Goal: Task Accomplishment & Management: Manage account settings

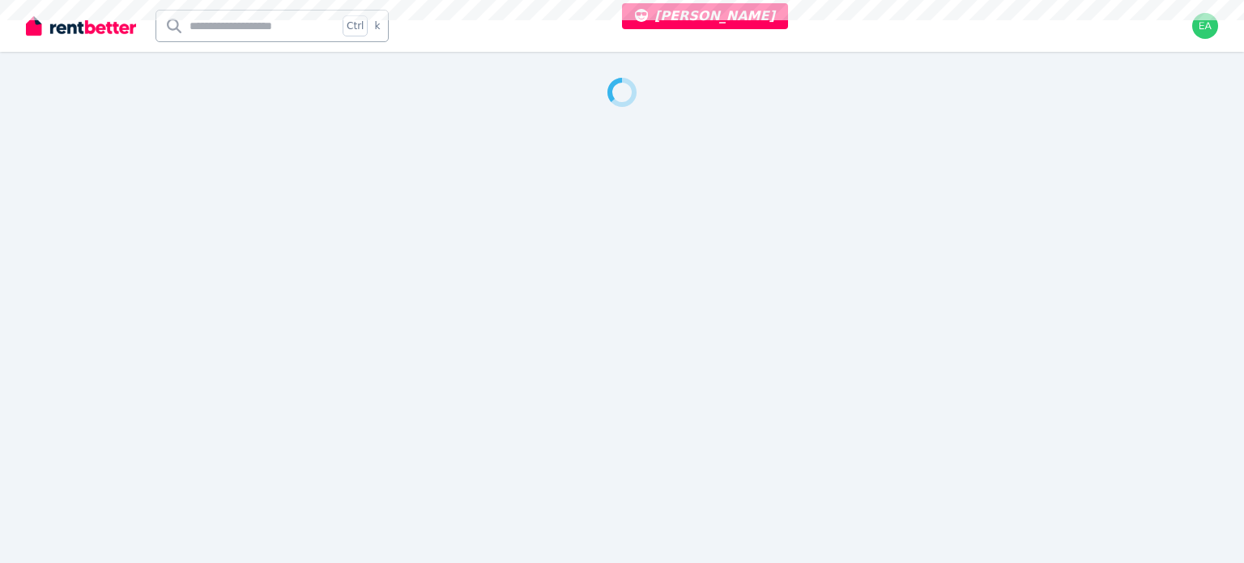
select select "***"
select select "**********"
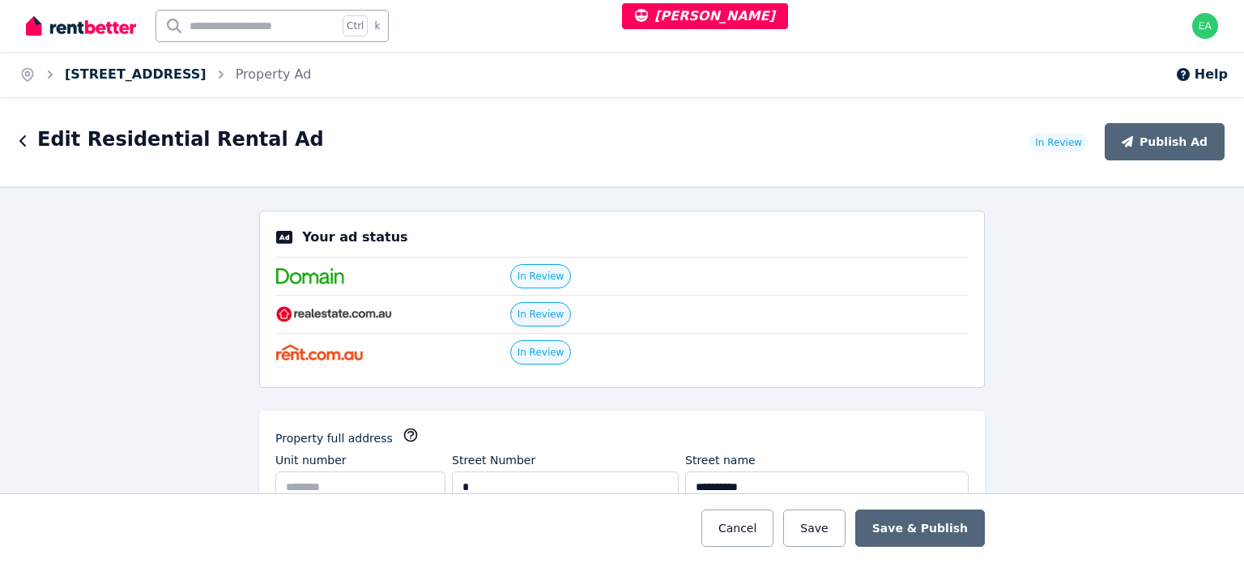
click at [157, 70] on link "7 Reef Court, Mermaid Waters" at bounding box center [136, 73] width 142 height 15
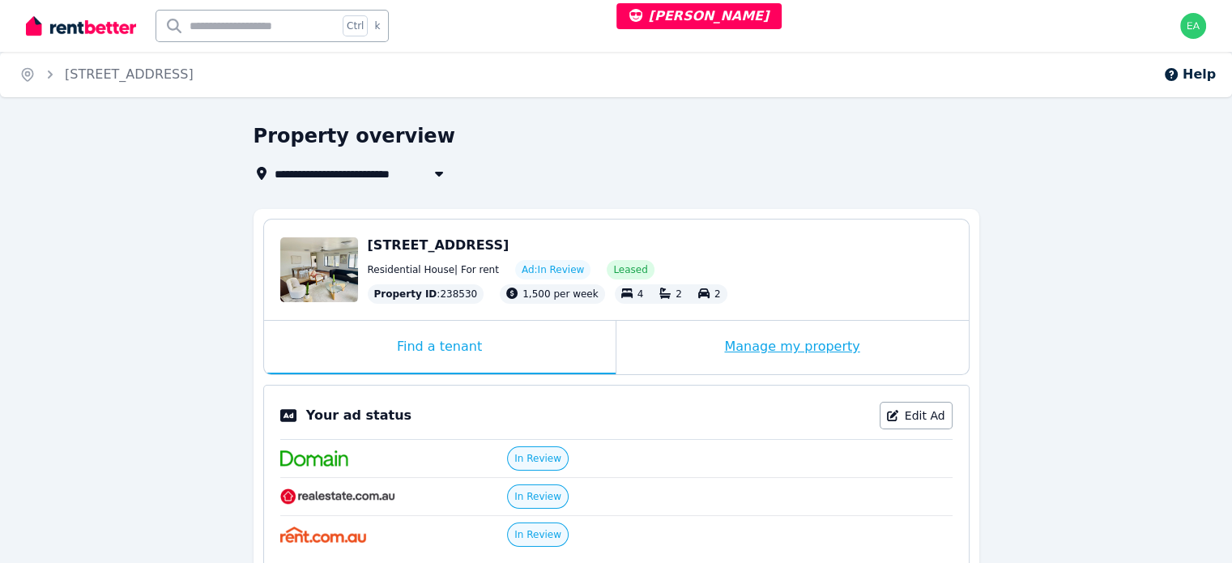
click at [658, 343] on div "Manage my property" at bounding box center [792, 347] width 352 height 53
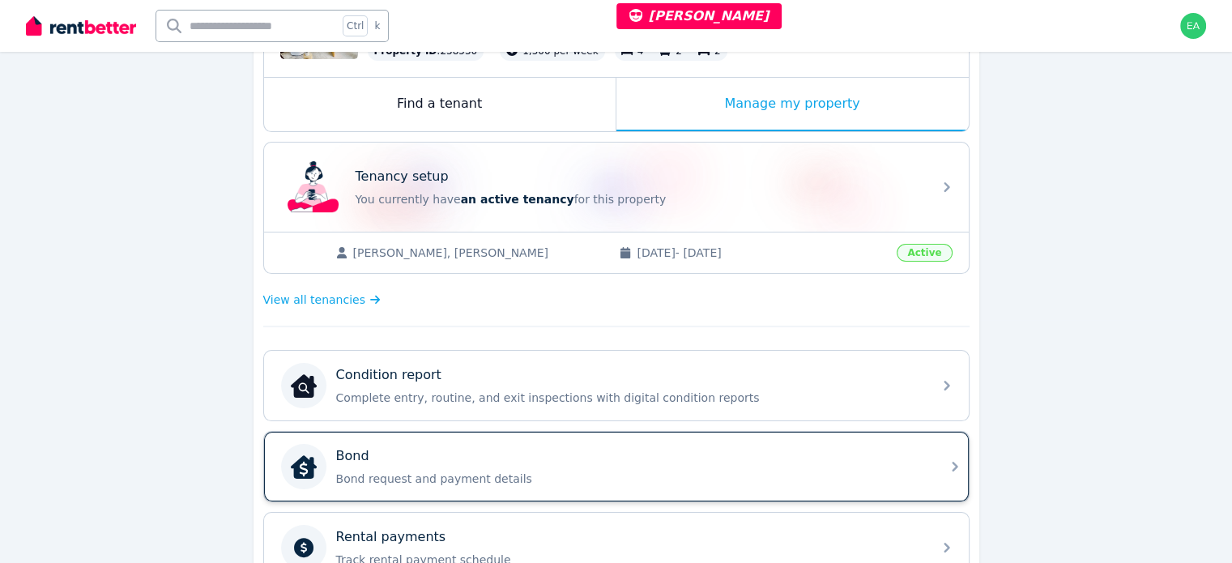
scroll to position [405, 0]
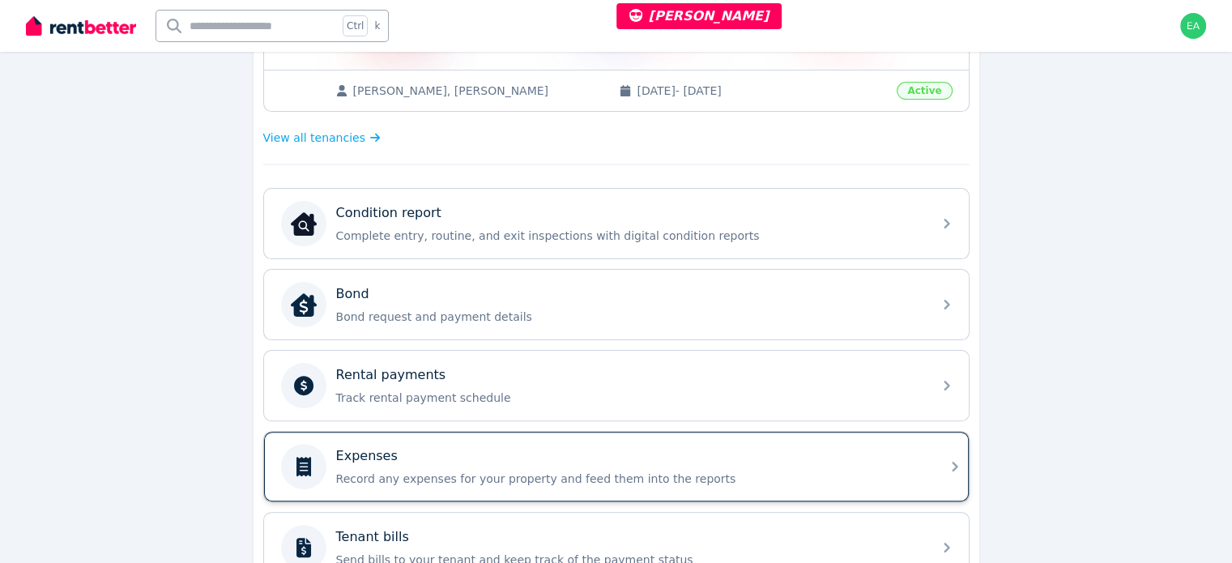
click at [786, 460] on div "Expenses" at bounding box center [629, 455] width 586 height 19
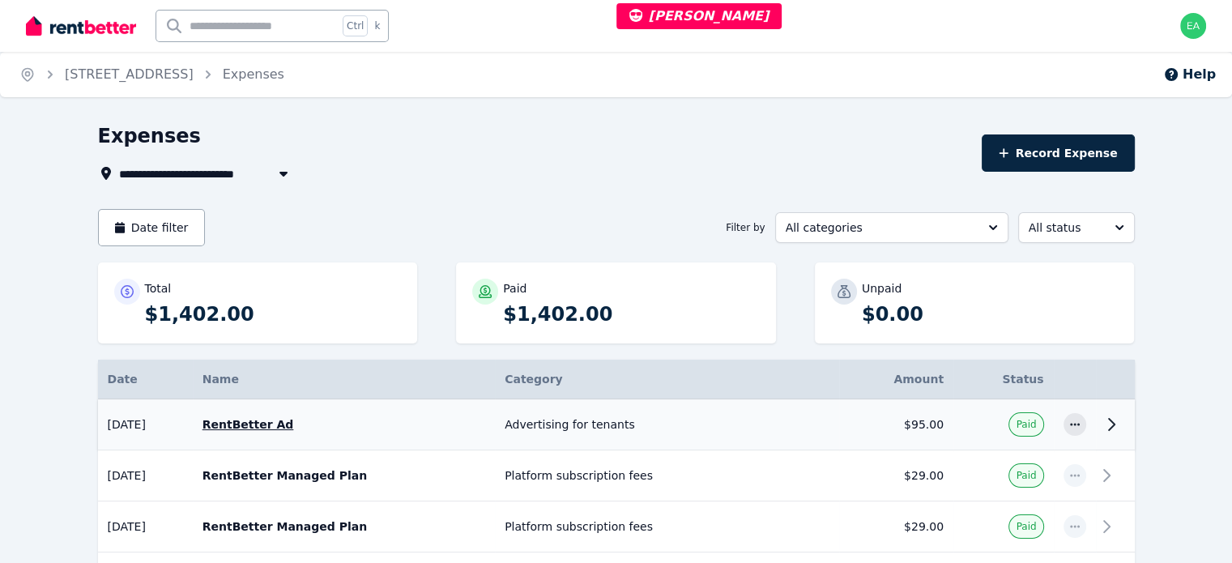
scroll to position [81, 0]
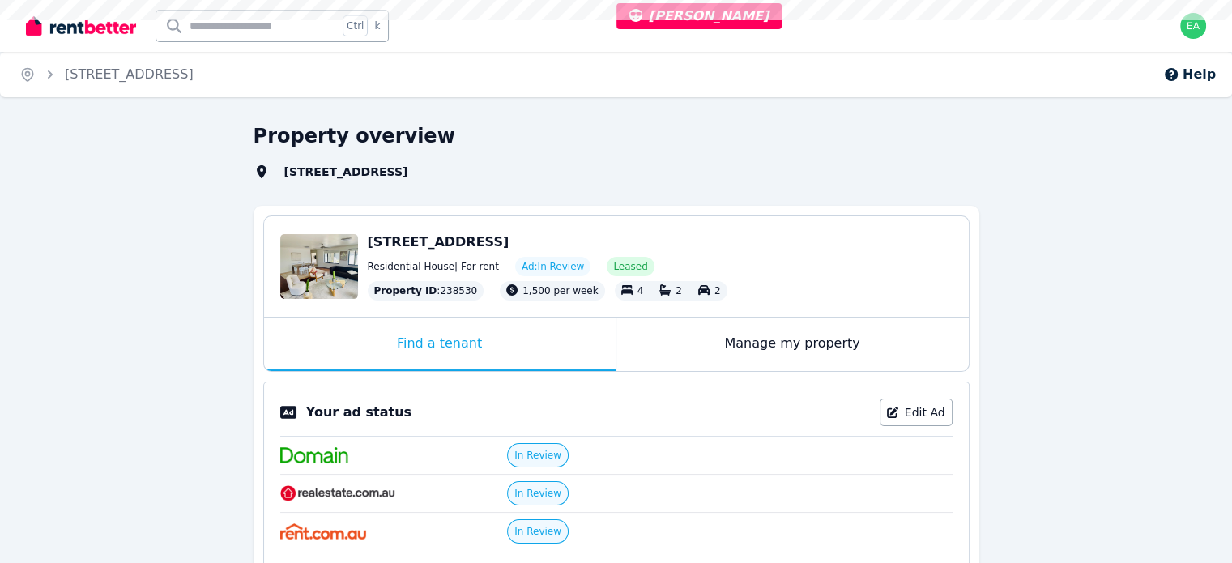
select select "***"
select select "**********"
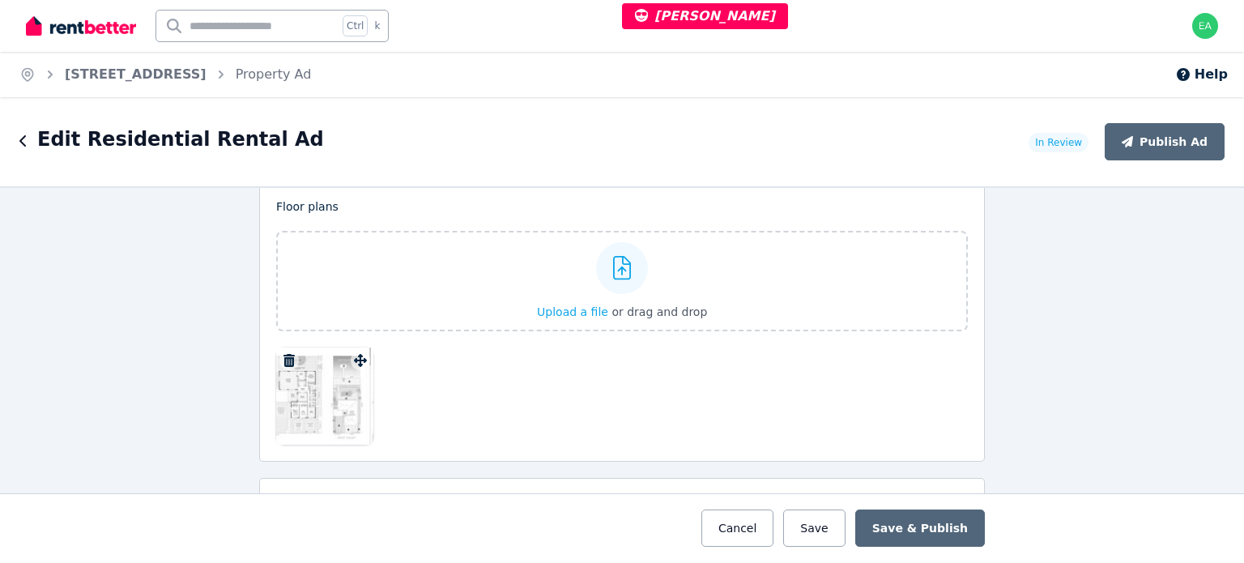
scroll to position [2187, 0]
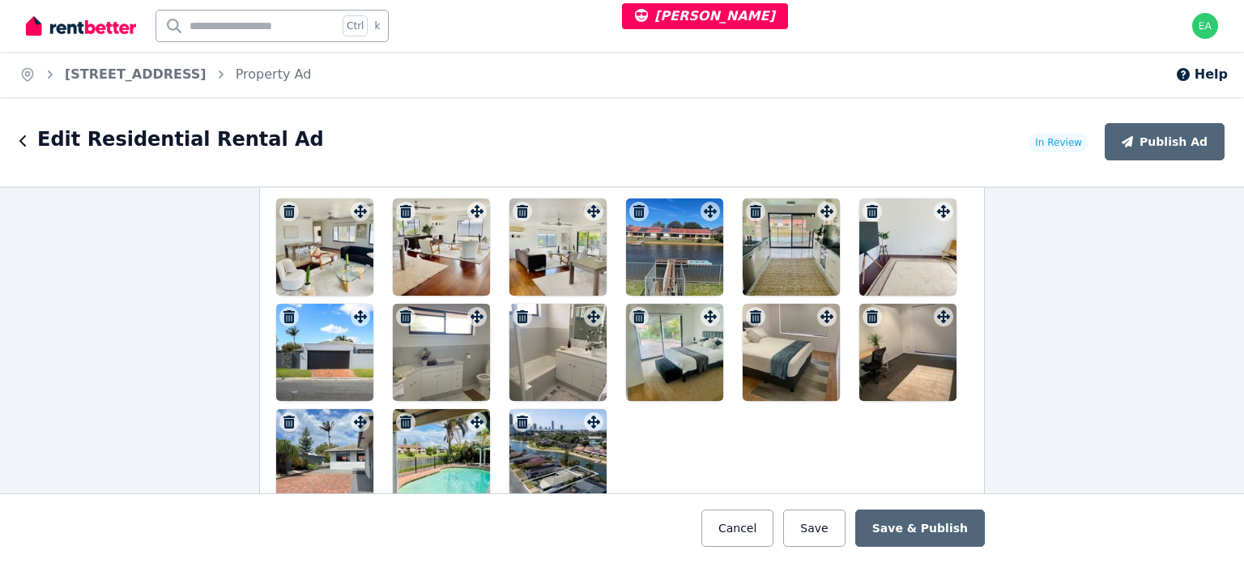
click at [298, 265] on div at bounding box center [324, 246] width 97 height 97
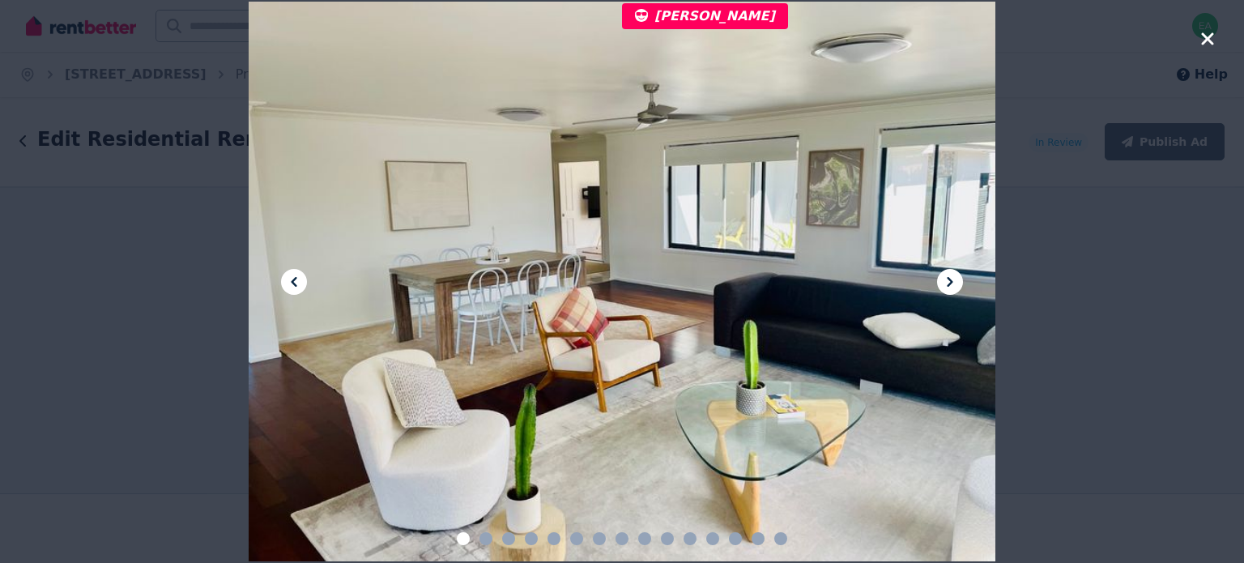
click at [960, 278] on button at bounding box center [950, 282] width 26 height 26
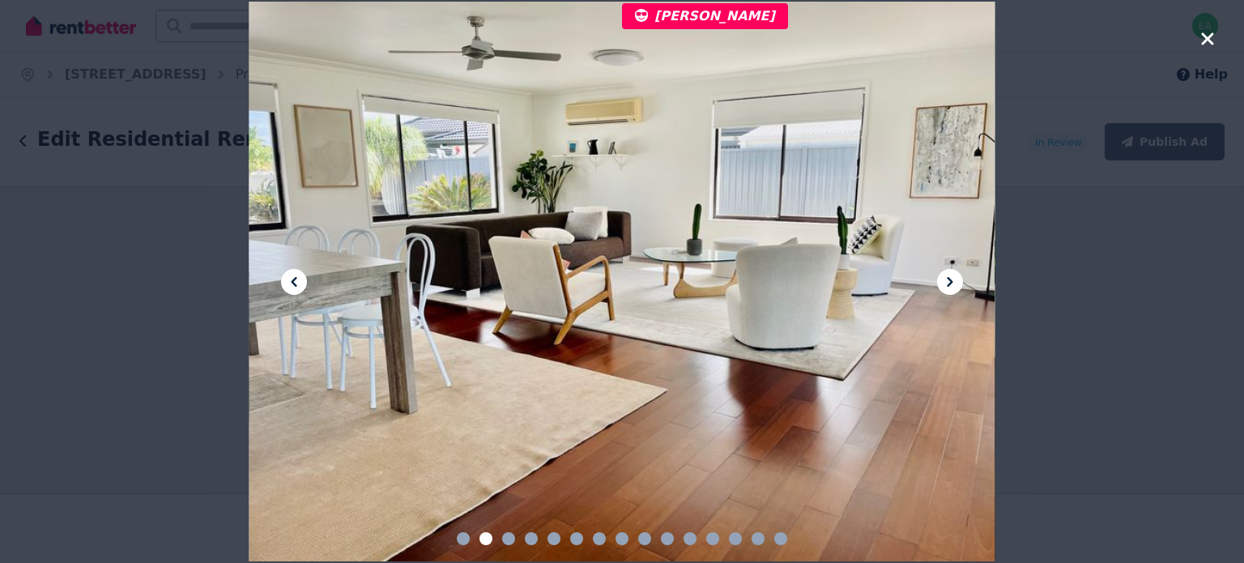
click at [960, 278] on button at bounding box center [950, 282] width 26 height 26
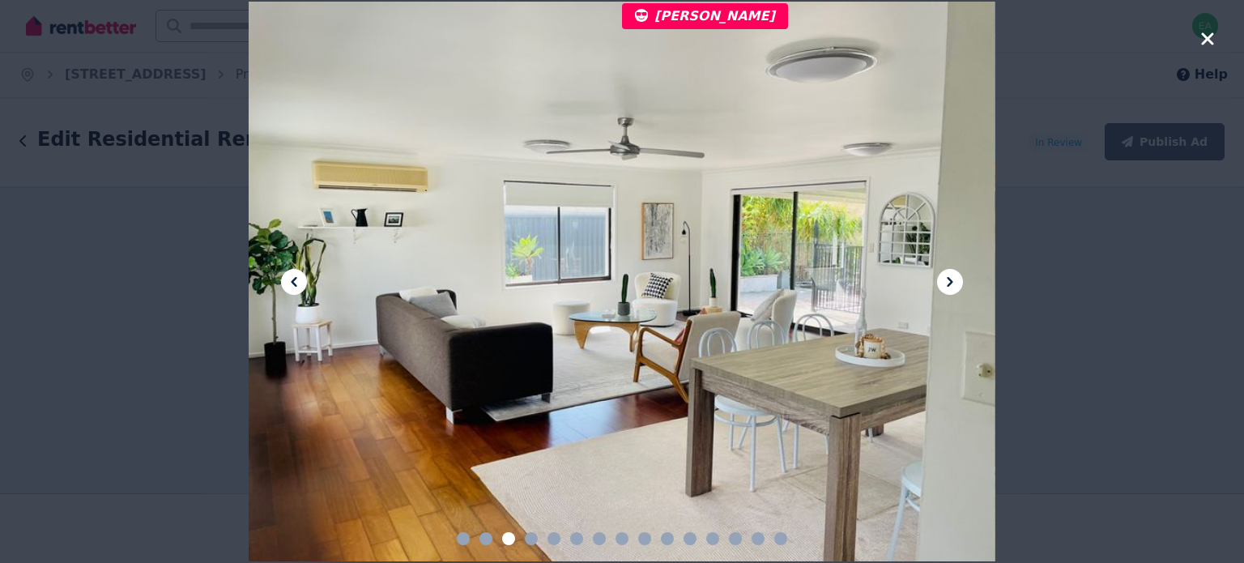
click at [960, 278] on button at bounding box center [950, 282] width 26 height 26
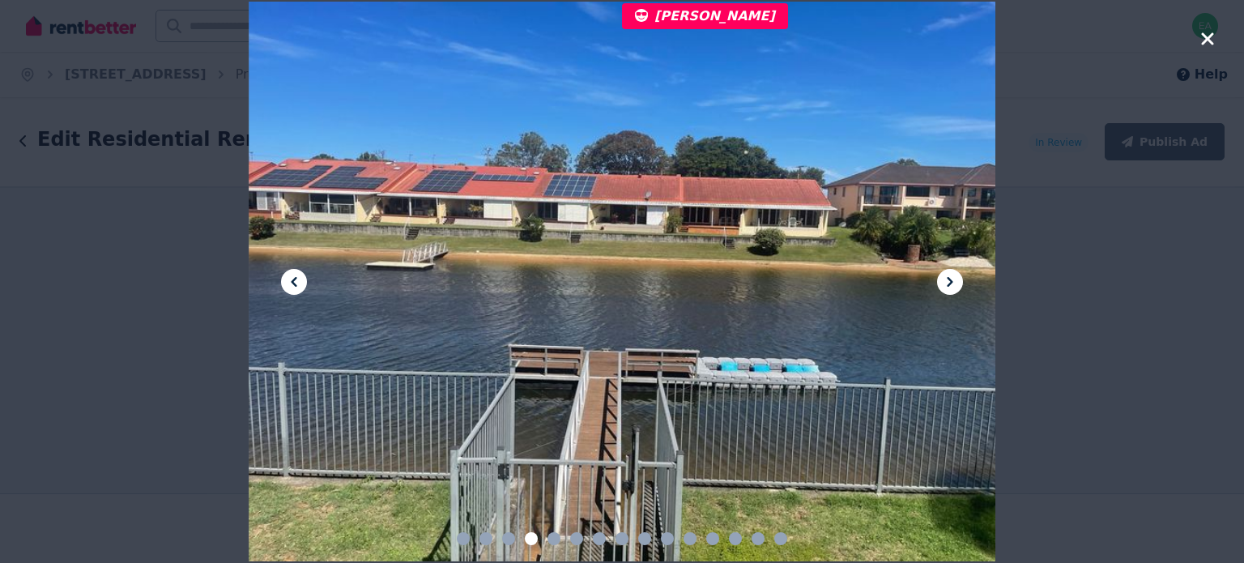
click at [960, 278] on button at bounding box center [950, 282] width 26 height 26
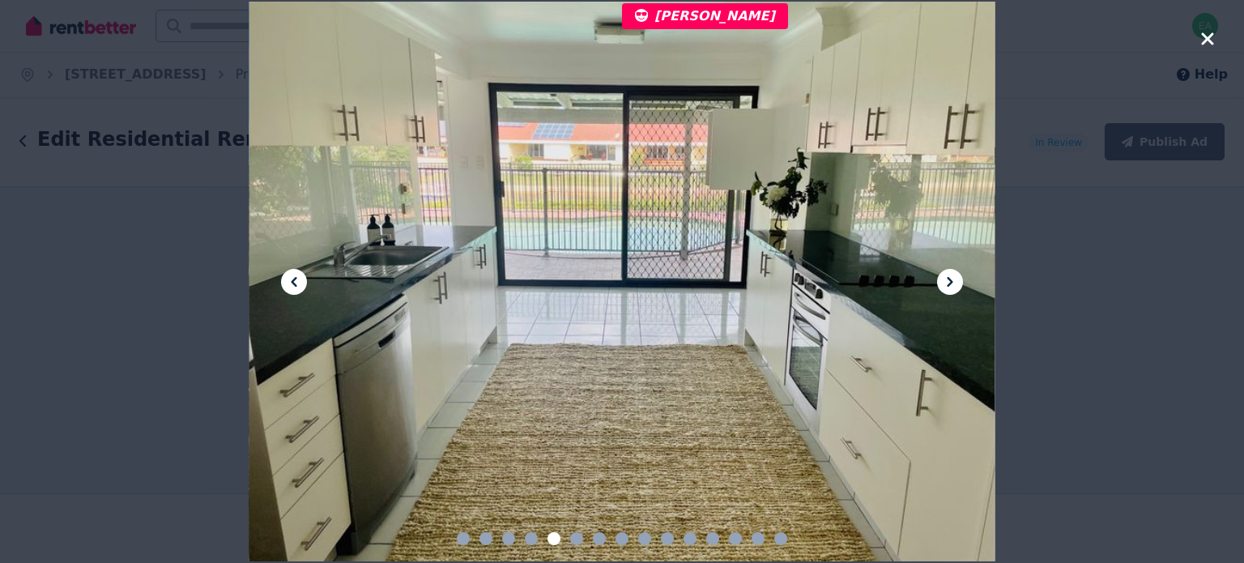
click at [960, 278] on button at bounding box center [950, 282] width 26 height 26
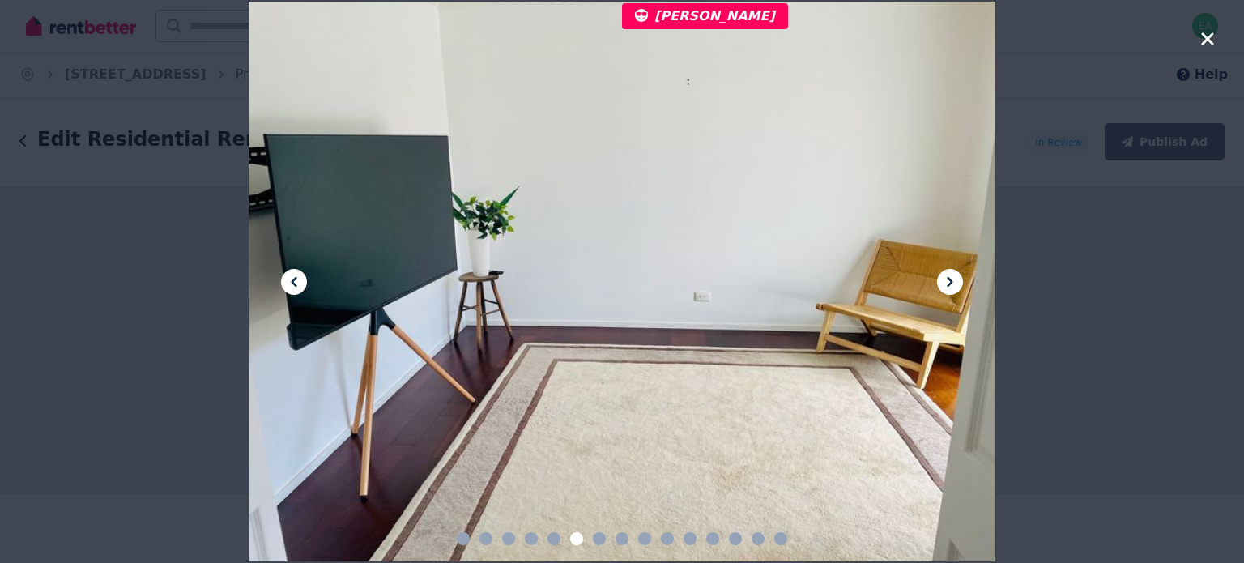
click at [960, 278] on button at bounding box center [950, 282] width 26 height 26
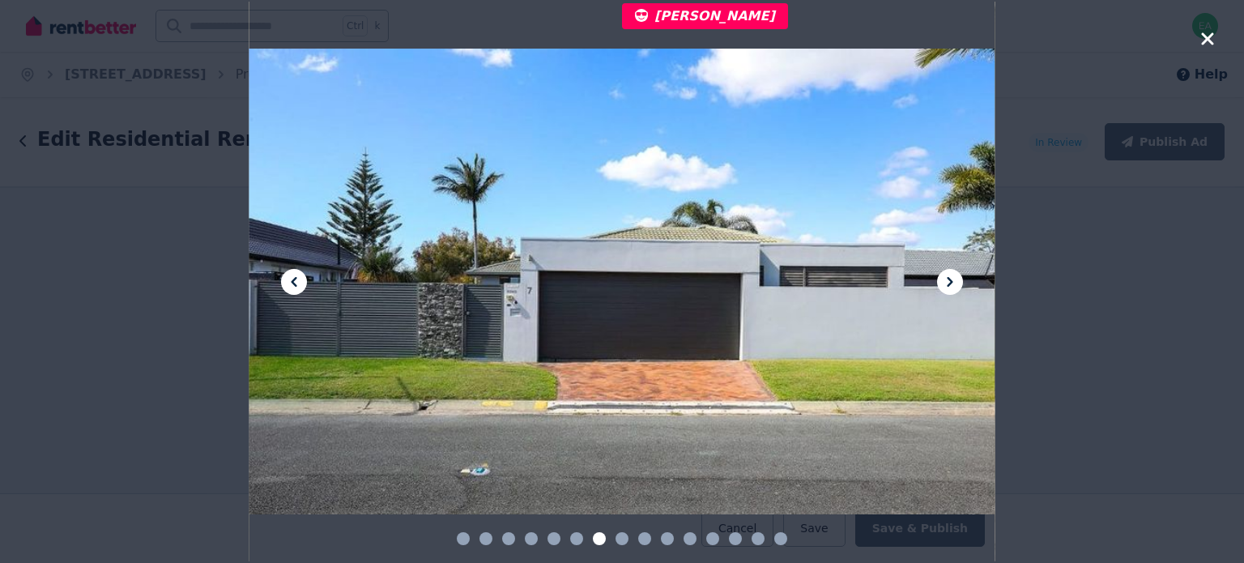
click at [960, 278] on button at bounding box center [950, 282] width 26 height 26
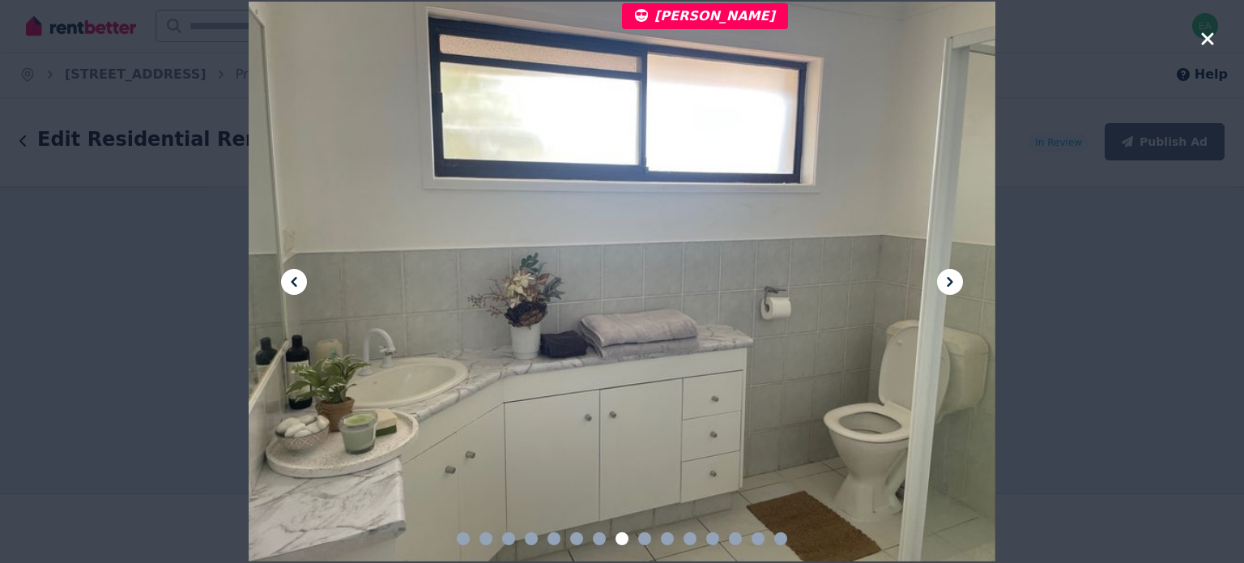
click at [960, 278] on button at bounding box center [950, 282] width 26 height 26
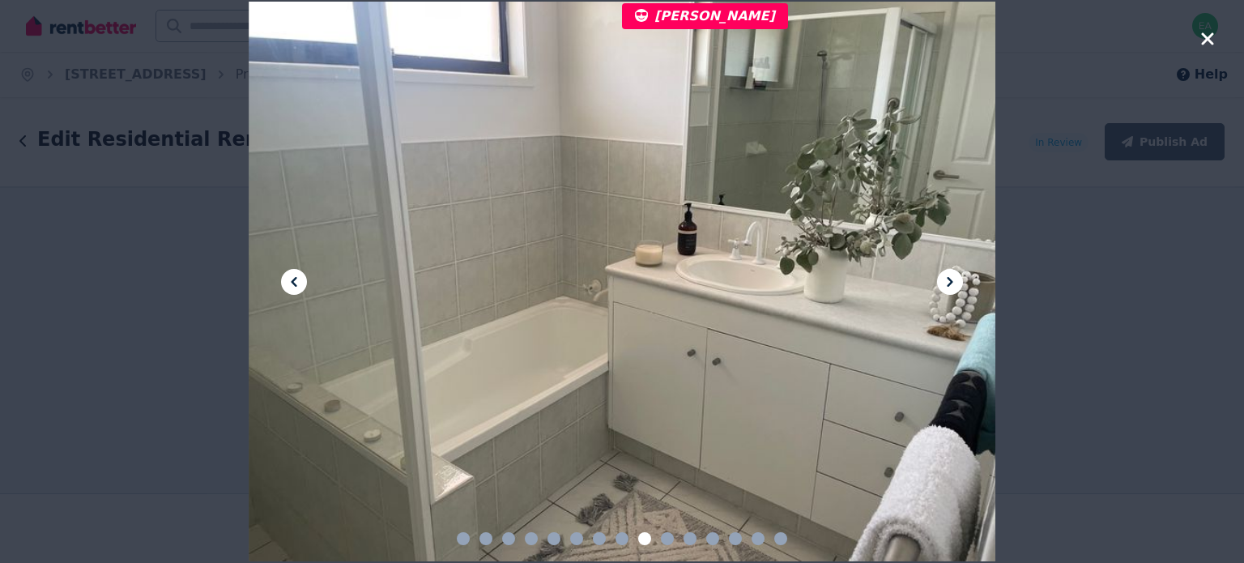
click at [960, 278] on button at bounding box center [950, 282] width 26 height 26
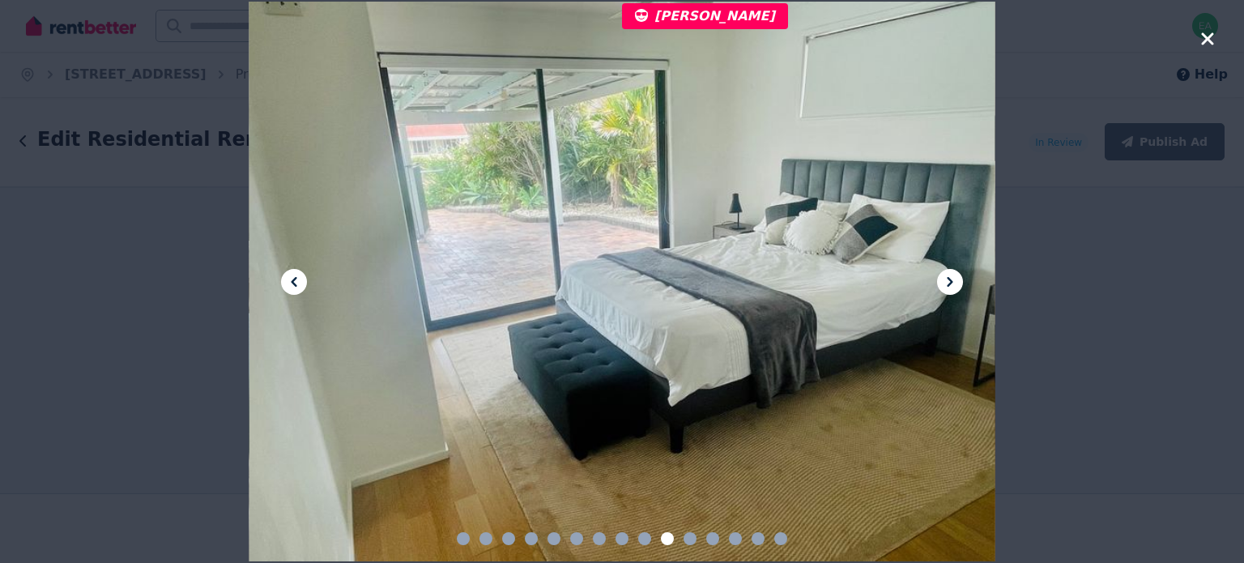
click at [960, 278] on button at bounding box center [950, 282] width 26 height 26
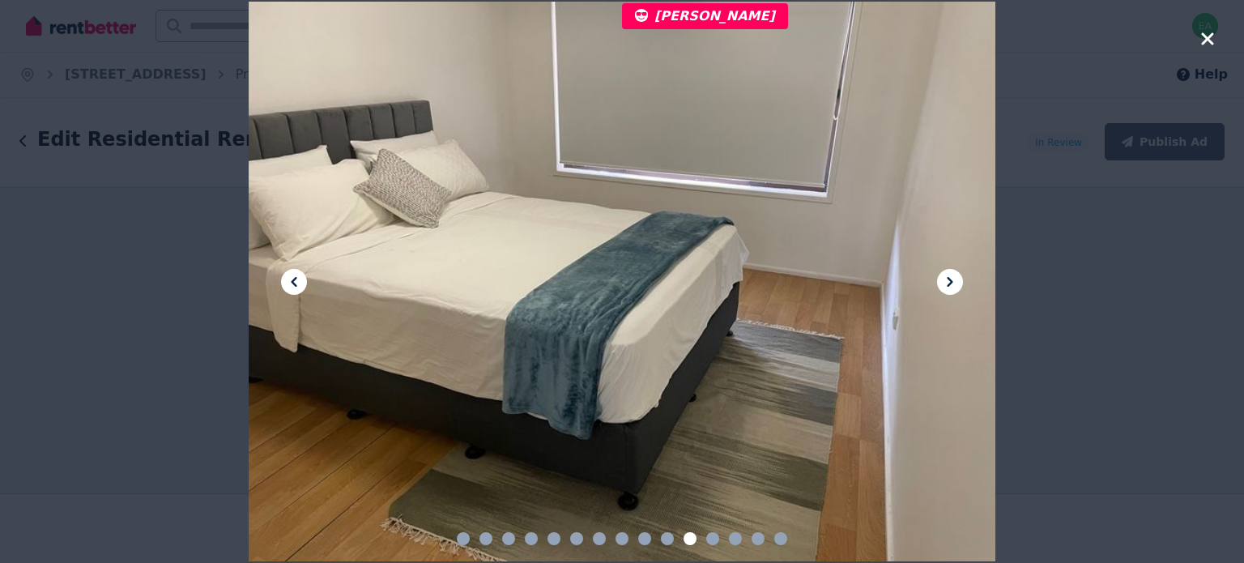
click at [960, 278] on button at bounding box center [950, 282] width 26 height 26
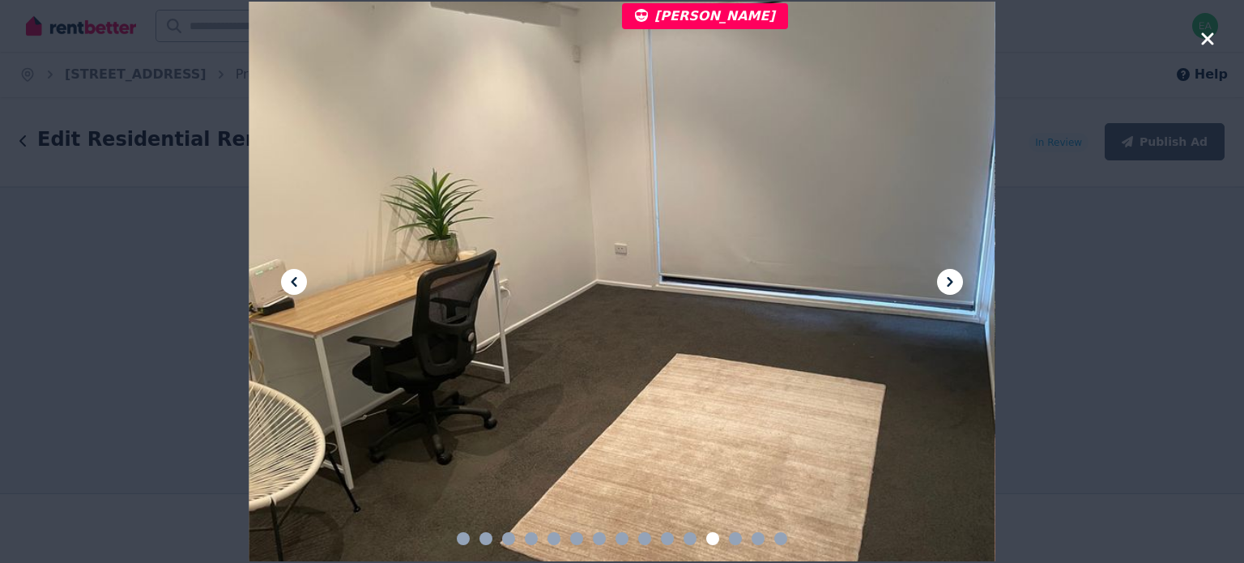
click at [960, 278] on button at bounding box center [950, 282] width 26 height 26
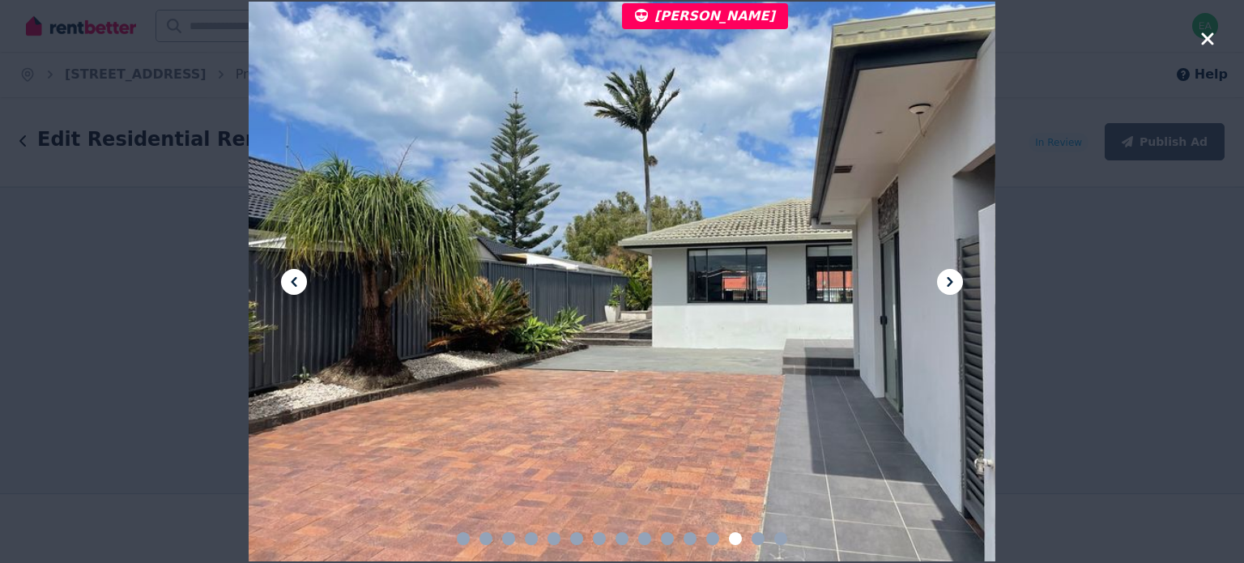
click at [960, 278] on button at bounding box center [950, 282] width 26 height 26
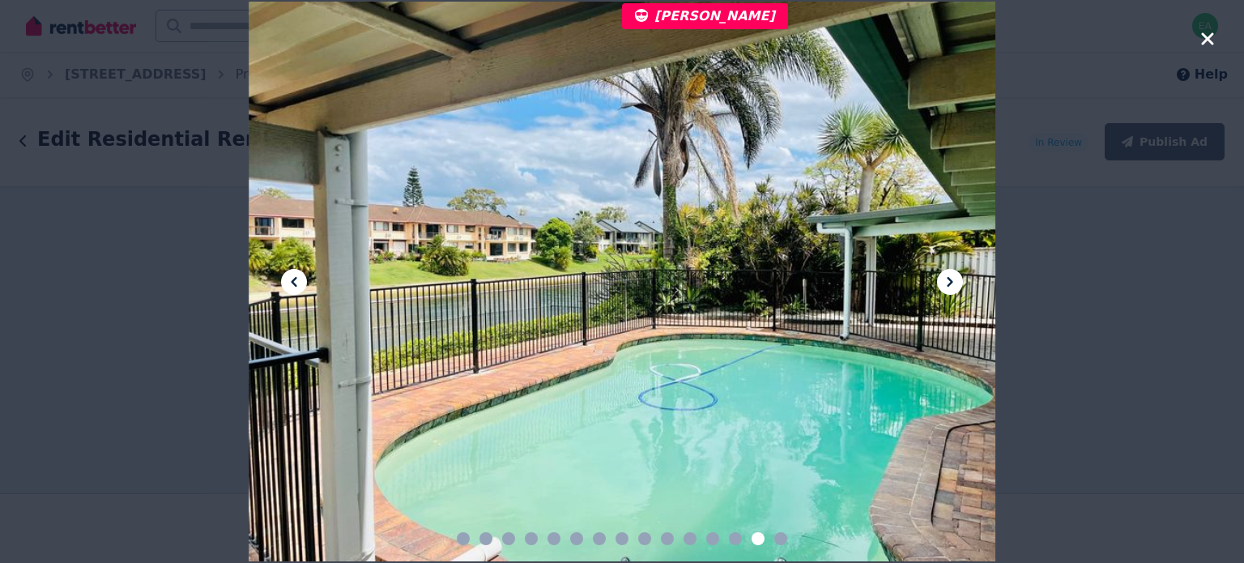
click at [960, 278] on button at bounding box center [950, 282] width 26 height 26
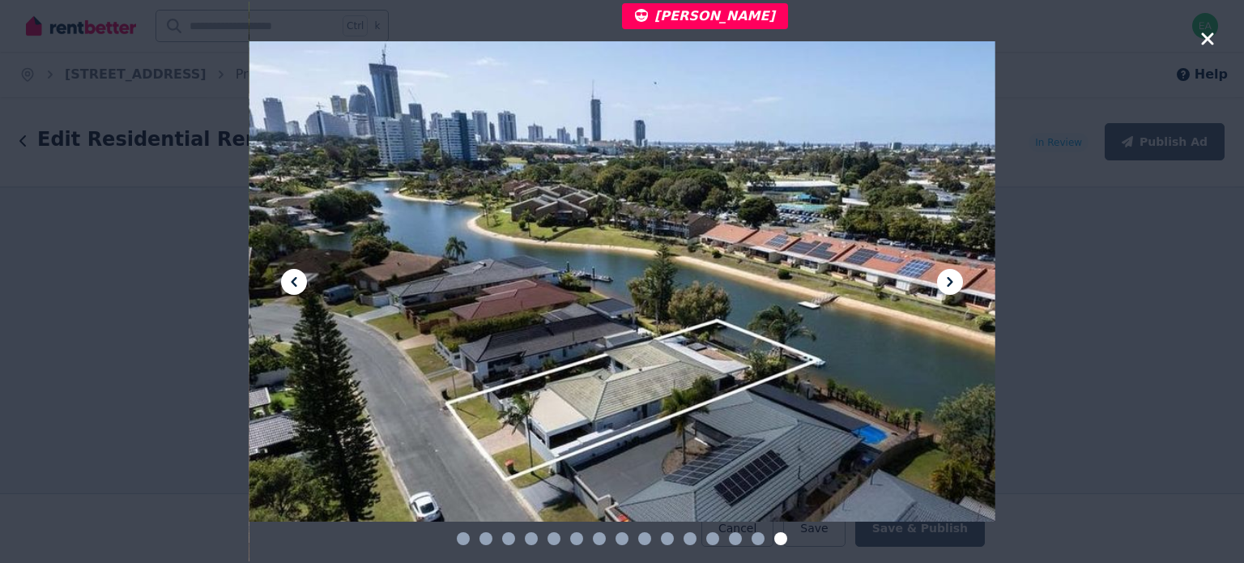
click at [948, 283] on icon at bounding box center [949, 281] width 19 height 19
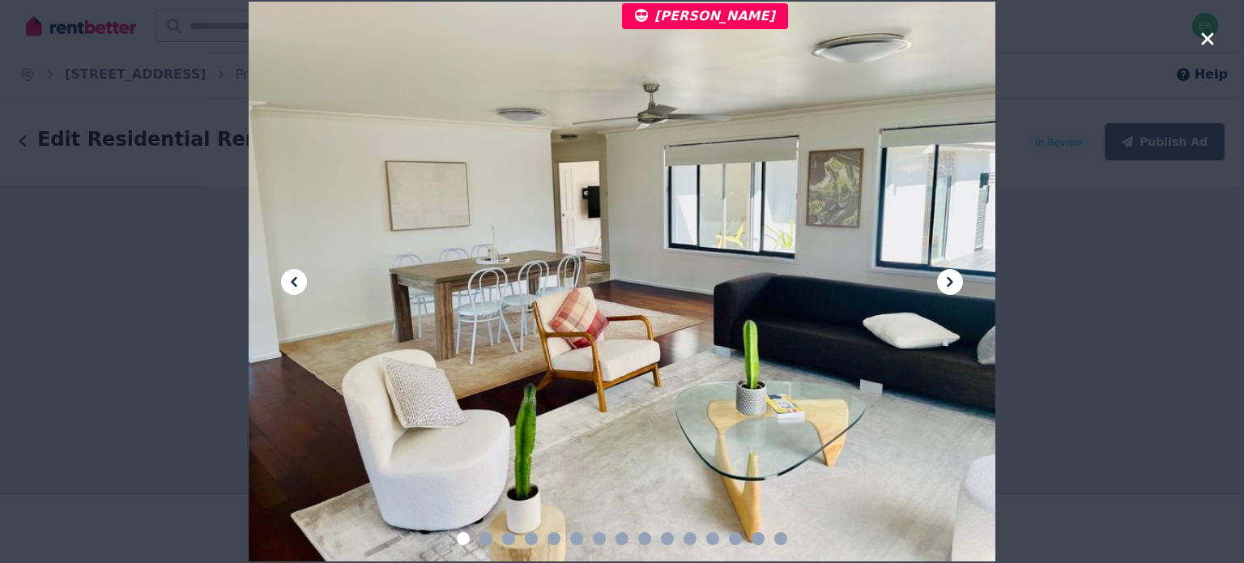
click at [948, 283] on icon at bounding box center [949, 281] width 19 height 19
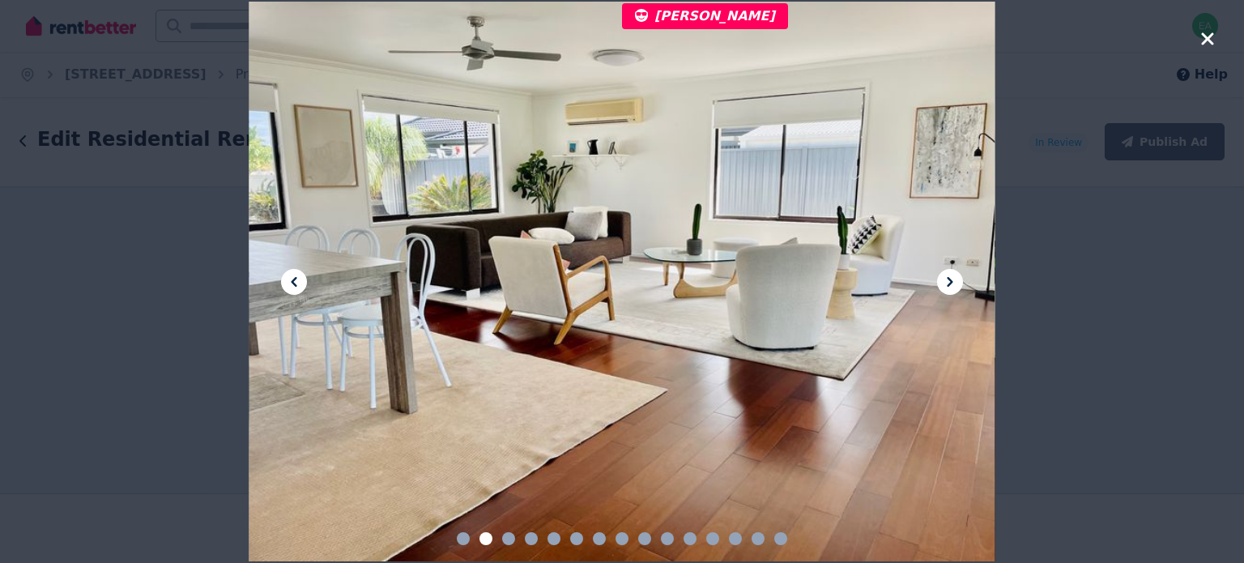
click at [948, 283] on icon at bounding box center [949, 281] width 19 height 19
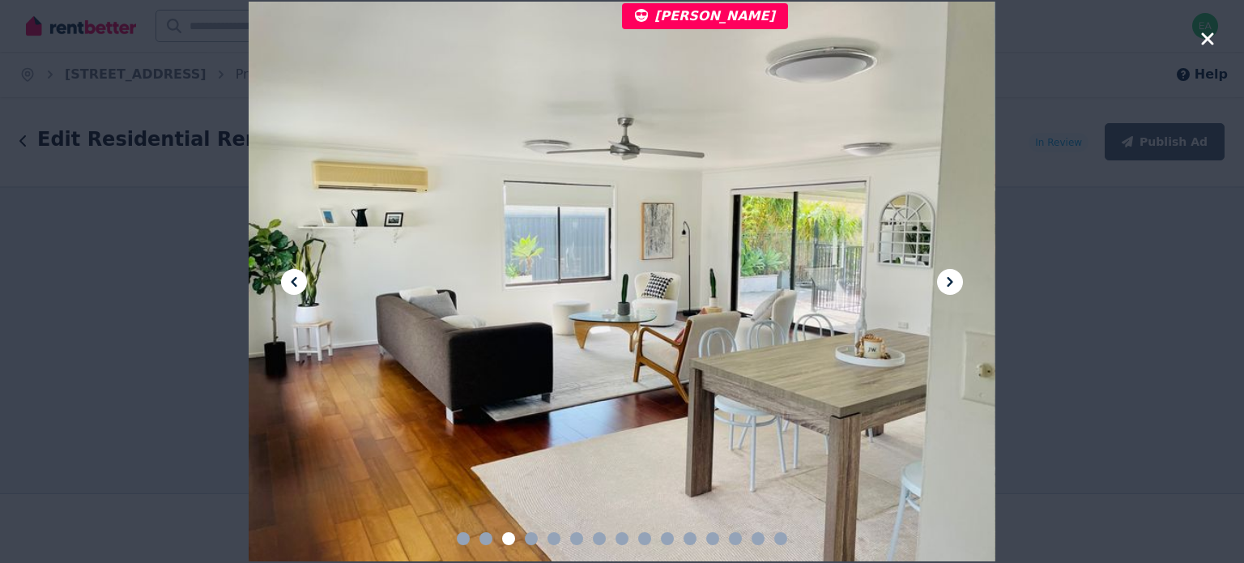
click at [948, 283] on icon at bounding box center [949, 281] width 19 height 19
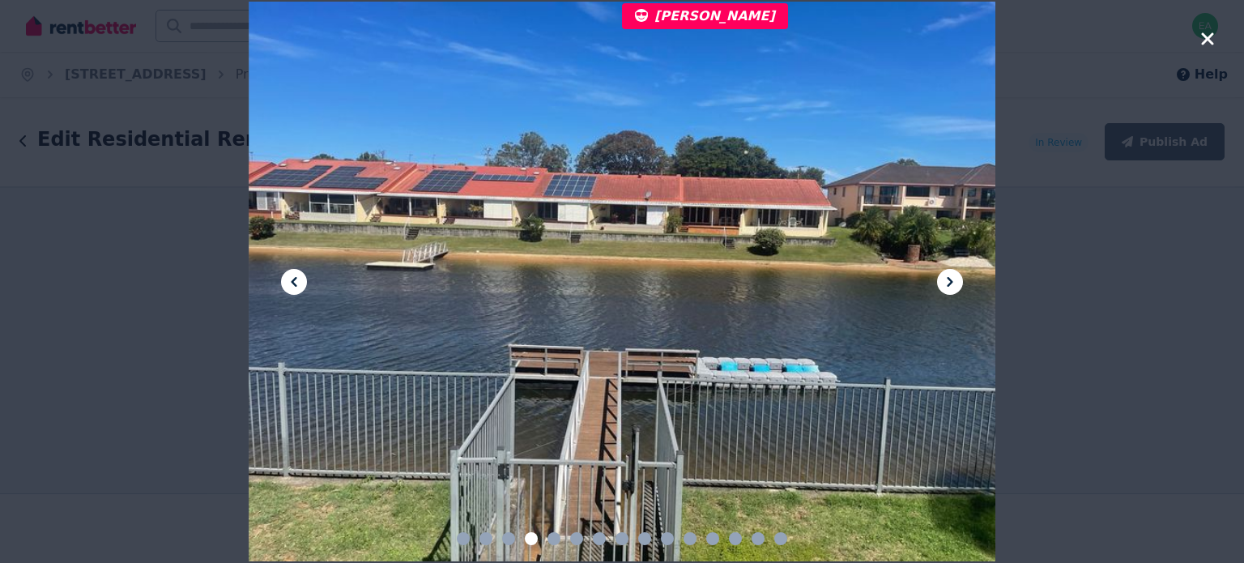
click at [948, 283] on icon at bounding box center [949, 281] width 19 height 19
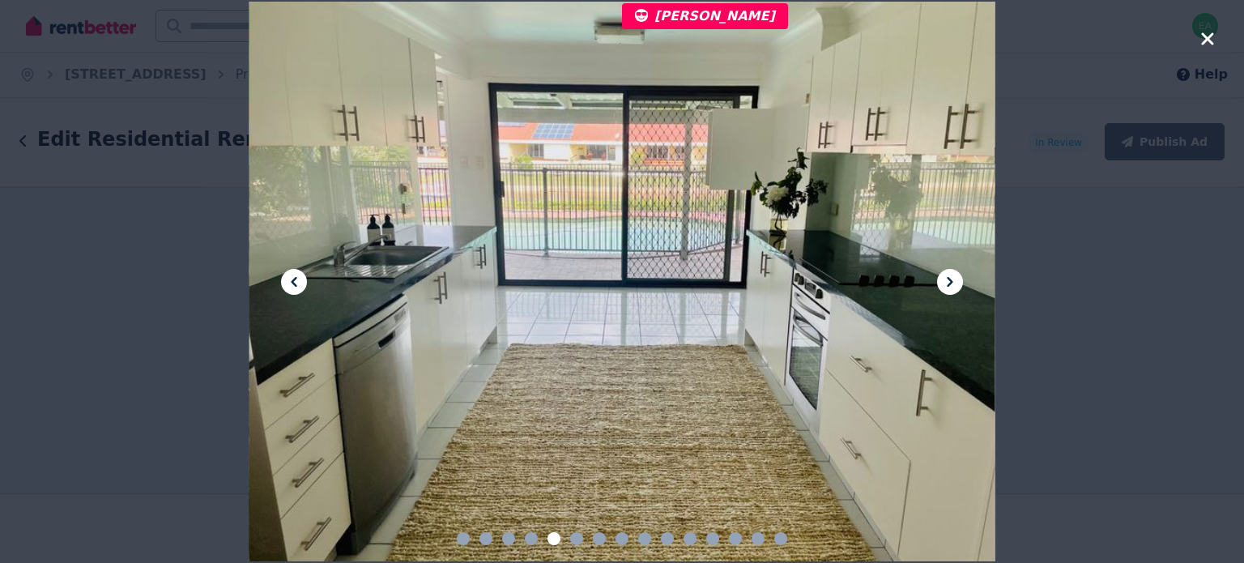
click at [948, 283] on icon at bounding box center [949, 281] width 19 height 19
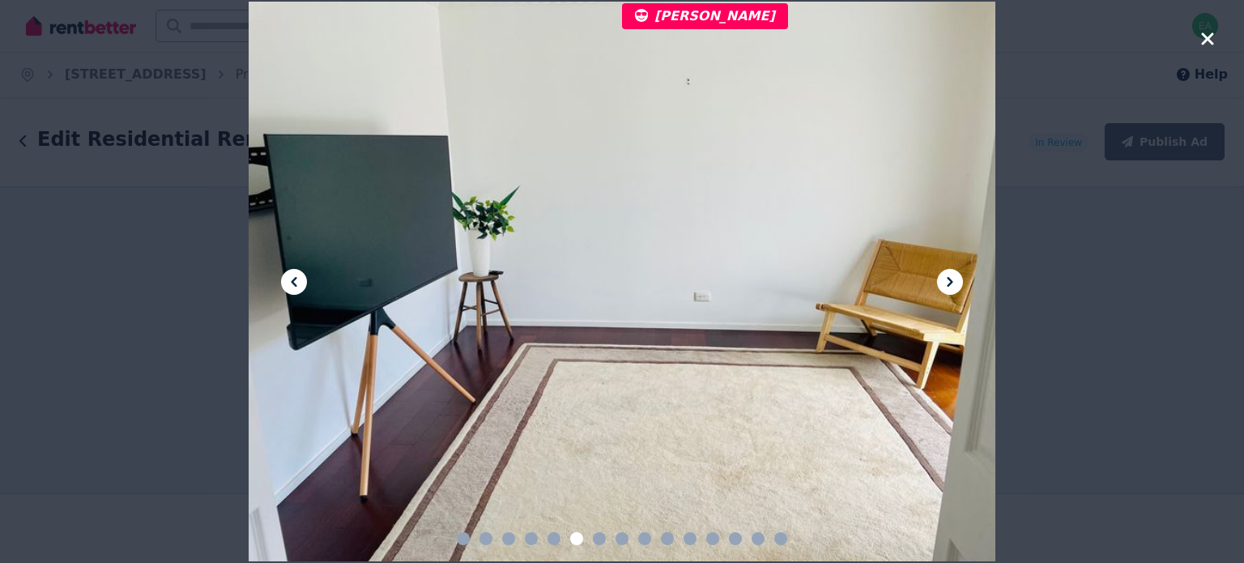
click at [948, 283] on icon at bounding box center [949, 281] width 19 height 19
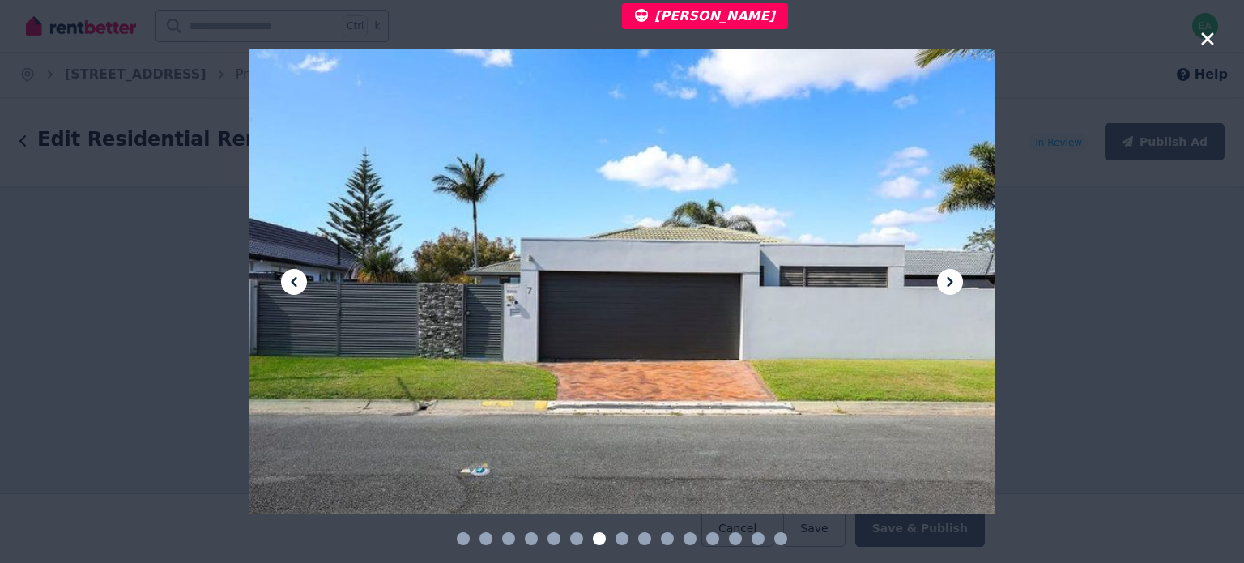
click at [948, 283] on icon at bounding box center [949, 281] width 19 height 19
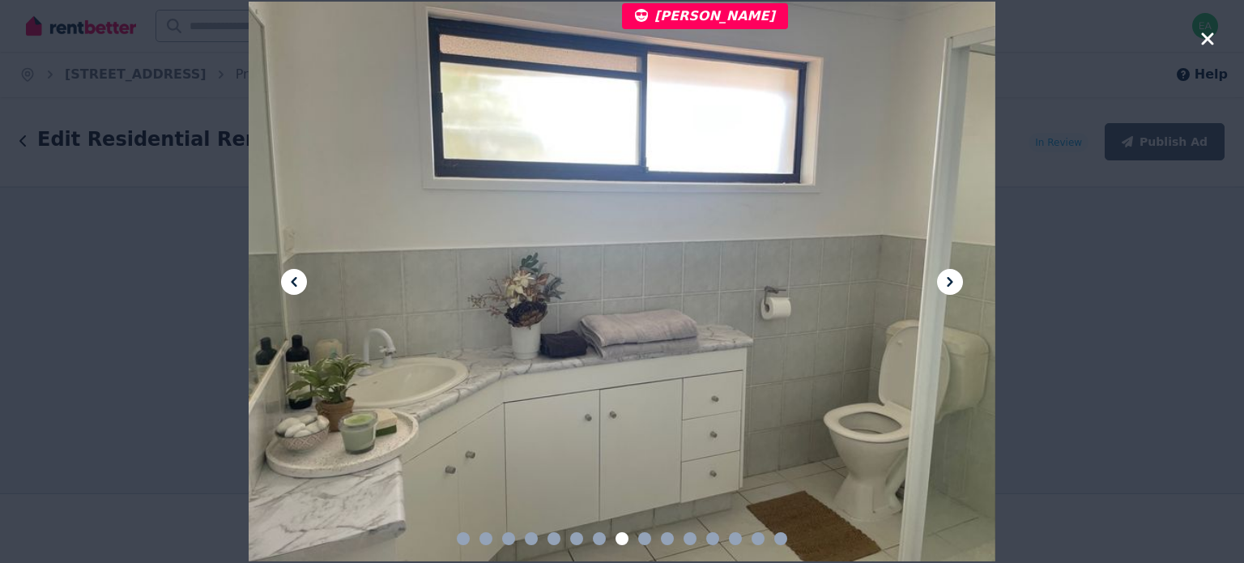
click at [948, 283] on icon at bounding box center [949, 281] width 19 height 19
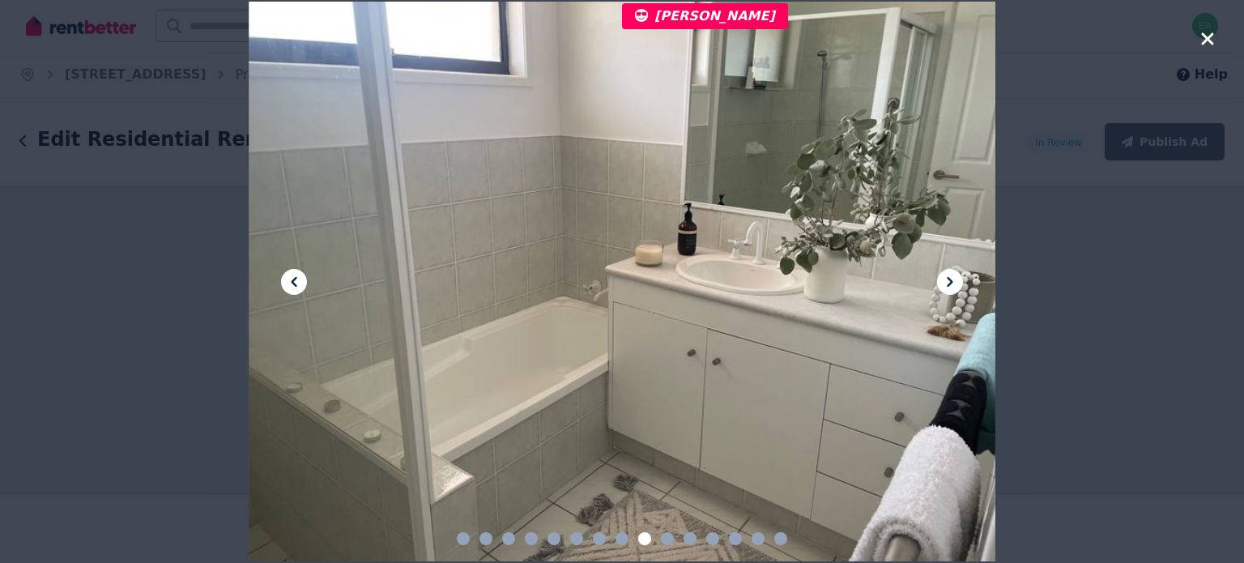
click at [948, 283] on icon at bounding box center [949, 281] width 19 height 19
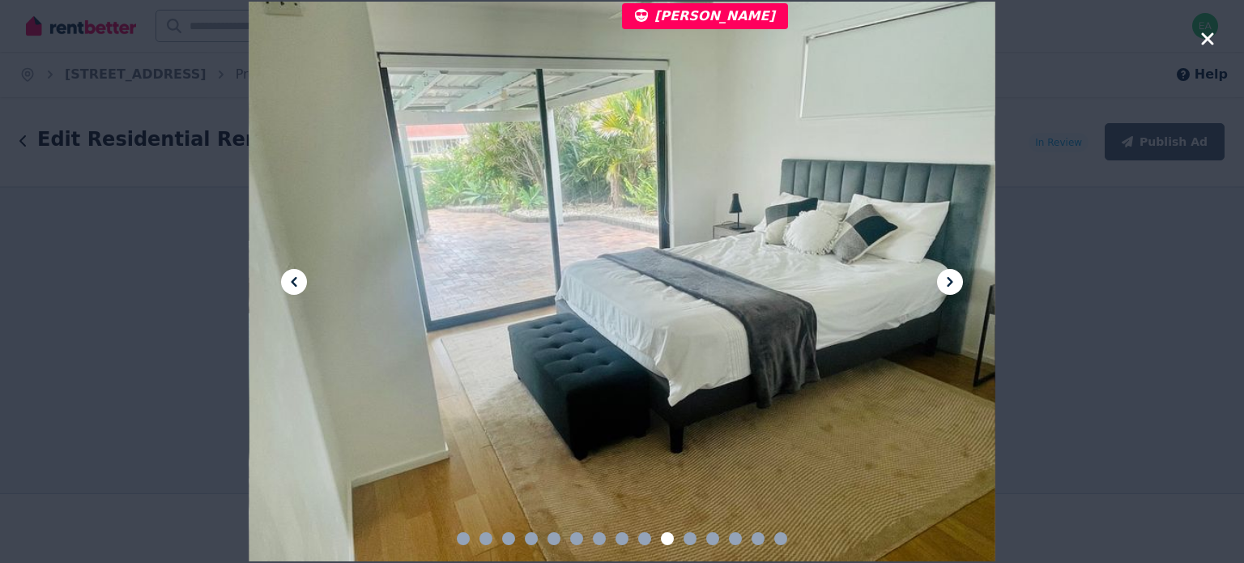
click at [948, 283] on icon at bounding box center [949, 281] width 19 height 19
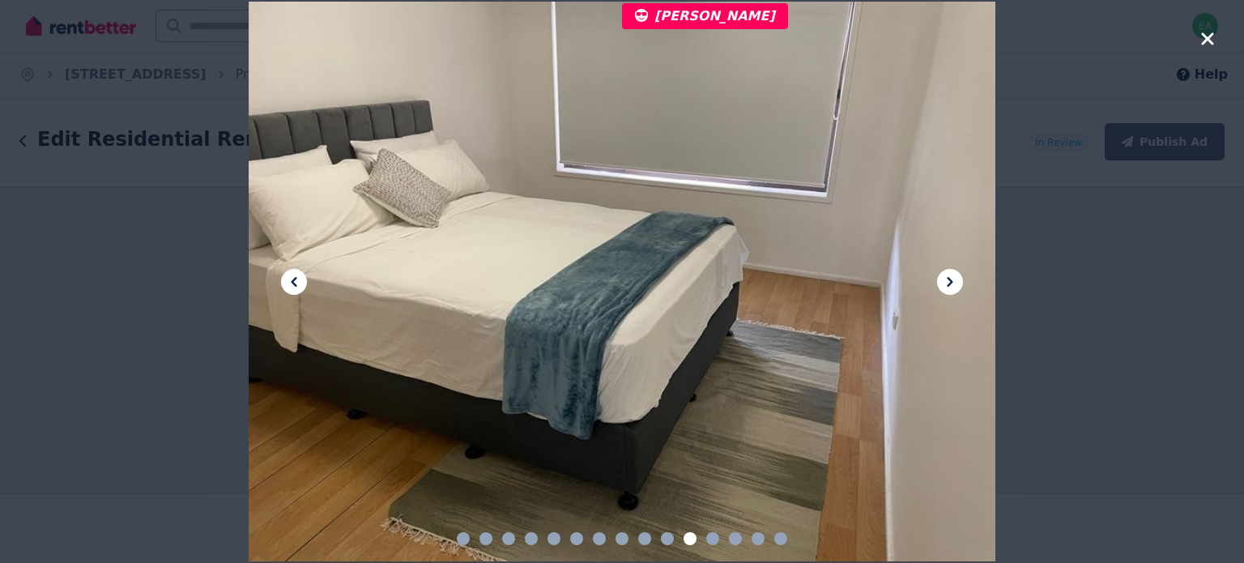
click at [948, 283] on icon at bounding box center [949, 281] width 19 height 19
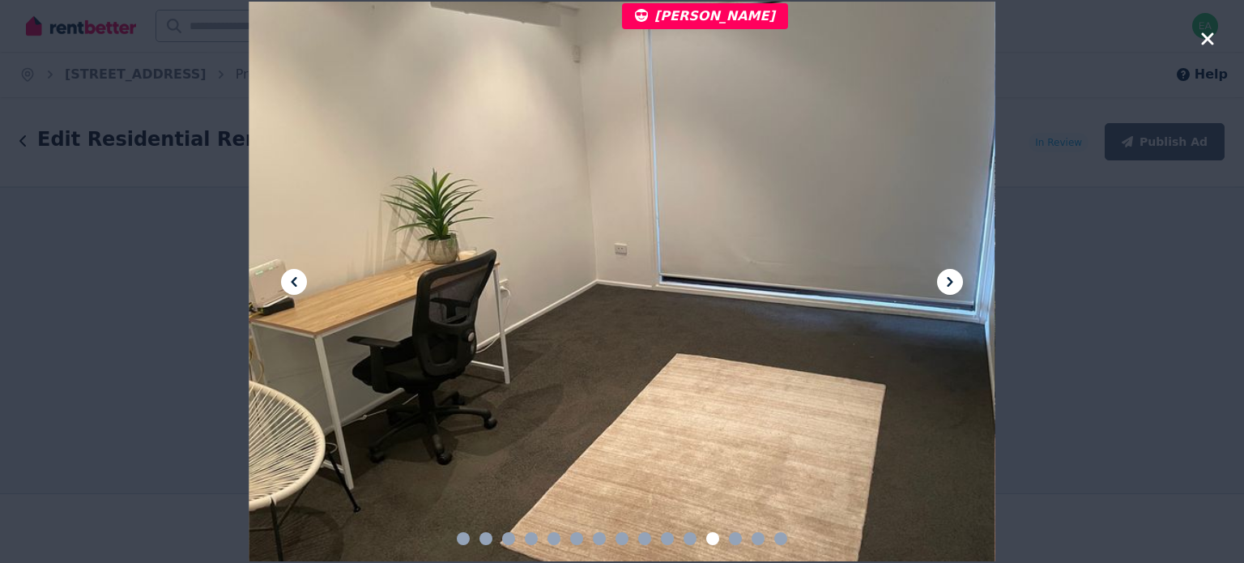
click at [948, 283] on icon at bounding box center [949, 281] width 19 height 19
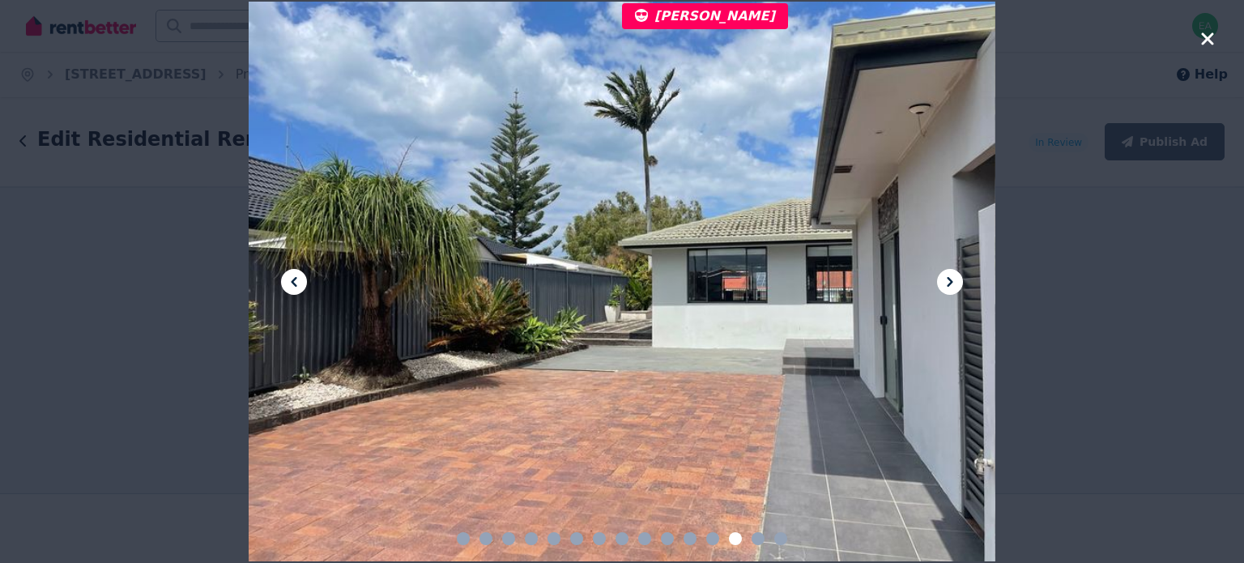
click at [948, 283] on icon at bounding box center [949, 281] width 19 height 19
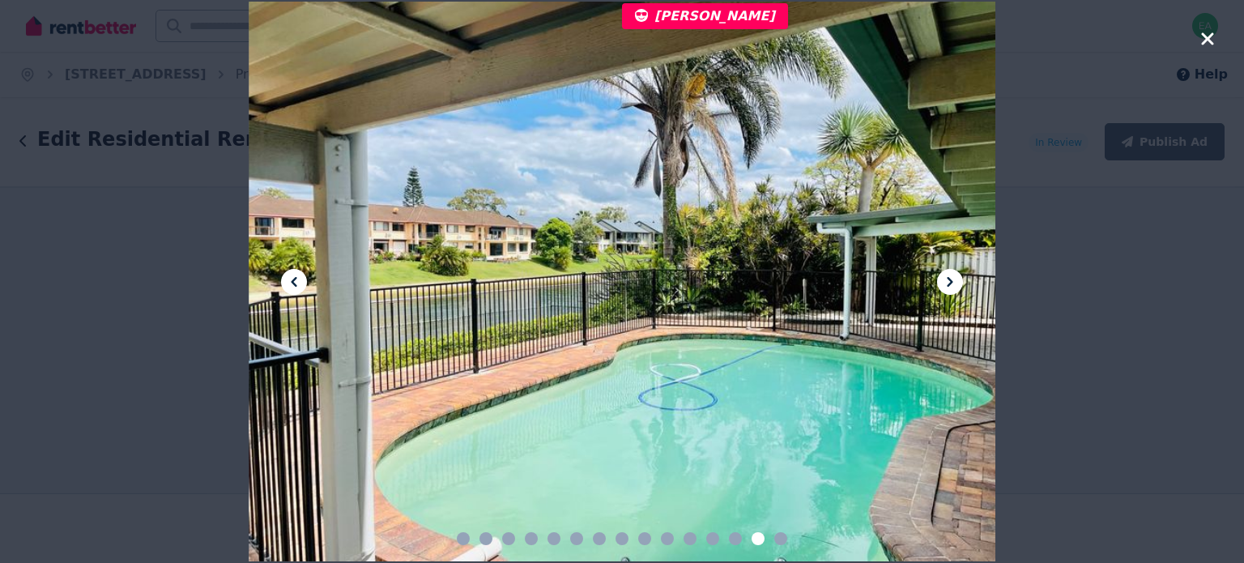
click at [948, 283] on icon at bounding box center [949, 281] width 19 height 19
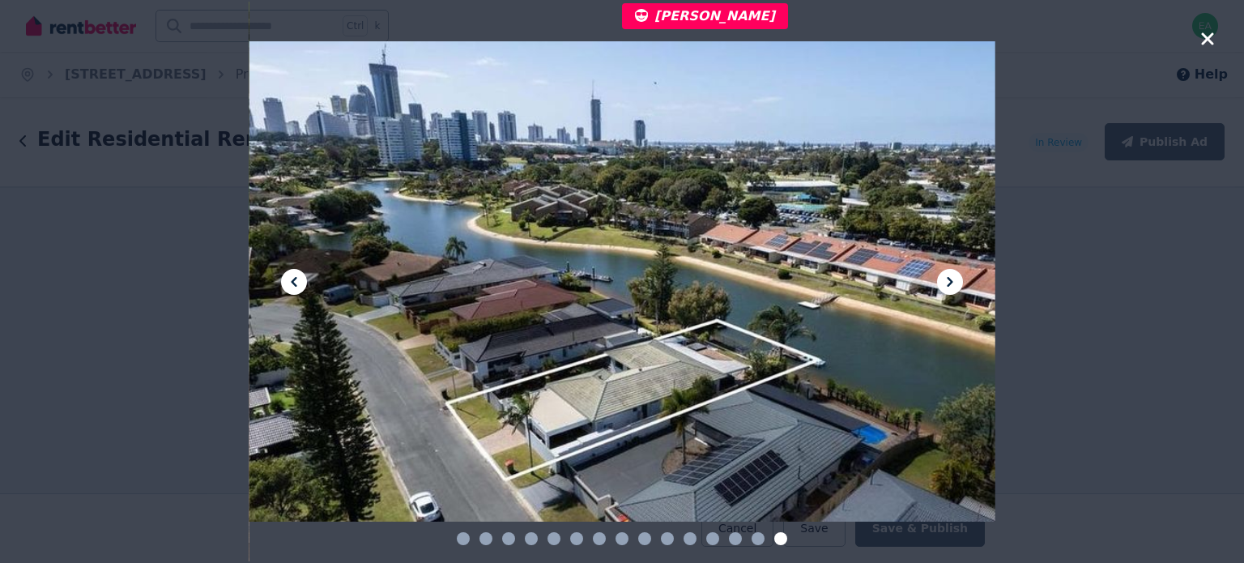
click at [297, 284] on icon at bounding box center [293, 281] width 19 height 19
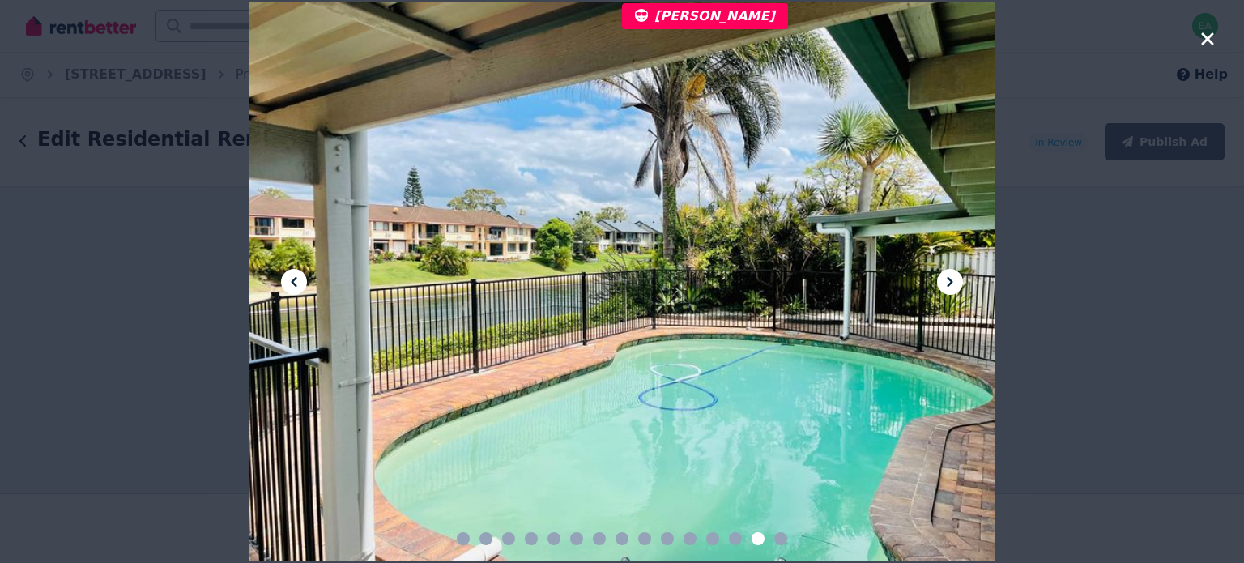
click at [951, 287] on icon at bounding box center [949, 281] width 19 height 19
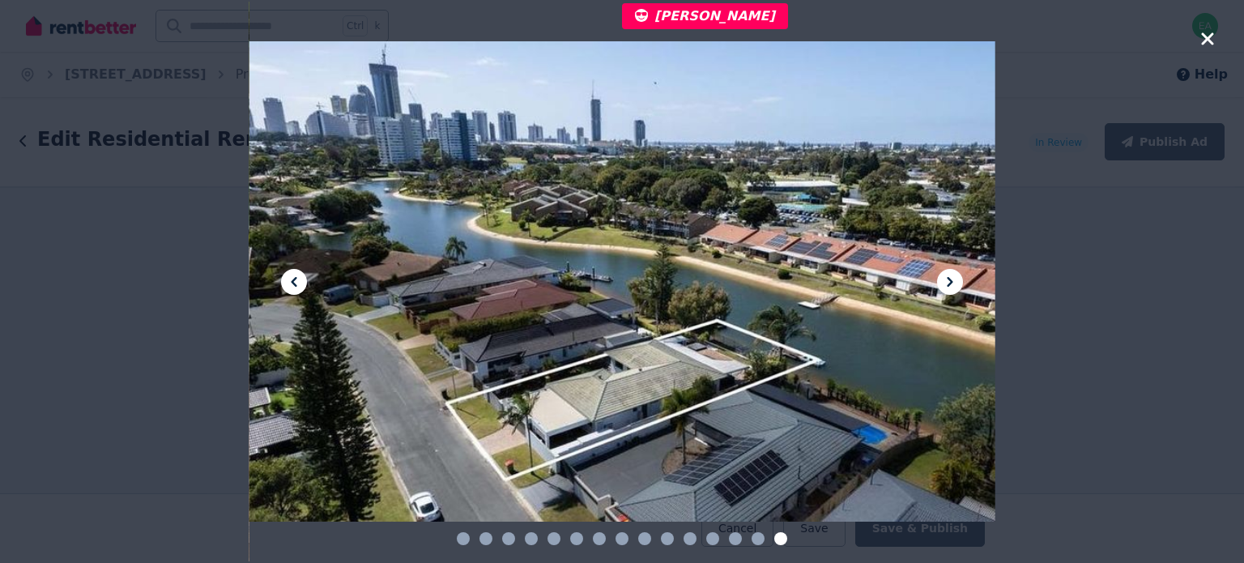
click at [293, 278] on icon at bounding box center [293, 281] width 19 height 19
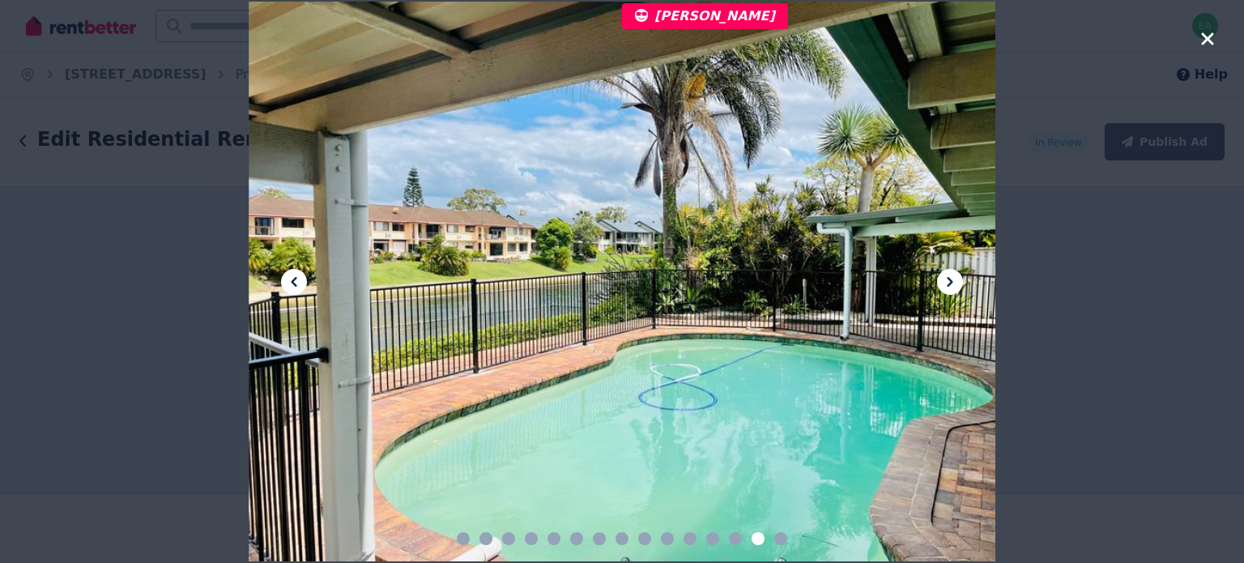
click at [947, 282] on icon at bounding box center [949, 281] width 19 height 19
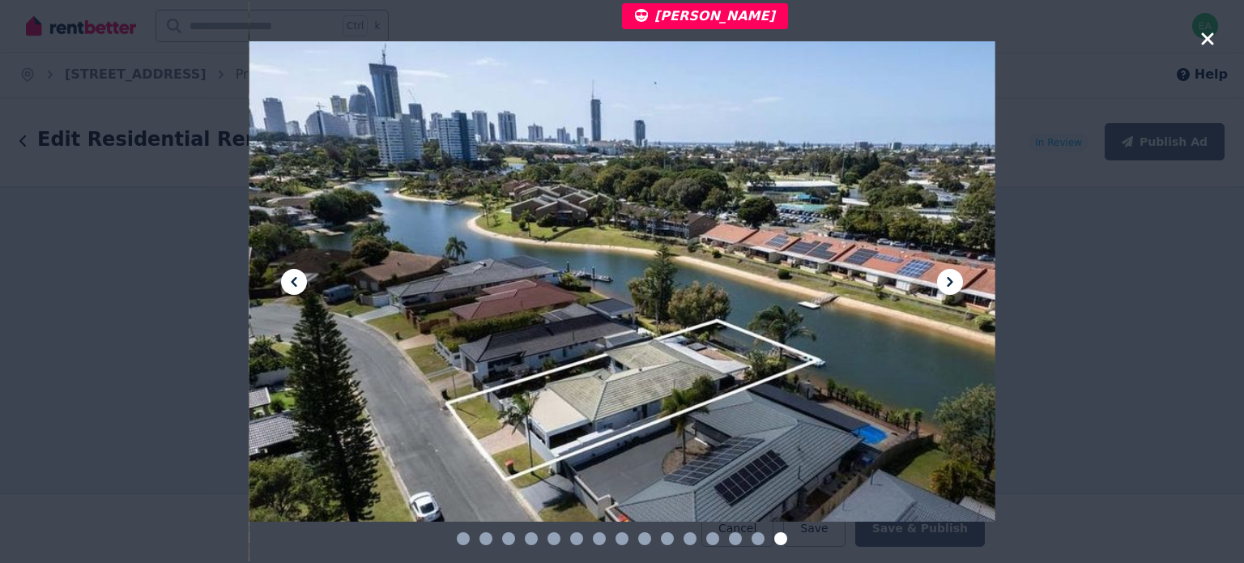
click at [947, 282] on icon at bounding box center [949, 281] width 19 height 19
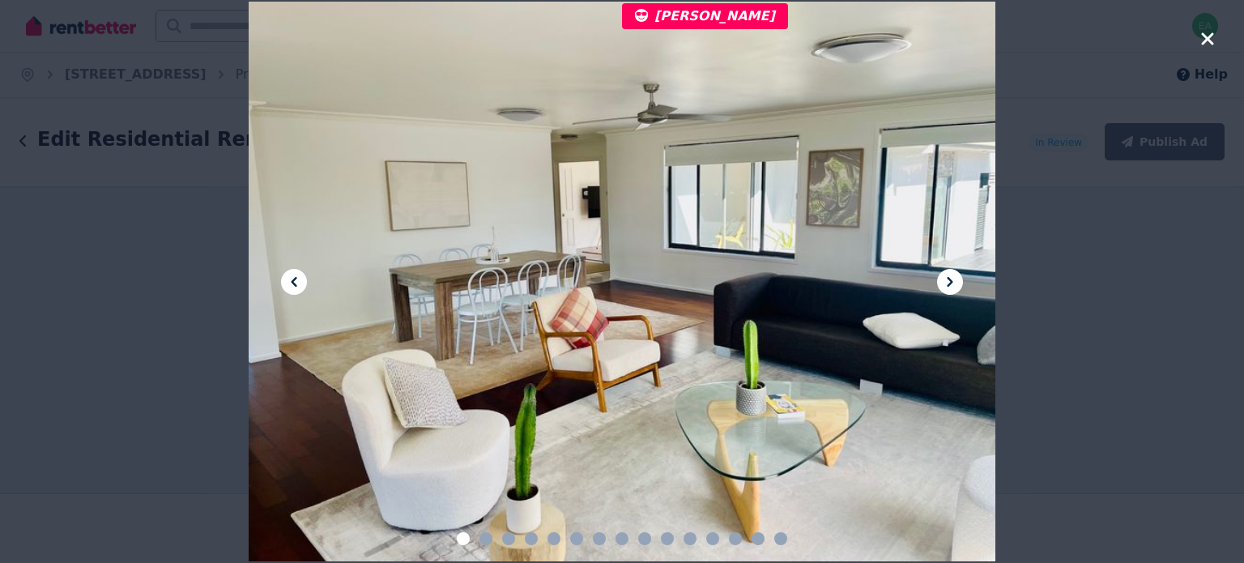
click at [947, 282] on icon at bounding box center [949, 281] width 19 height 19
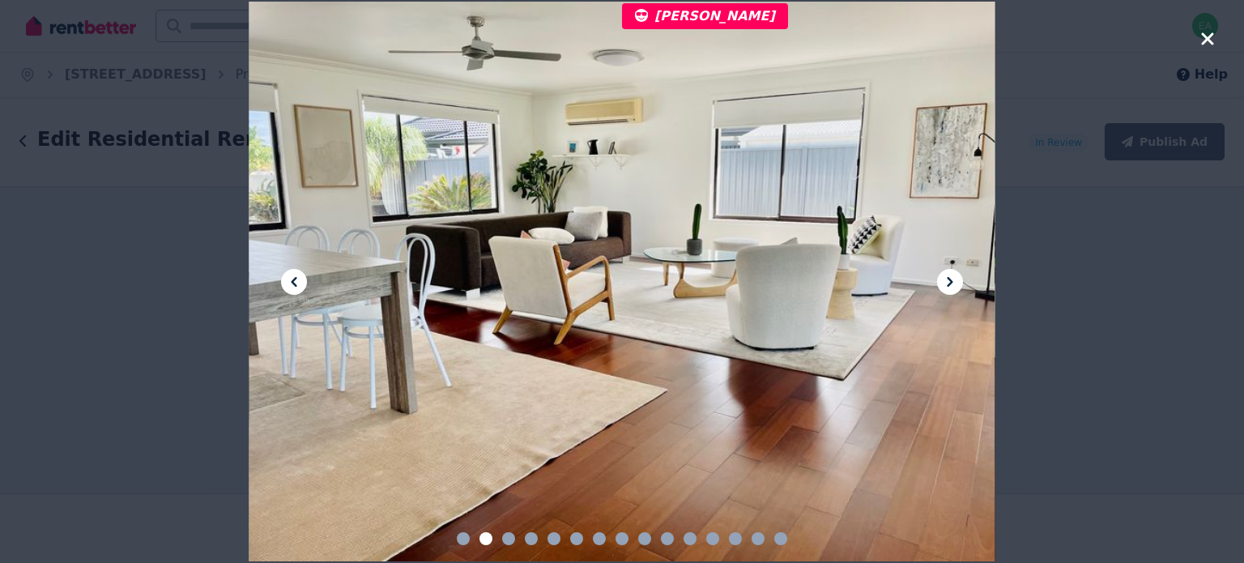
click at [947, 282] on icon at bounding box center [949, 281] width 19 height 19
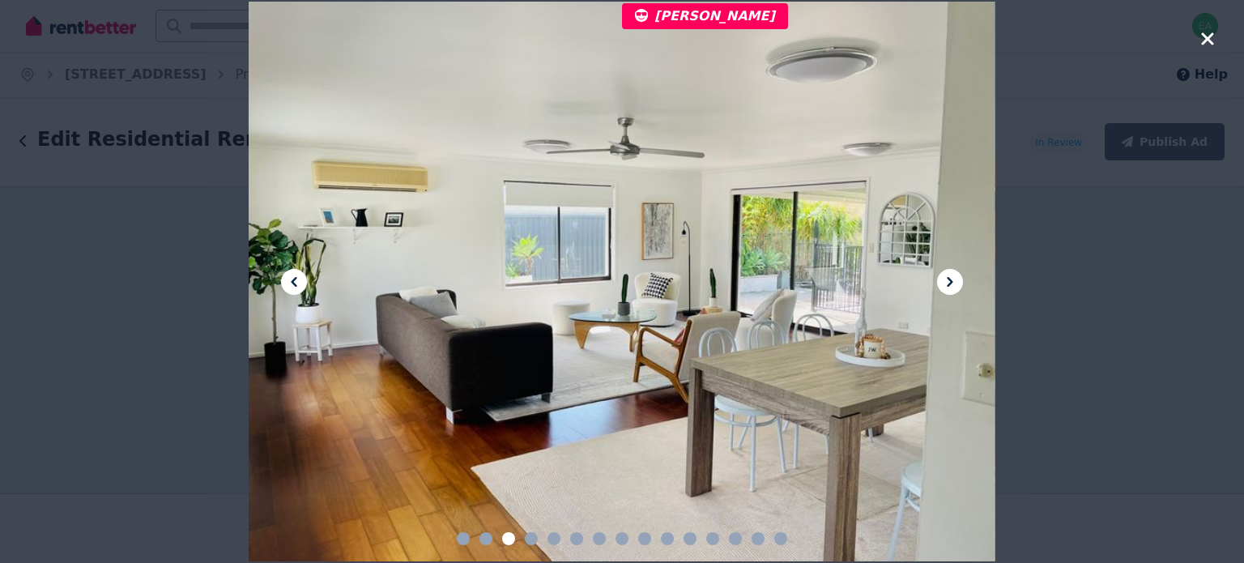
click at [947, 282] on icon at bounding box center [949, 281] width 19 height 19
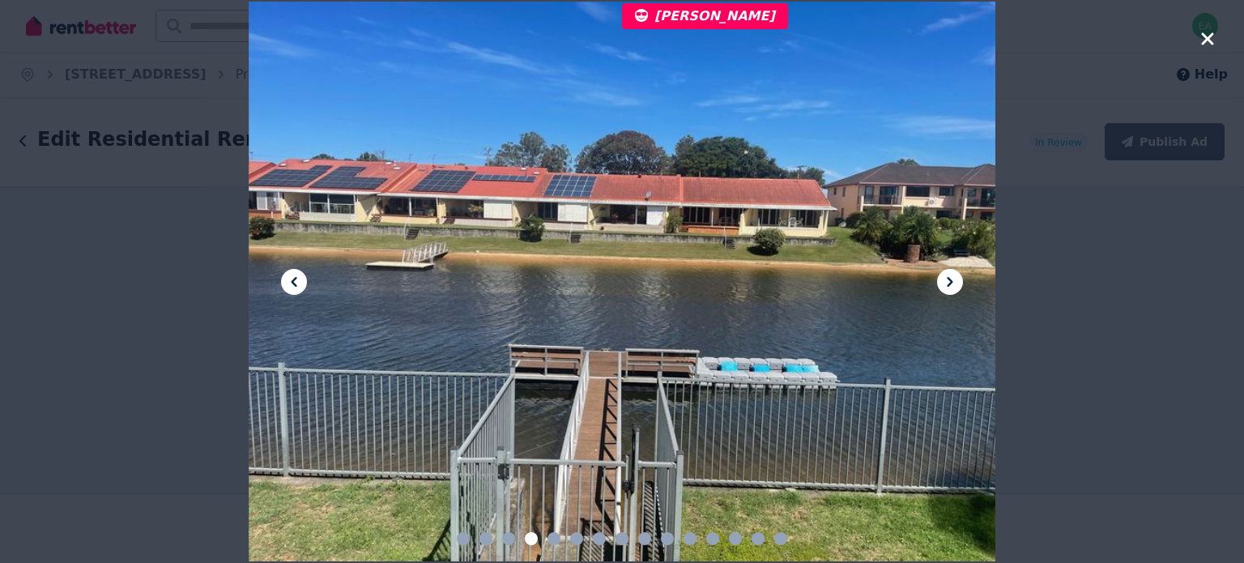
click at [947, 282] on icon at bounding box center [949, 281] width 19 height 19
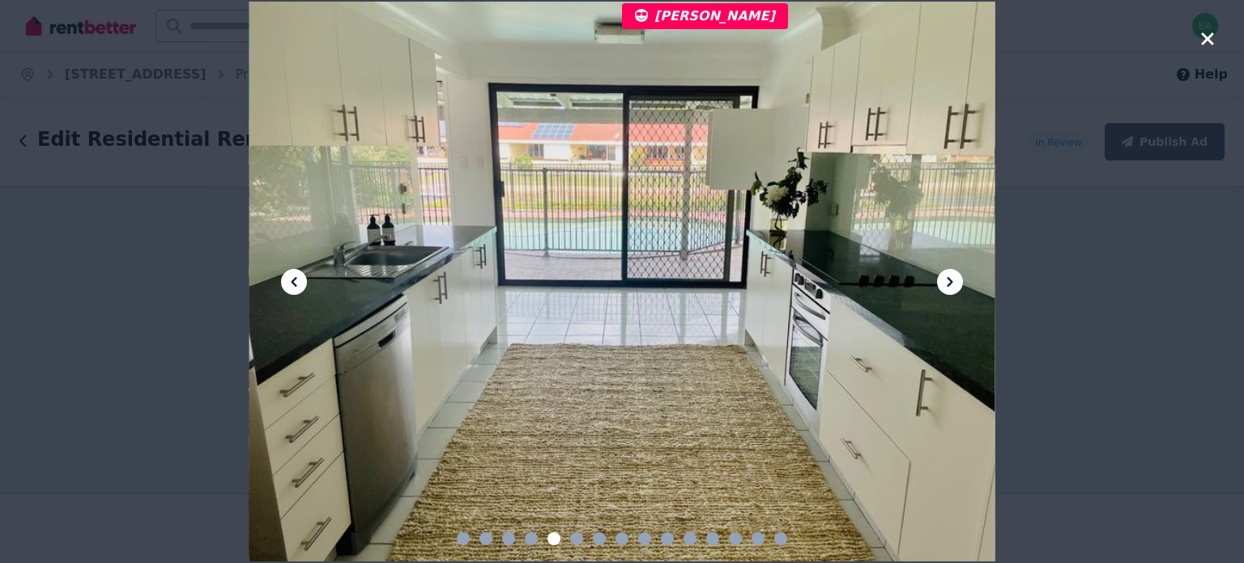
click at [947, 282] on icon at bounding box center [949, 281] width 19 height 19
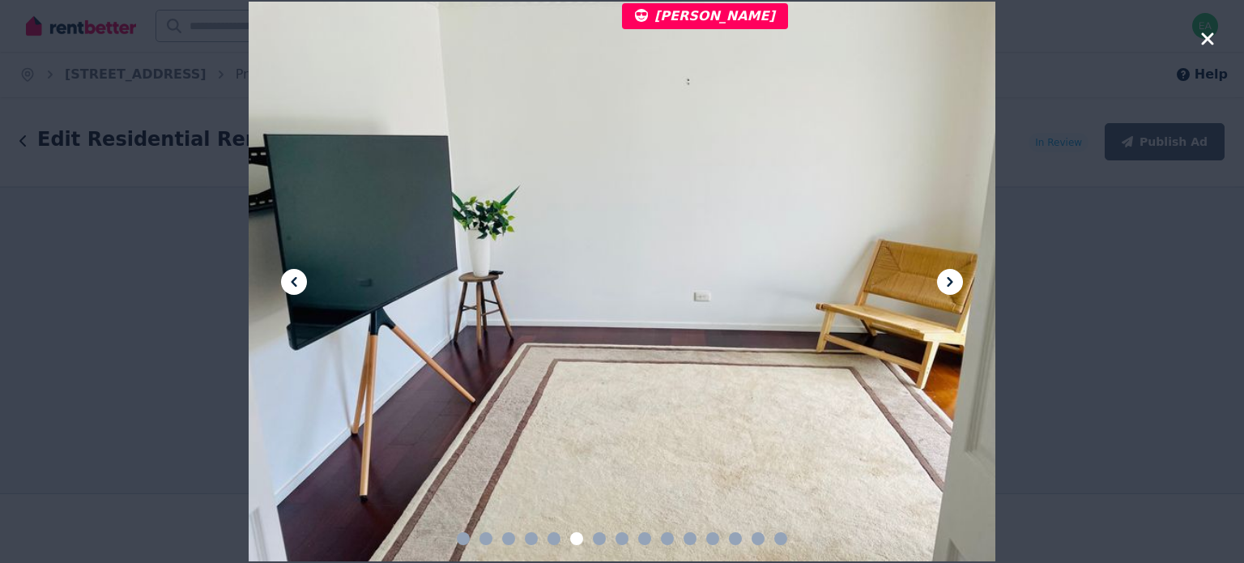
click at [947, 282] on icon at bounding box center [949, 281] width 19 height 19
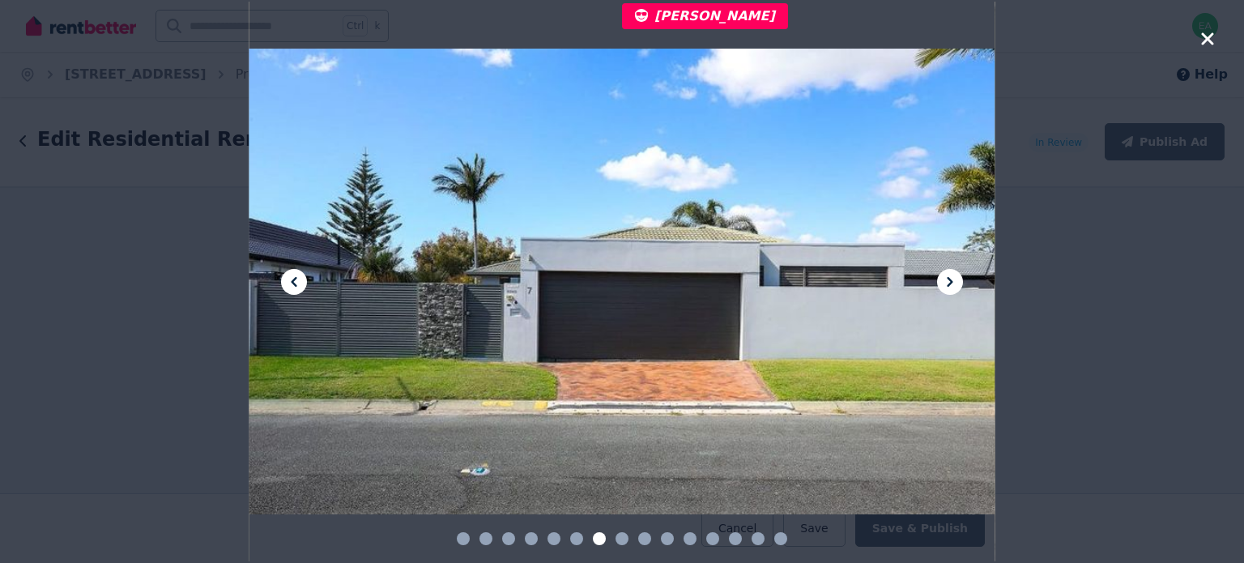
click at [947, 282] on icon at bounding box center [949, 281] width 19 height 19
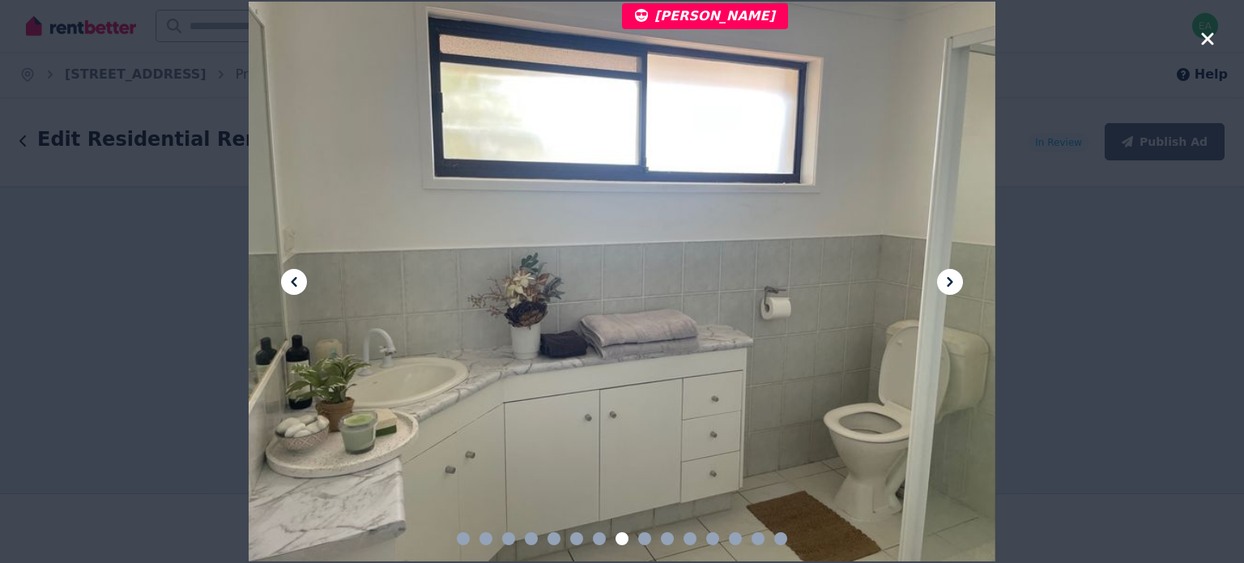
click at [947, 282] on icon at bounding box center [949, 281] width 19 height 19
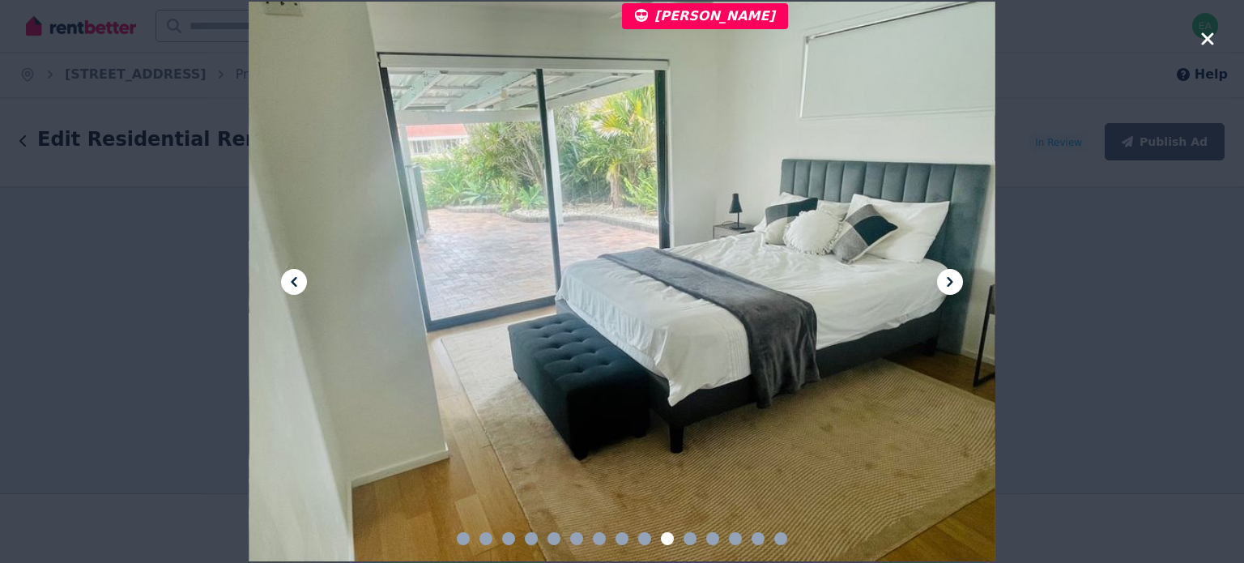
click at [947, 282] on icon at bounding box center [949, 281] width 19 height 19
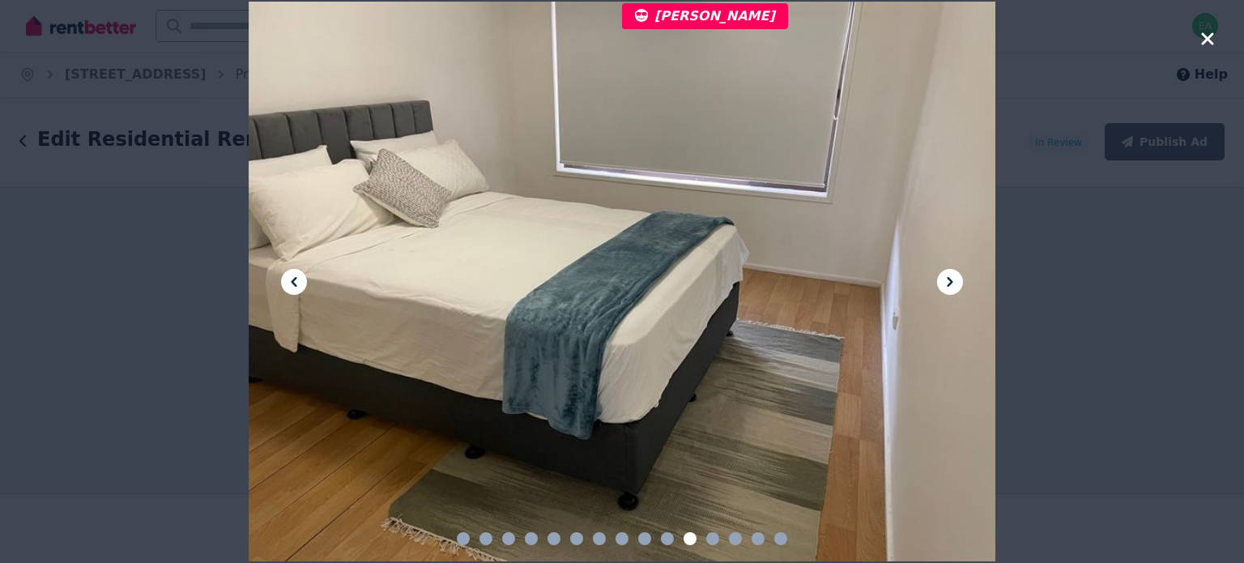
click at [947, 282] on icon at bounding box center [949, 281] width 19 height 19
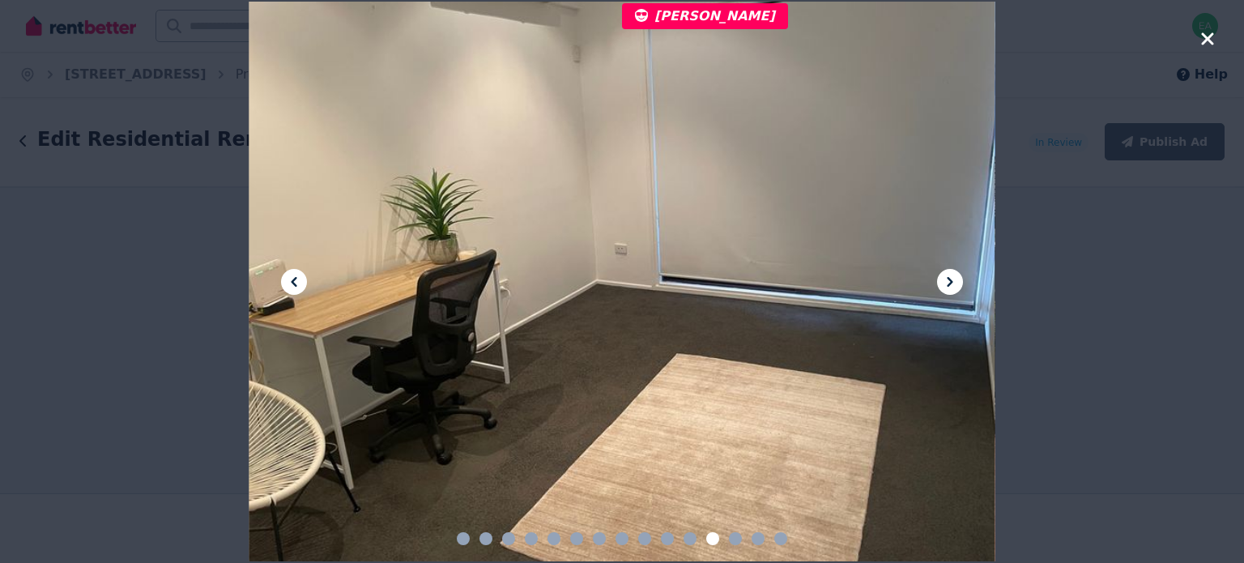
click at [947, 282] on icon at bounding box center [949, 281] width 19 height 19
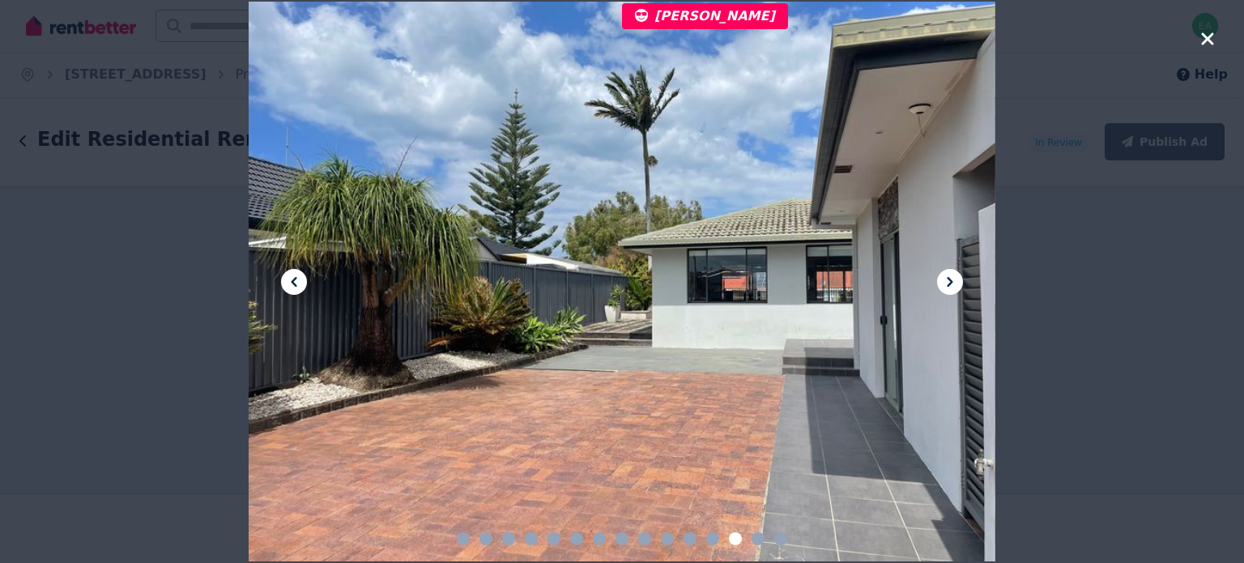
click at [947, 282] on icon at bounding box center [949, 281] width 19 height 19
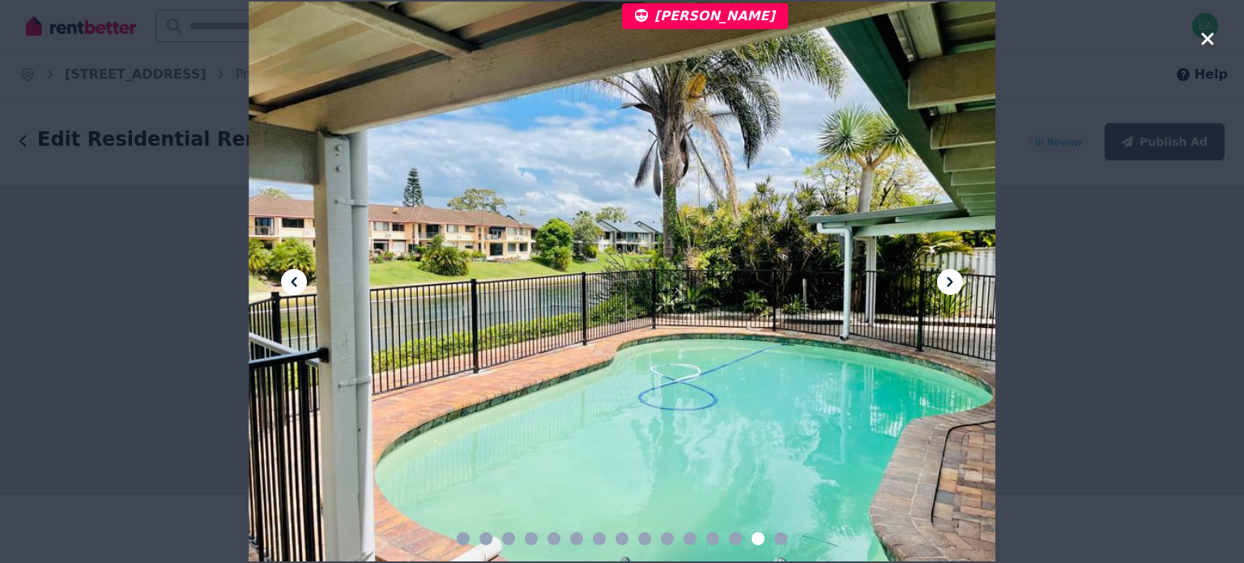
click at [947, 282] on icon at bounding box center [949, 281] width 19 height 19
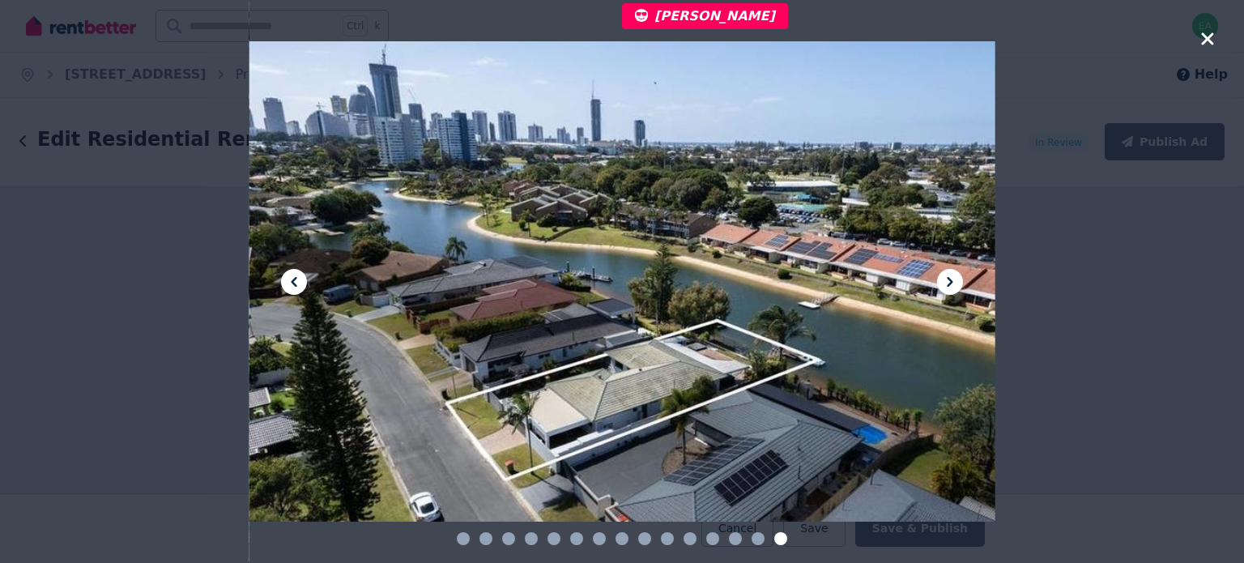
click at [1208, 37] on icon "button" at bounding box center [1207, 38] width 12 height 12
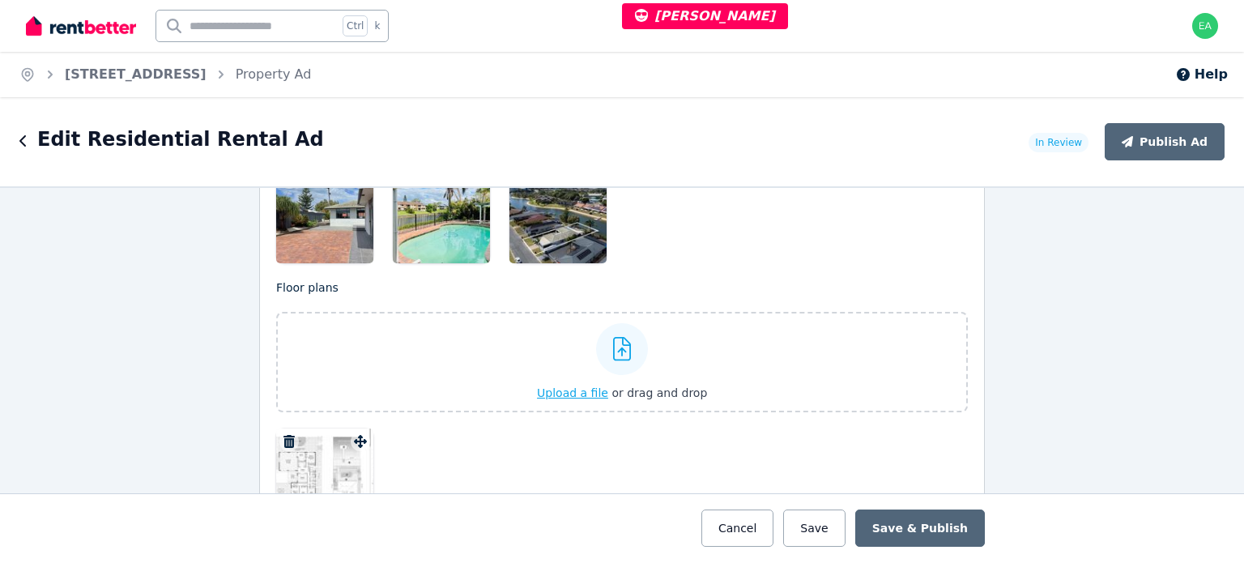
scroll to position [2511, 0]
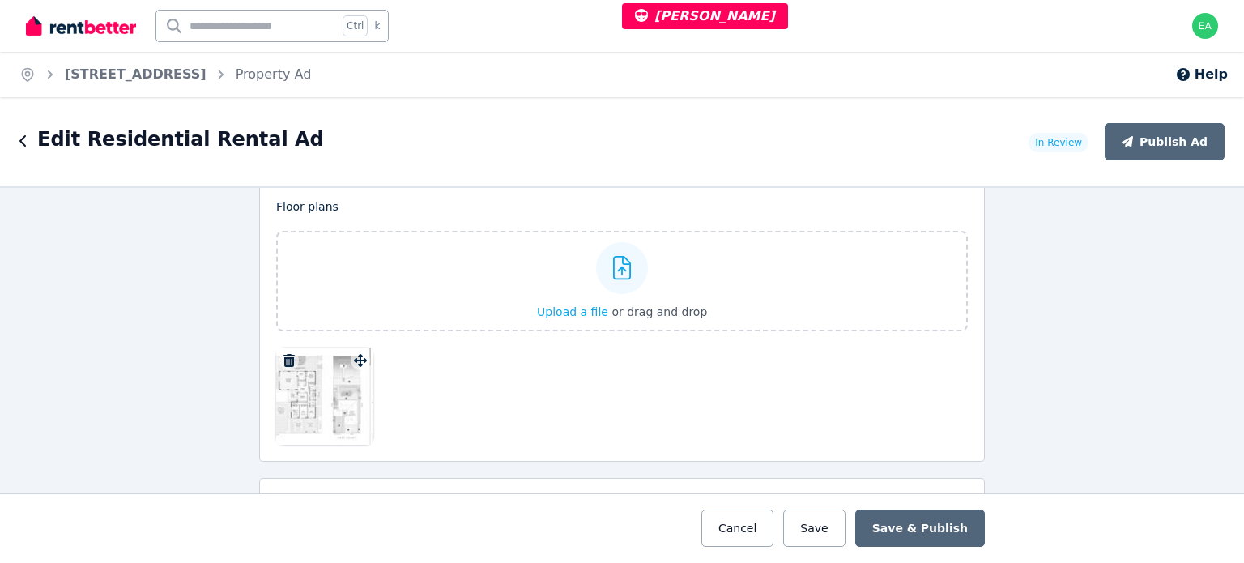
click at [331, 412] on div at bounding box center [324, 395] width 97 height 97
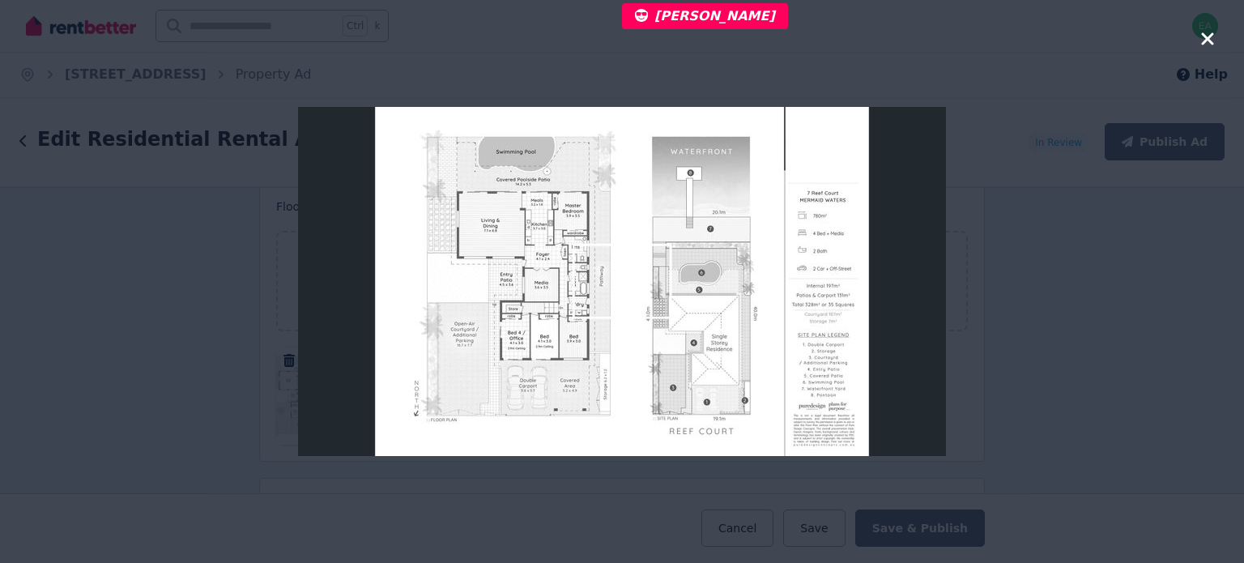
click at [1205, 40] on icon "button" at bounding box center [1207, 38] width 12 height 12
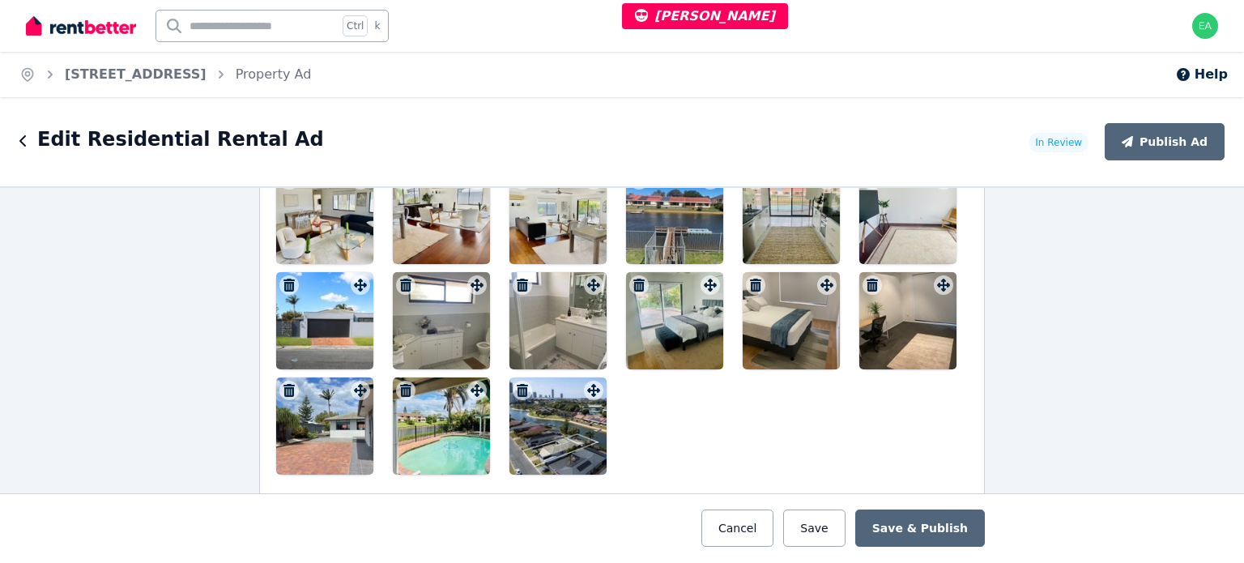
scroll to position [2137, 0]
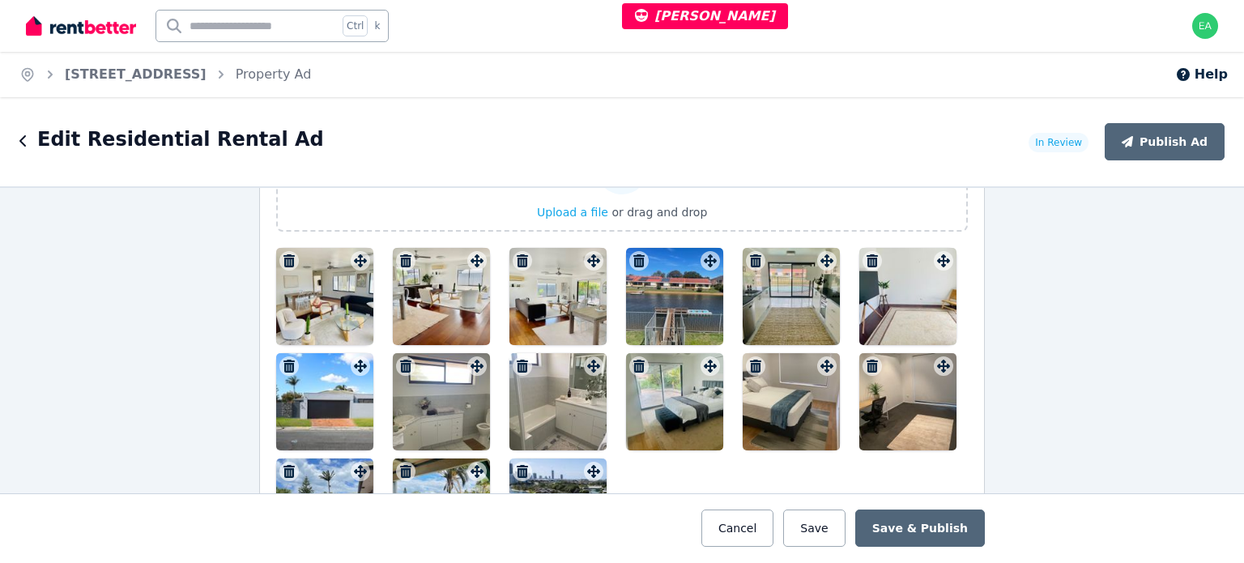
click at [317, 309] on div at bounding box center [324, 296] width 97 height 97
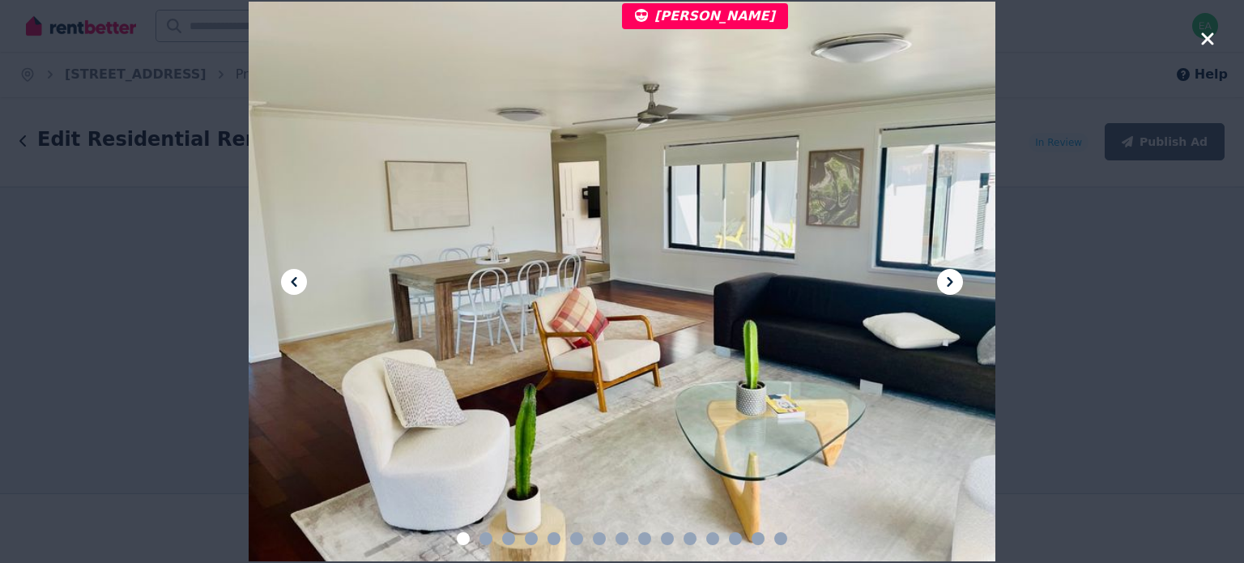
click at [941, 276] on icon at bounding box center [949, 281] width 19 height 19
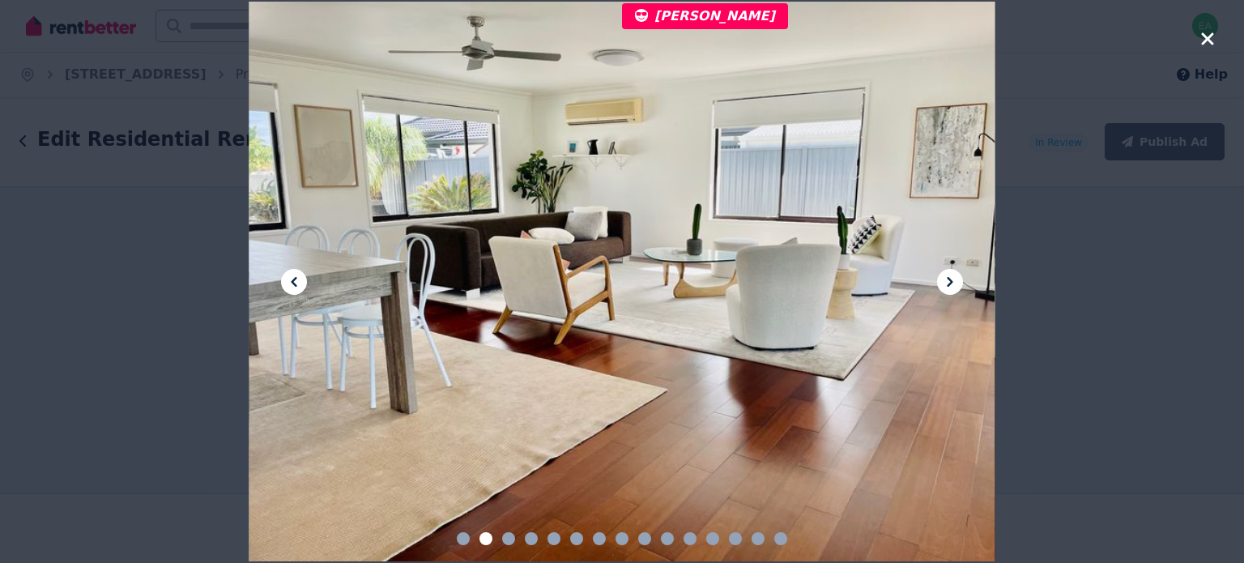
click at [941, 276] on icon at bounding box center [949, 281] width 19 height 19
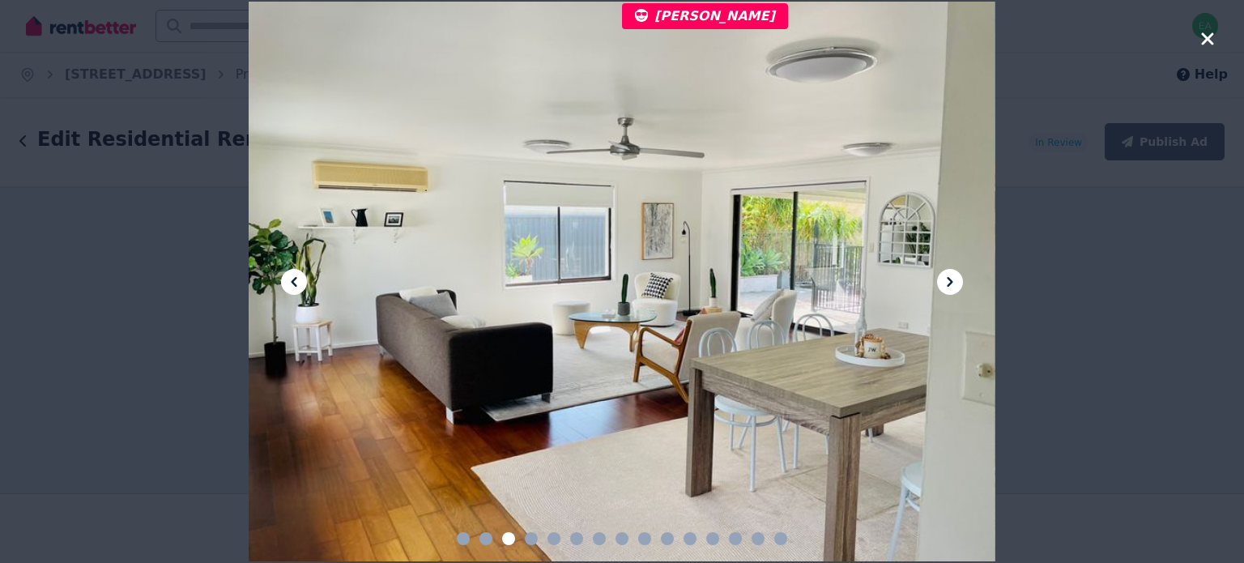
click at [941, 276] on icon at bounding box center [949, 281] width 19 height 19
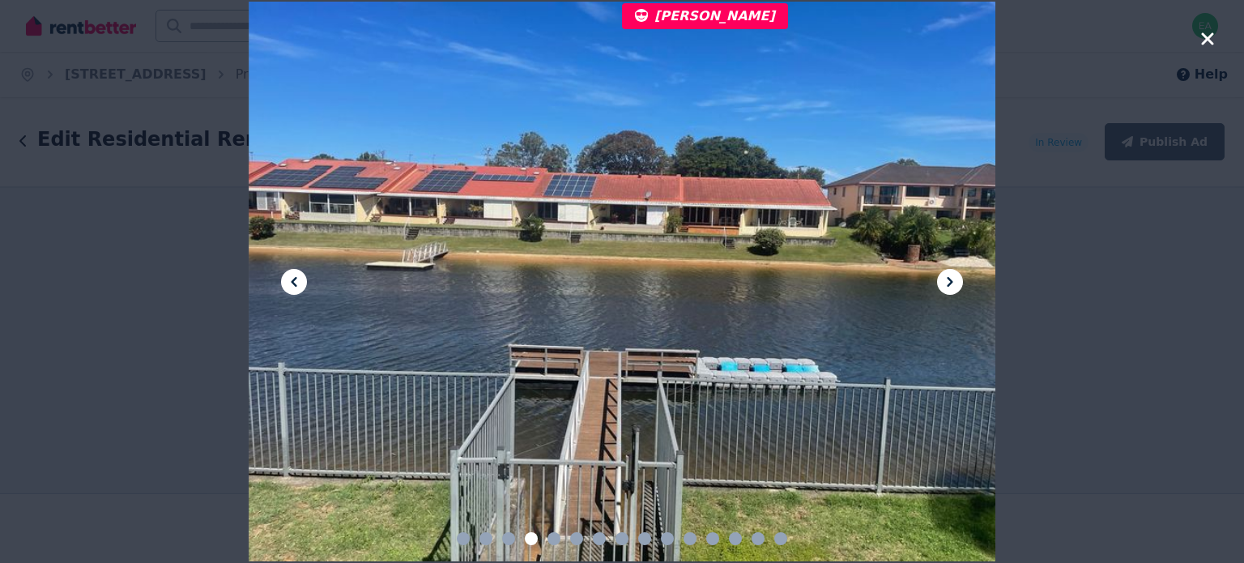
click at [941, 276] on icon at bounding box center [949, 281] width 19 height 19
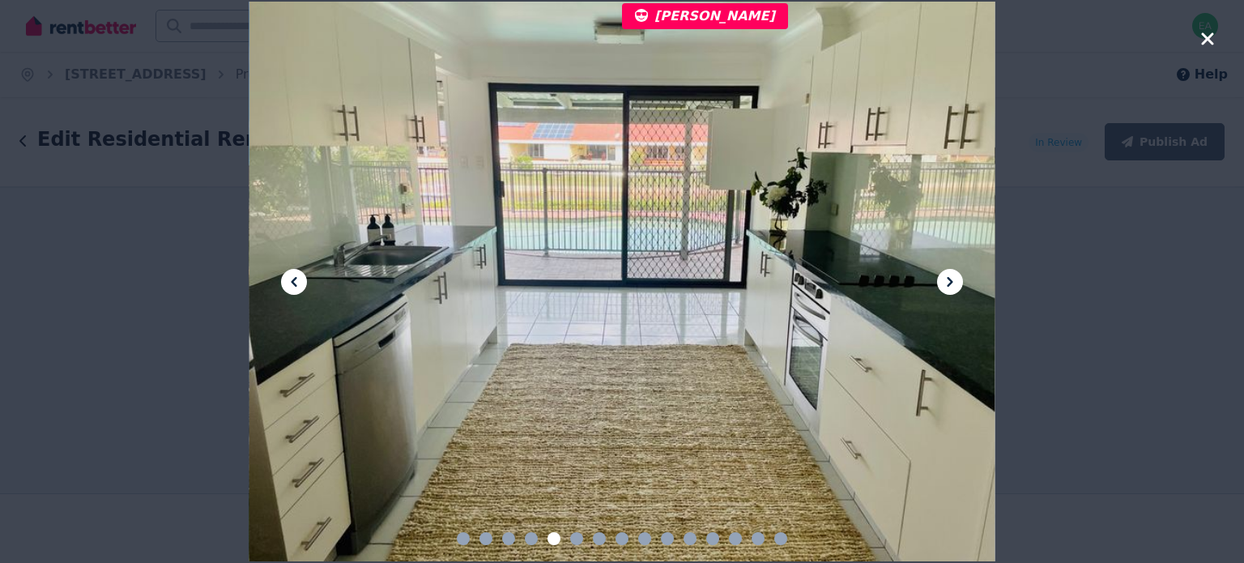
click at [941, 276] on icon at bounding box center [949, 281] width 19 height 19
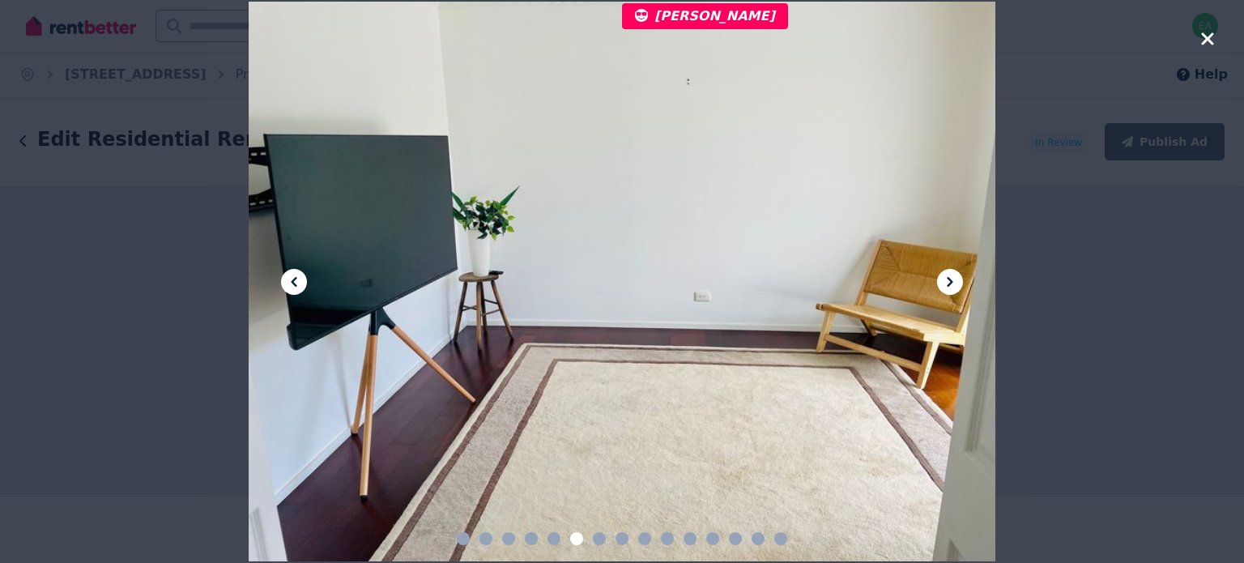
click at [941, 276] on icon at bounding box center [949, 281] width 19 height 19
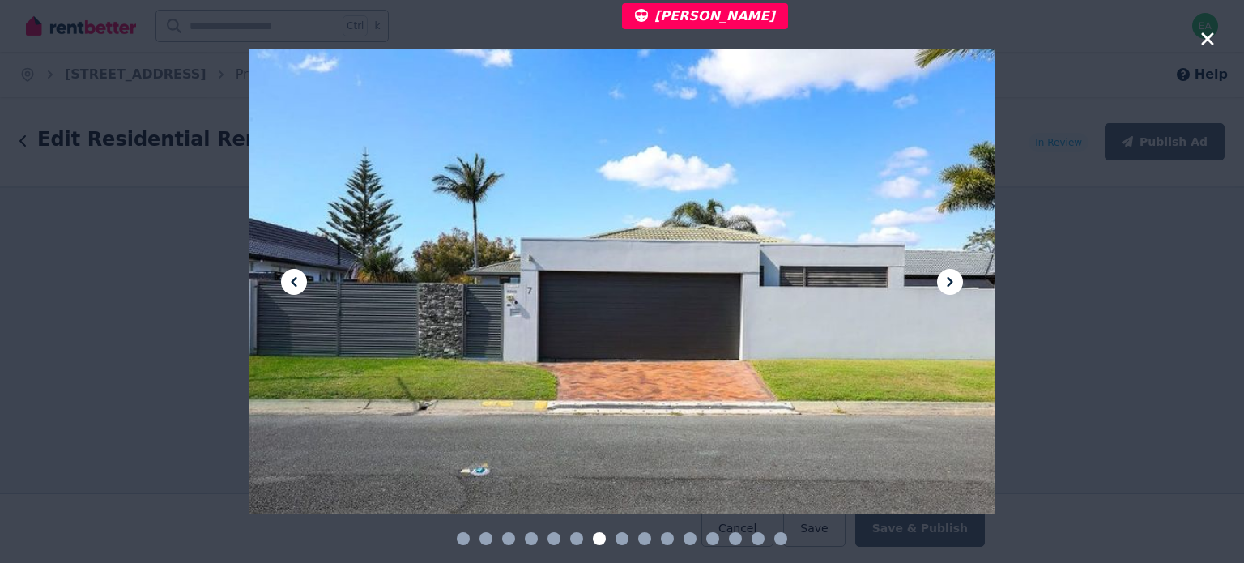
click at [941, 276] on icon at bounding box center [949, 281] width 19 height 19
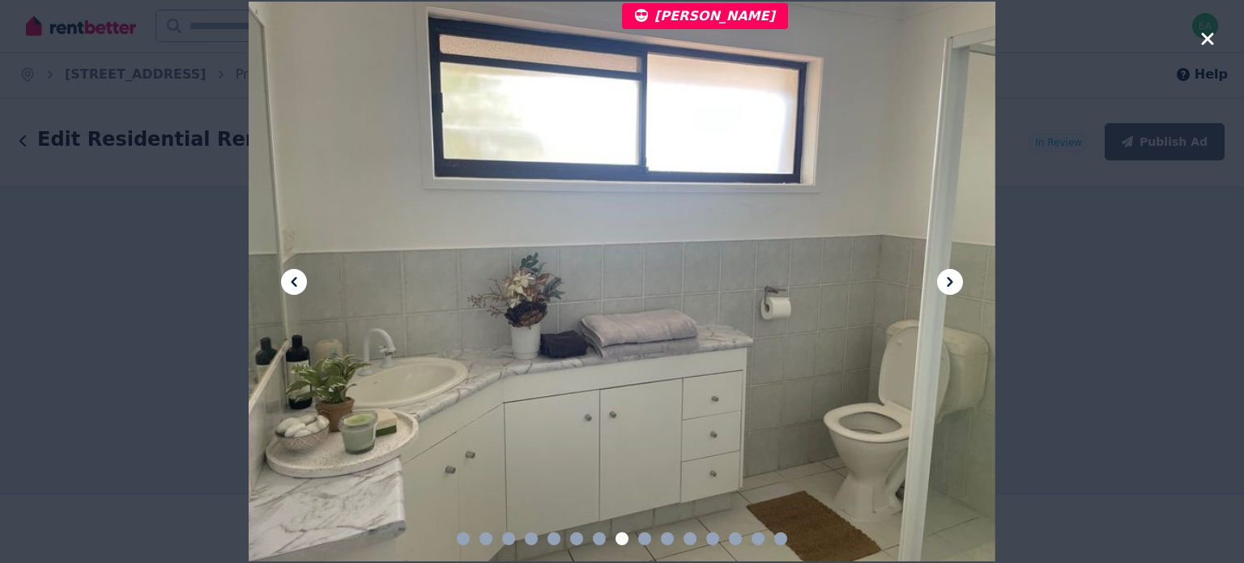
click at [941, 276] on icon at bounding box center [949, 281] width 19 height 19
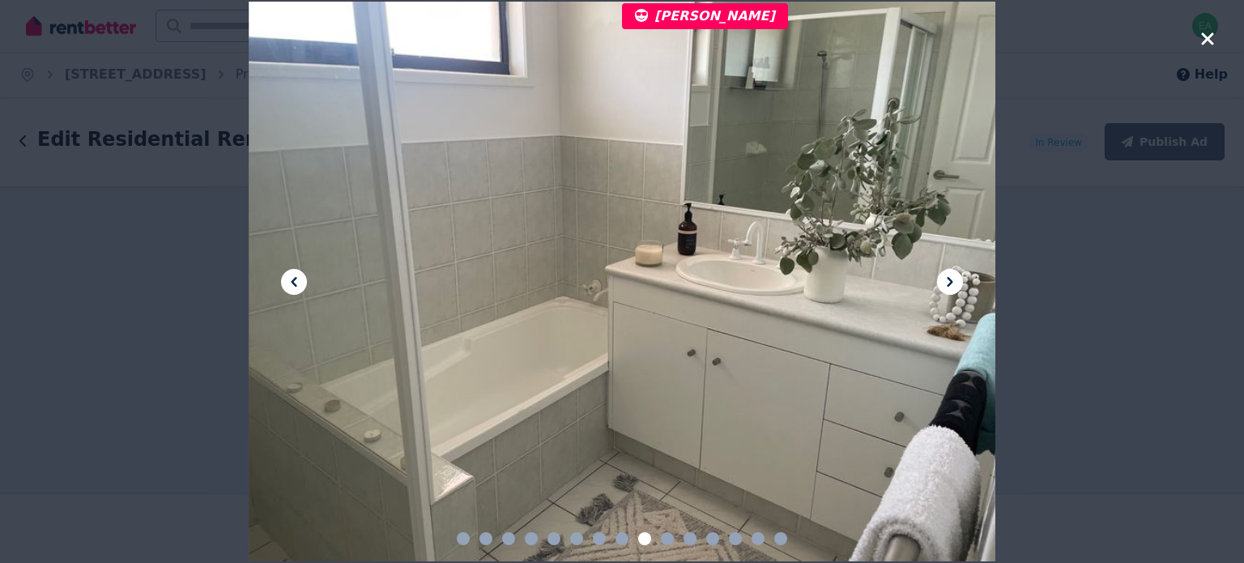
click at [941, 276] on icon at bounding box center [949, 281] width 19 height 19
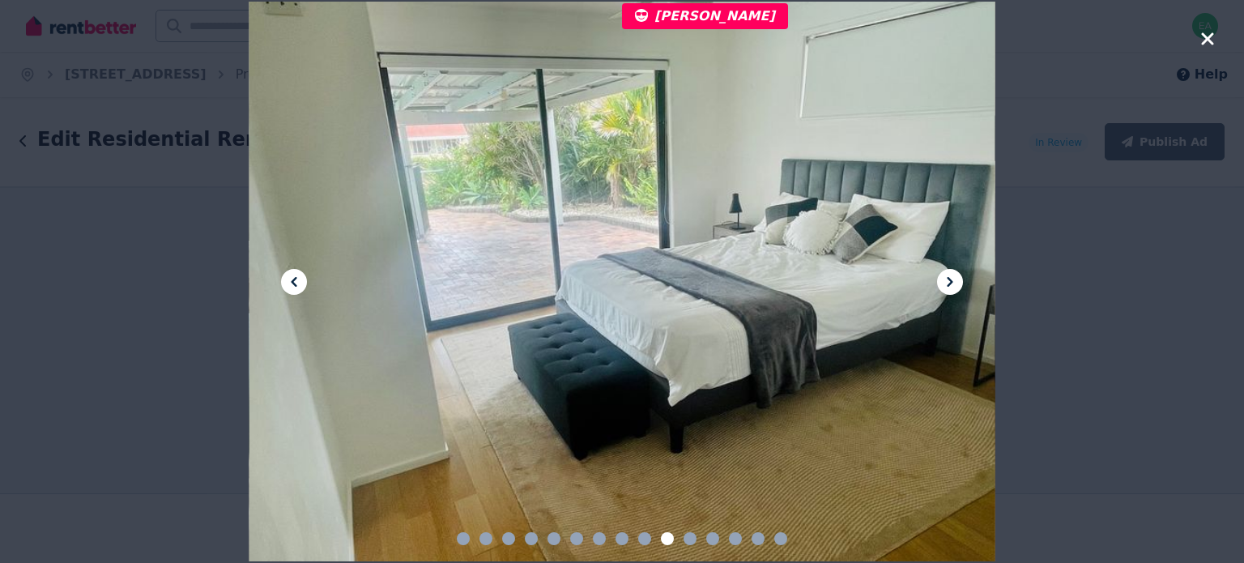
click at [941, 276] on icon at bounding box center [949, 281] width 19 height 19
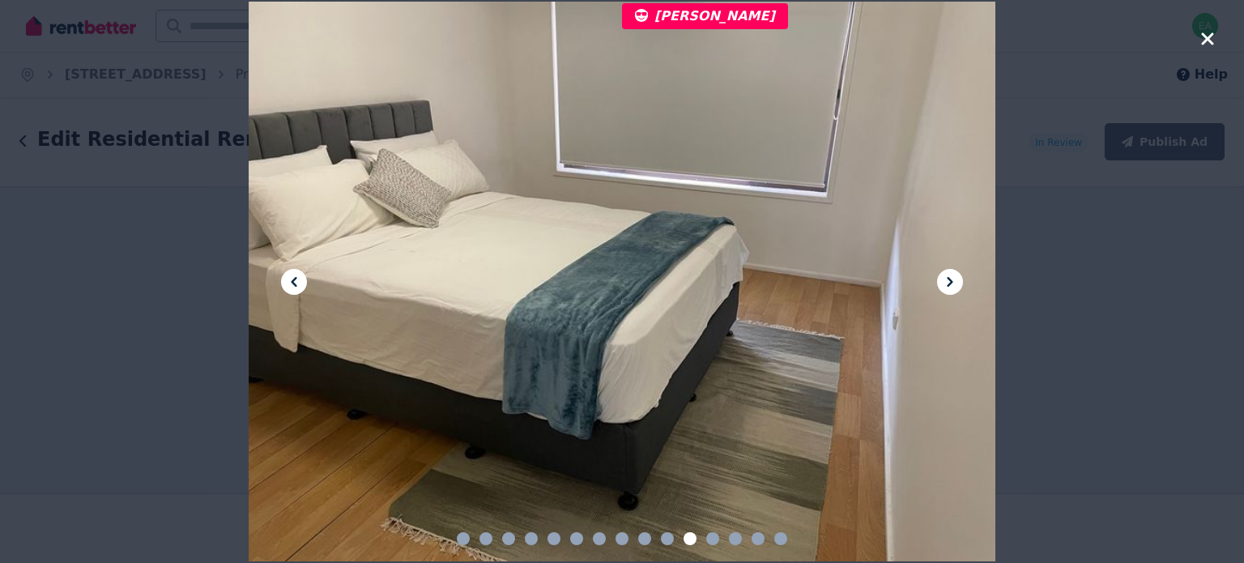
click at [941, 276] on icon at bounding box center [949, 281] width 19 height 19
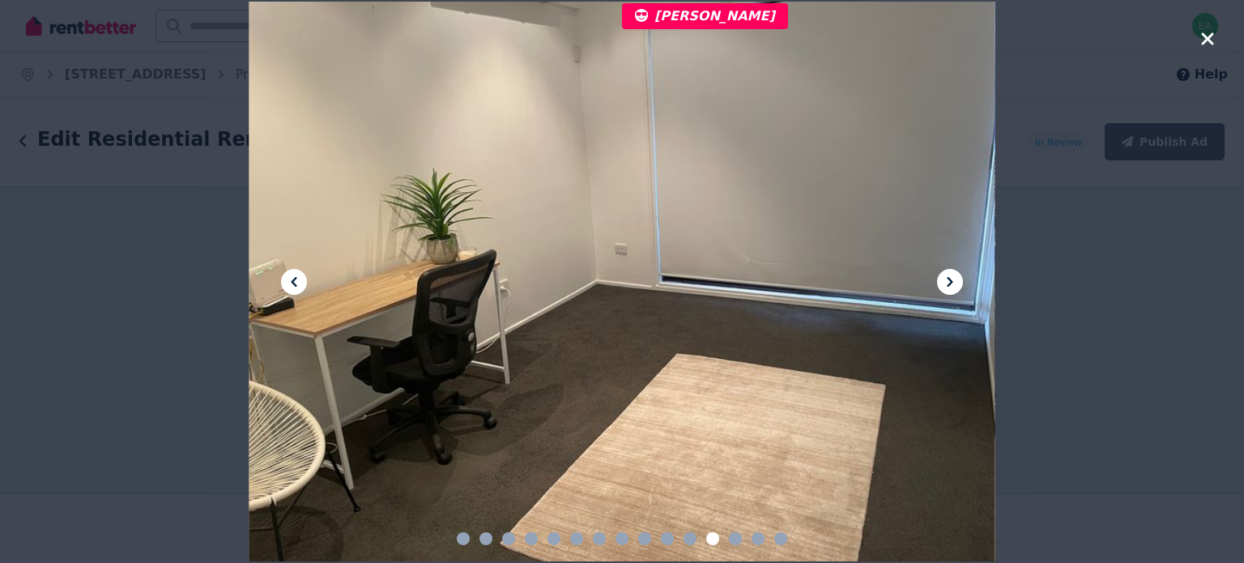
click at [941, 276] on icon at bounding box center [949, 281] width 19 height 19
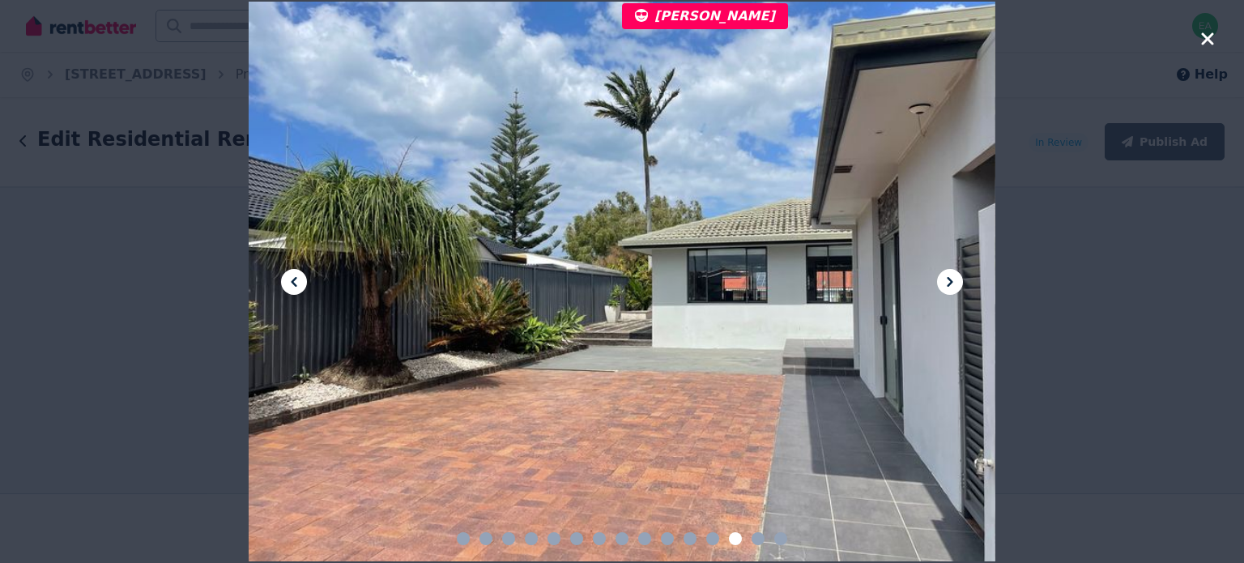
click at [941, 276] on icon at bounding box center [949, 281] width 19 height 19
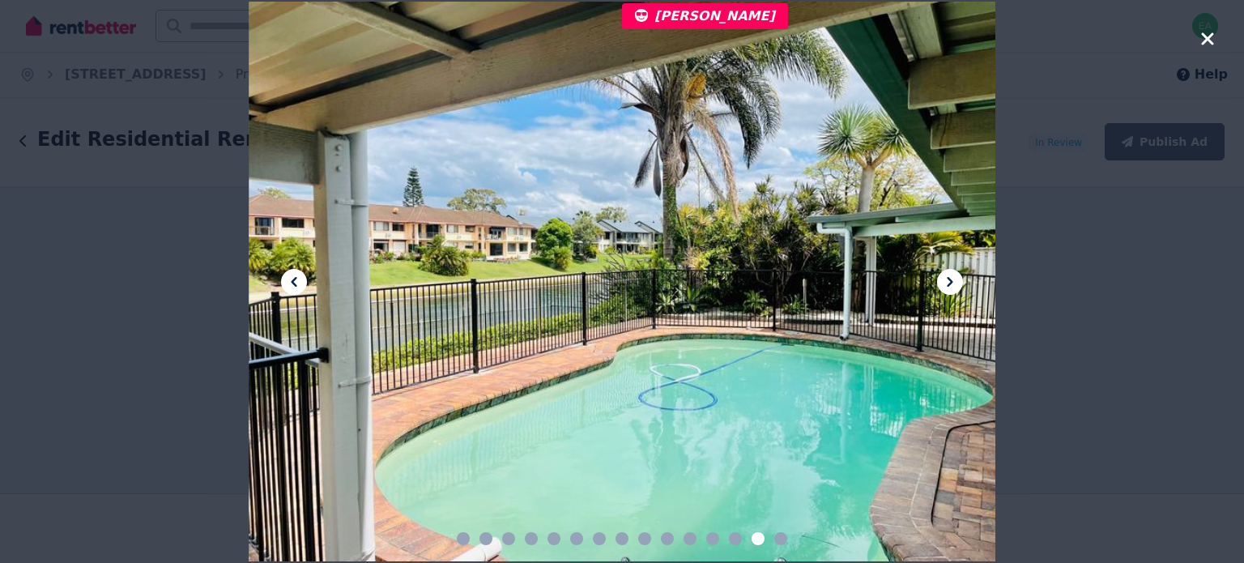
click at [941, 276] on icon at bounding box center [949, 281] width 19 height 19
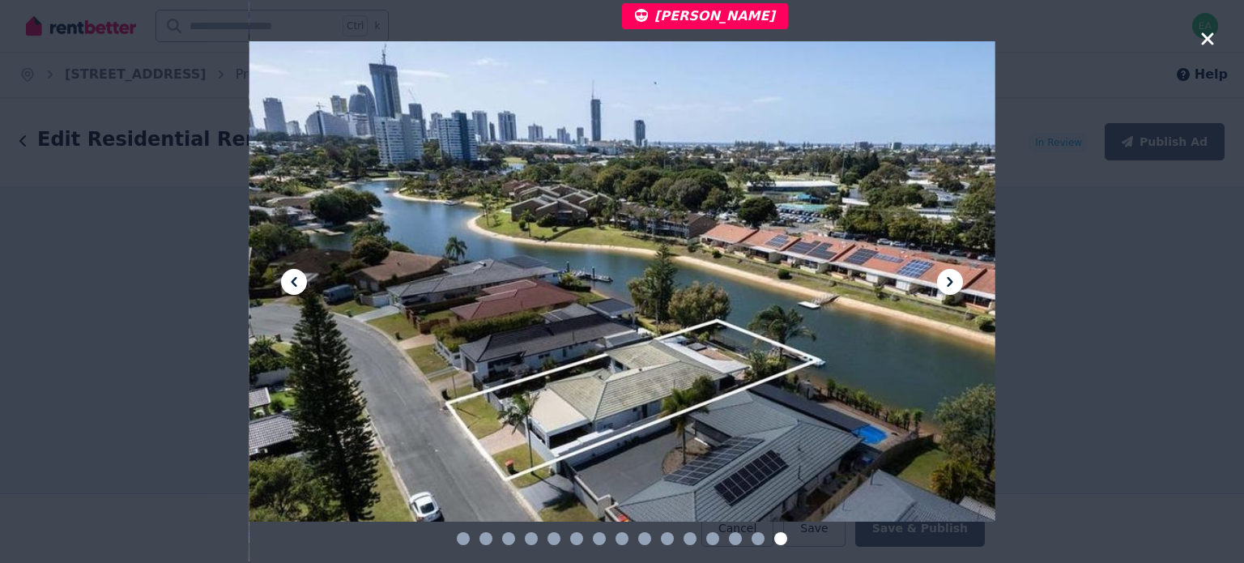
click at [941, 276] on icon at bounding box center [949, 281] width 19 height 19
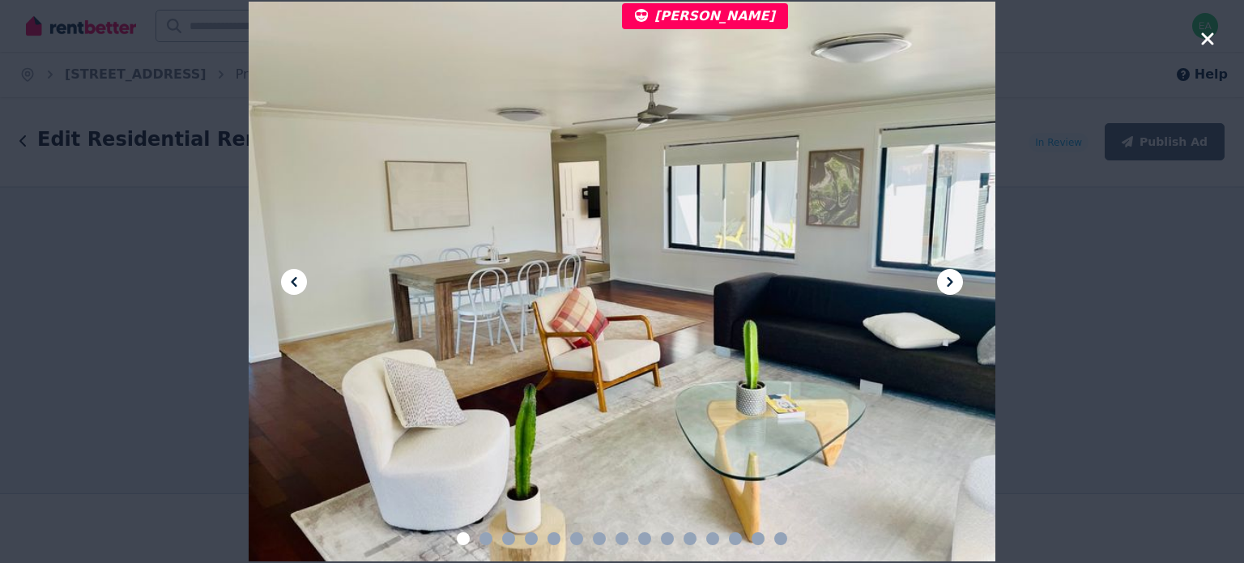
click at [304, 282] on button at bounding box center [294, 282] width 26 height 26
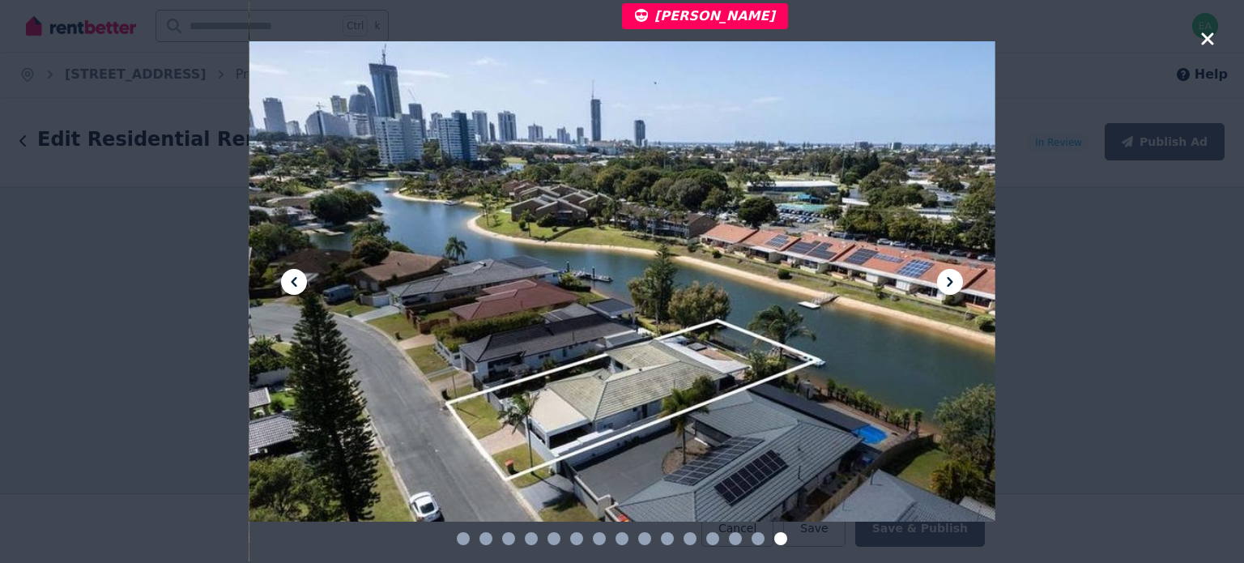
click at [304, 282] on button at bounding box center [294, 282] width 26 height 26
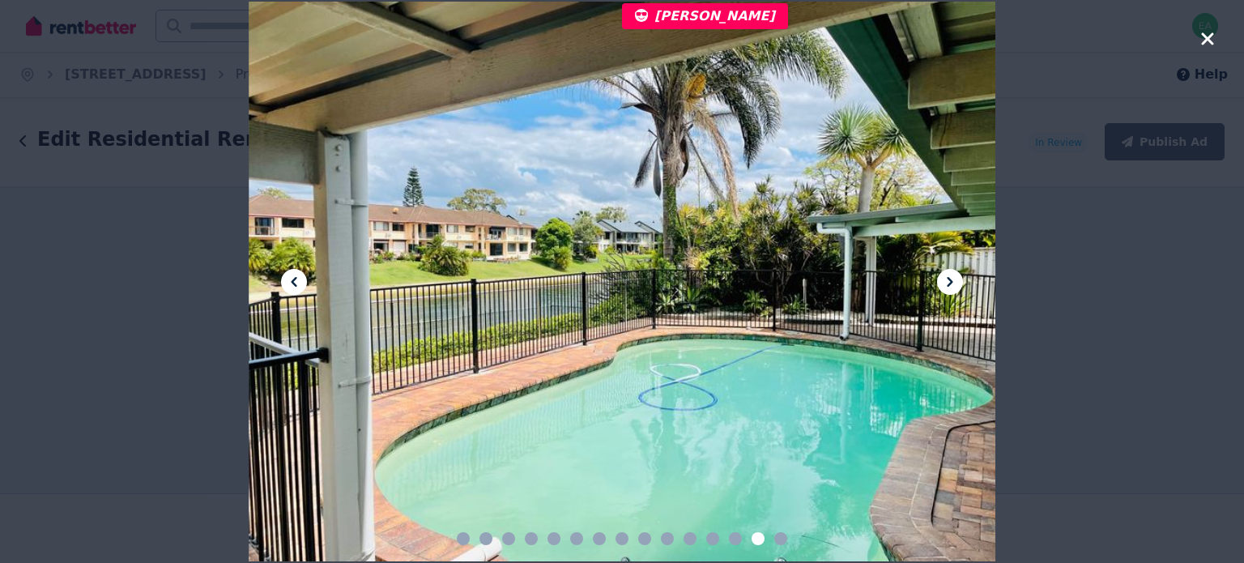
click at [1202, 35] on icon "button" at bounding box center [1207, 38] width 12 height 12
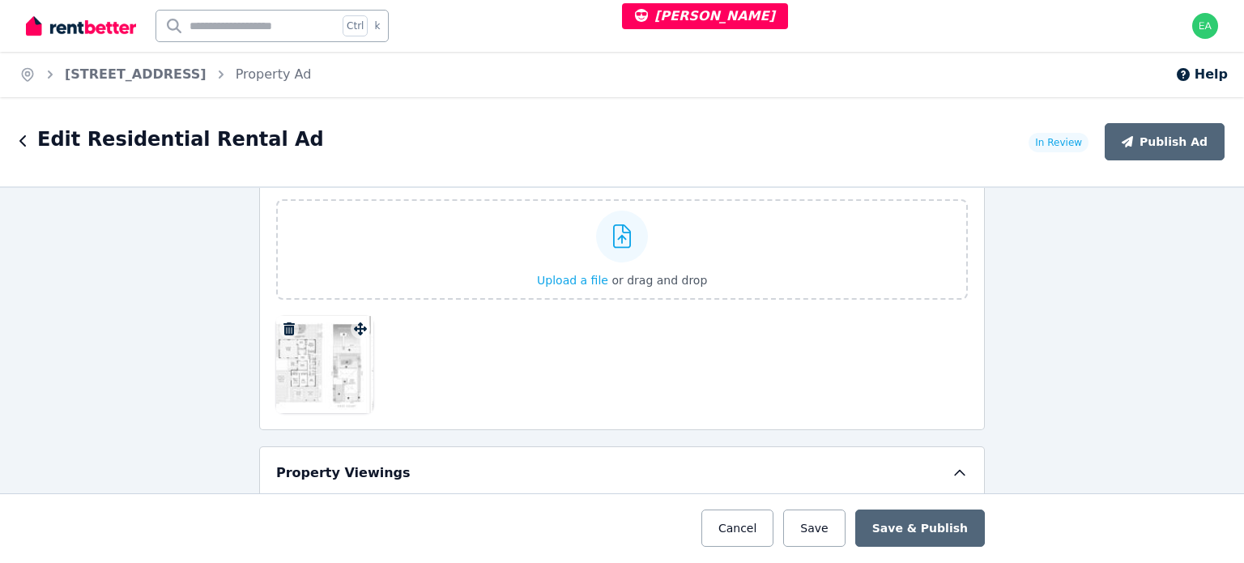
scroll to position [2299, 0]
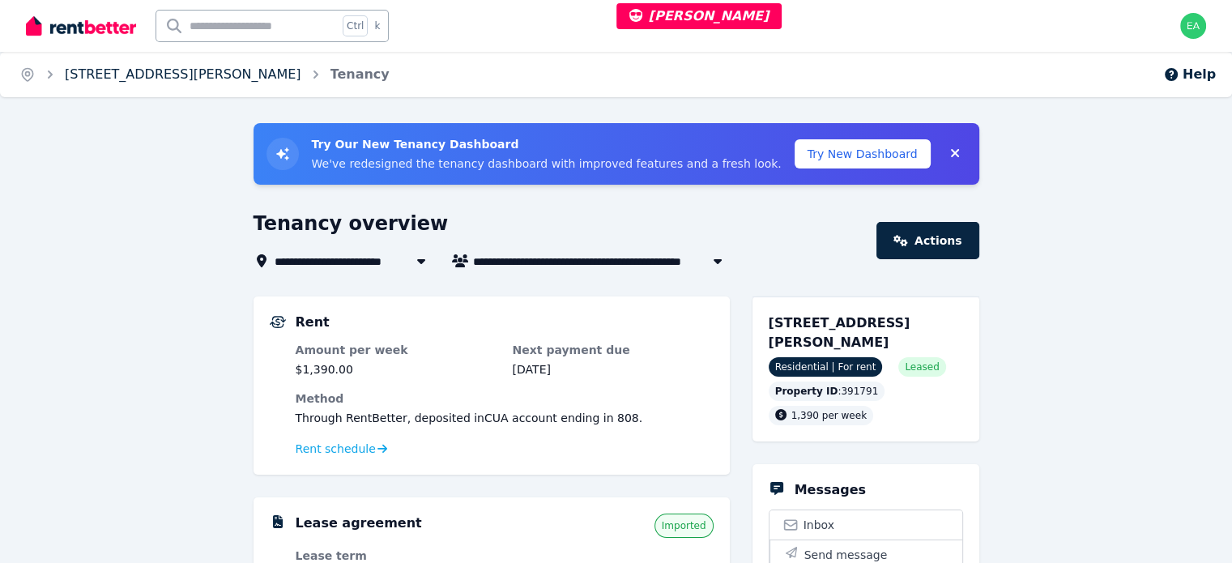
click at [120, 76] on link "2A Brooks St, Bonnells Bay" at bounding box center [183, 73] width 236 height 15
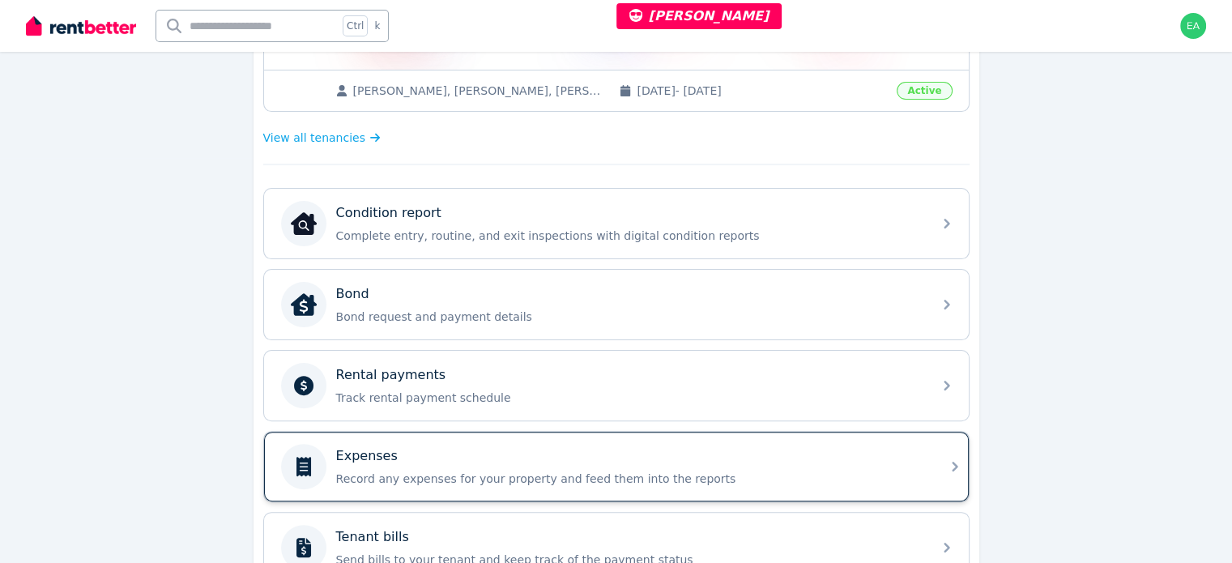
scroll to position [486, 0]
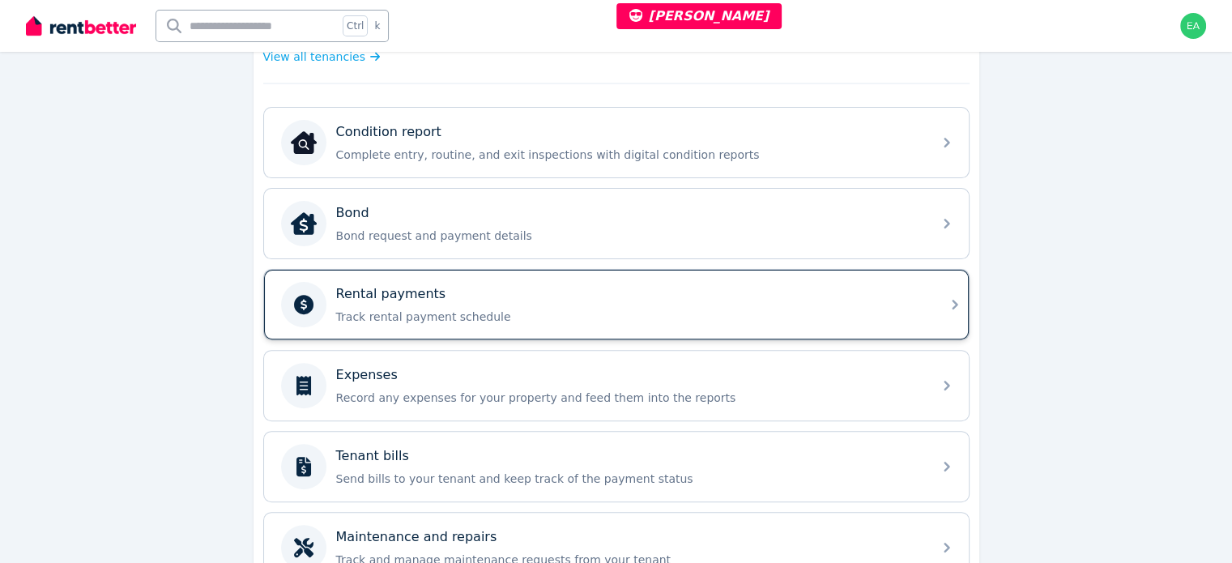
click at [813, 315] on p "Track rental payment schedule" at bounding box center [629, 317] width 586 height 16
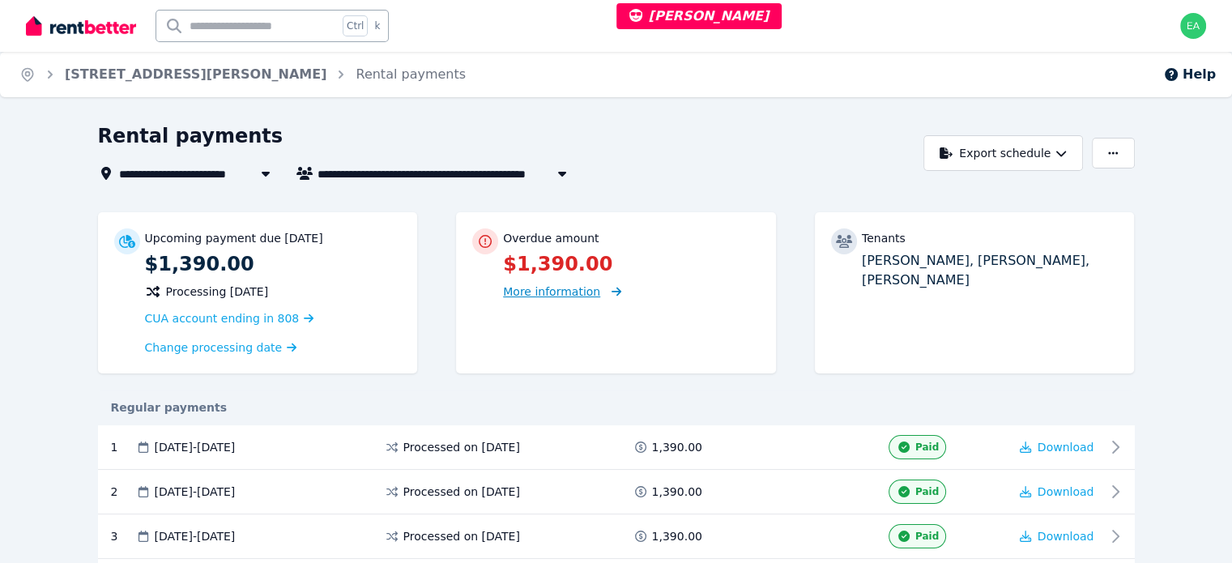
click at [520, 297] on span "More information" at bounding box center [551, 291] width 97 height 13
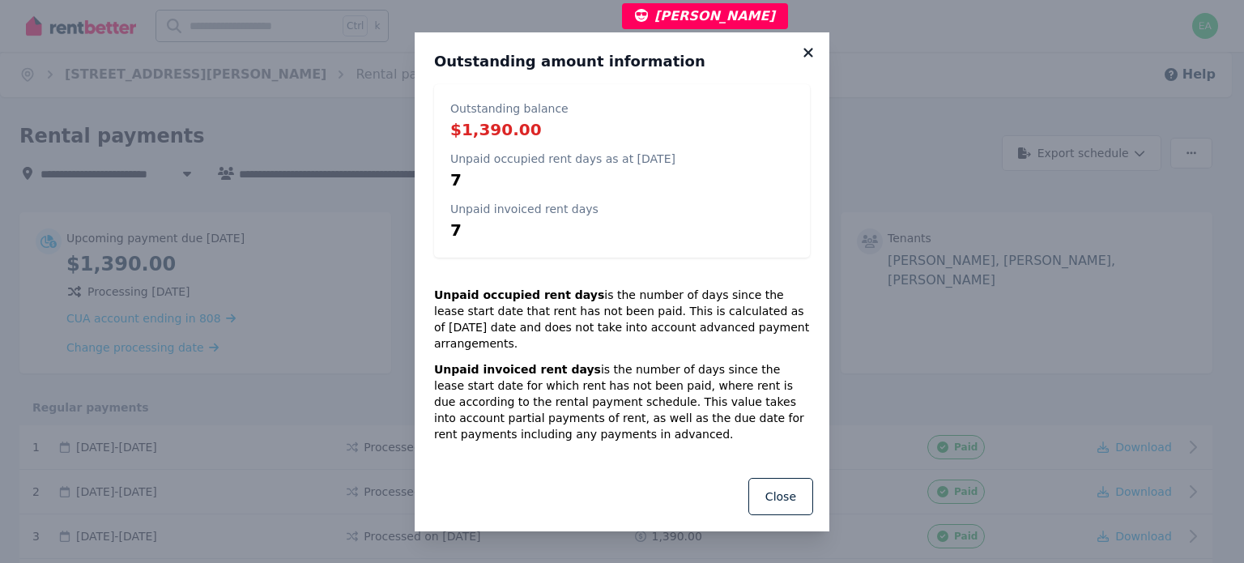
click at [808, 58] on icon at bounding box center [808, 52] width 16 height 15
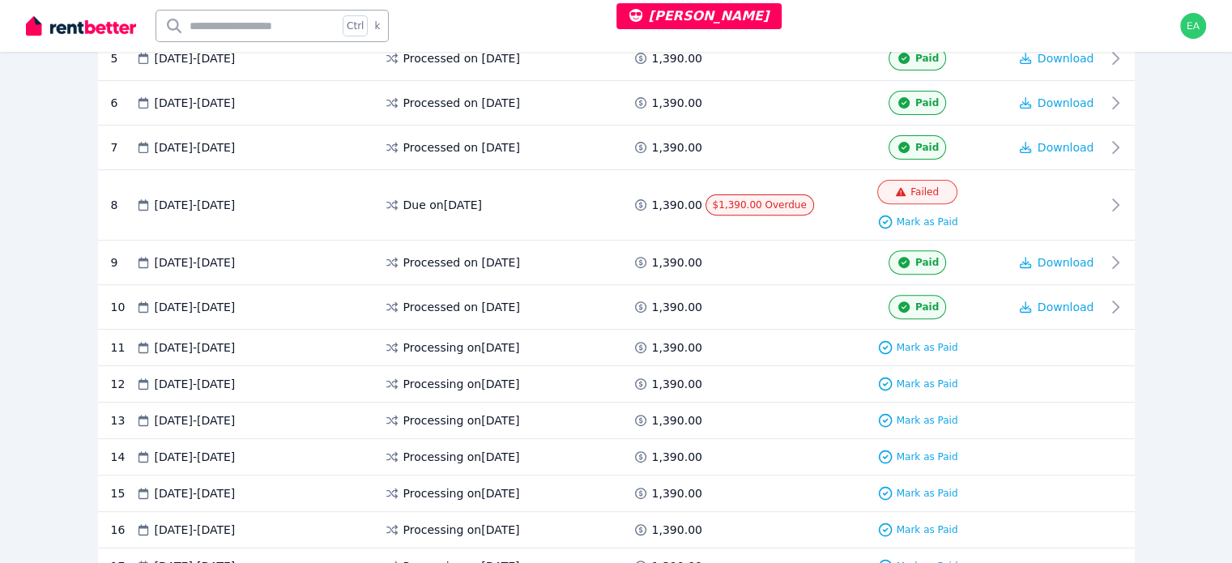
scroll to position [486, 0]
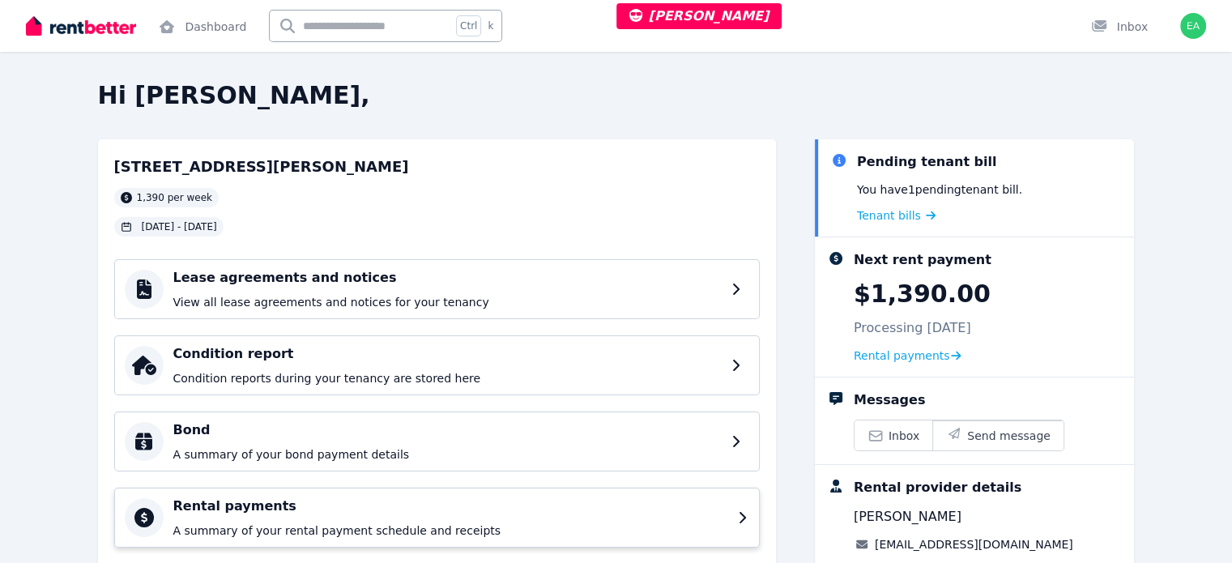
click at [578, 529] on p "A summary of your rental payment schedule and receipts" at bounding box center [450, 530] width 555 height 16
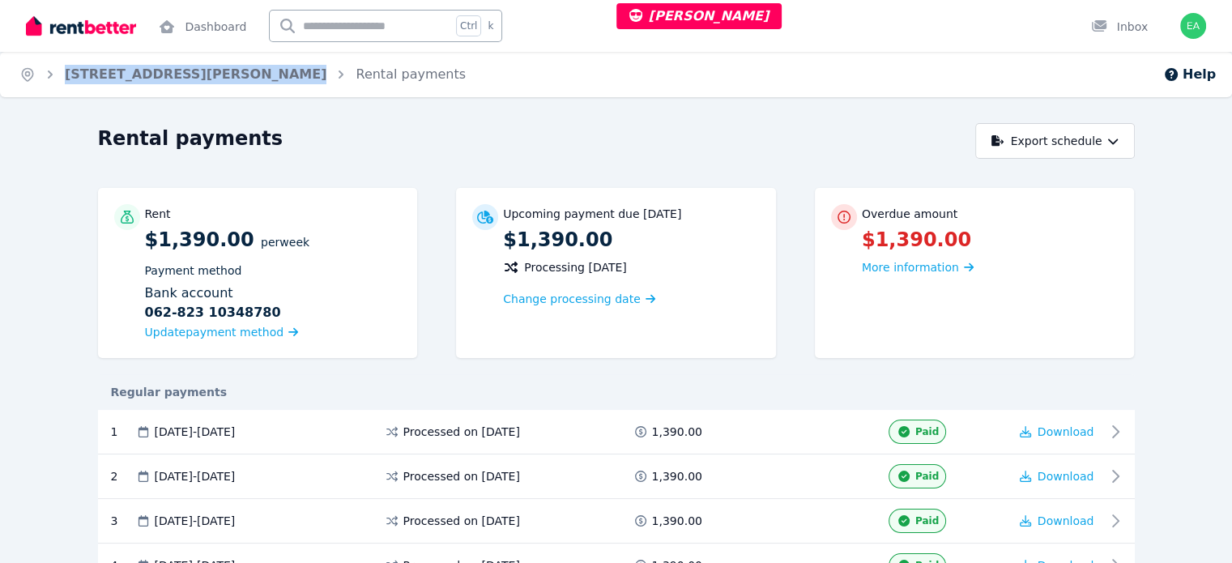
drag, startPoint x: 227, startPoint y: 76, endPoint x: 59, endPoint y: 78, distance: 167.6
click at [59, 78] on ol "Home [STREET_ADDRESS][PERSON_NAME] Rental payments" at bounding box center [242, 74] width 485 height 45
copy ol "[STREET_ADDRESS][PERSON_NAME]"
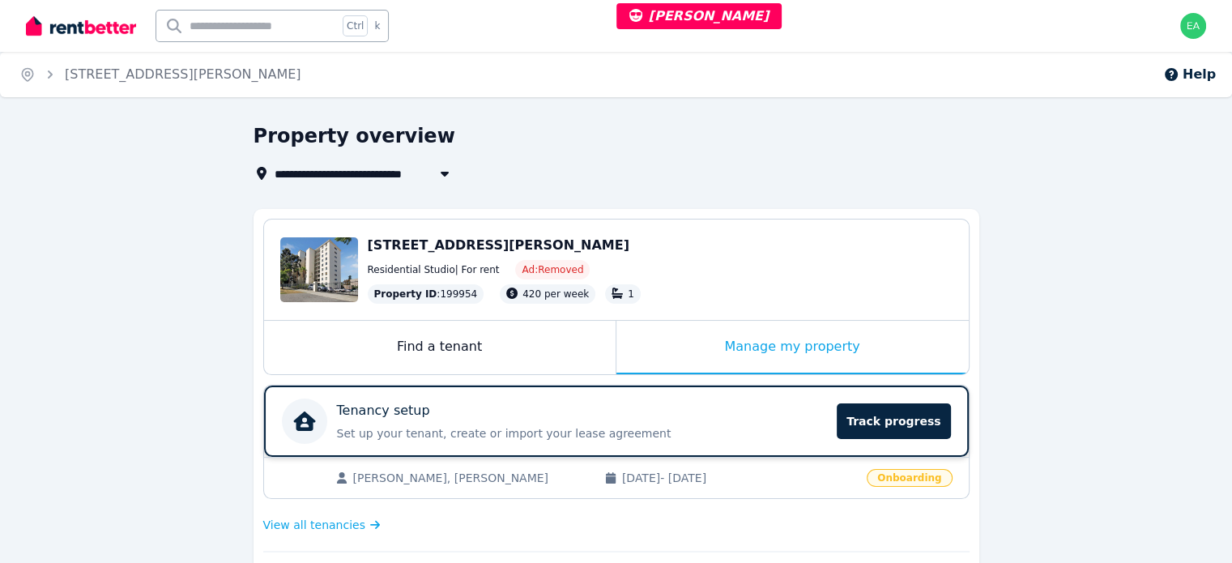
click at [692, 412] on div "Tenancy setup" at bounding box center [582, 410] width 491 height 19
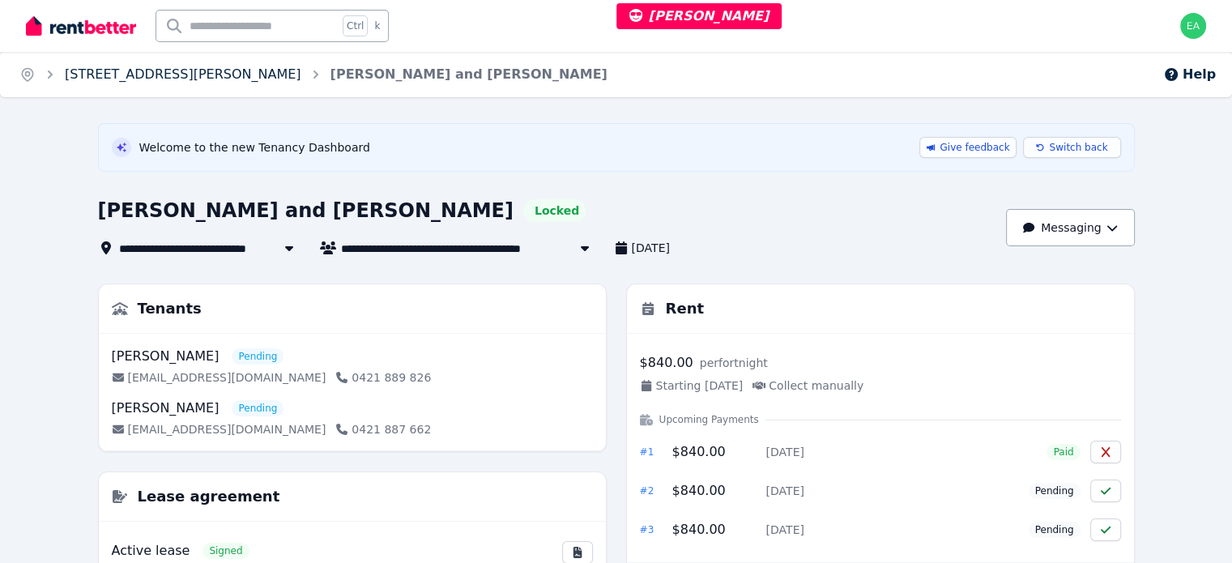
click at [144, 69] on link "3/60 Forrest Avenue, East Perth" at bounding box center [183, 73] width 236 height 15
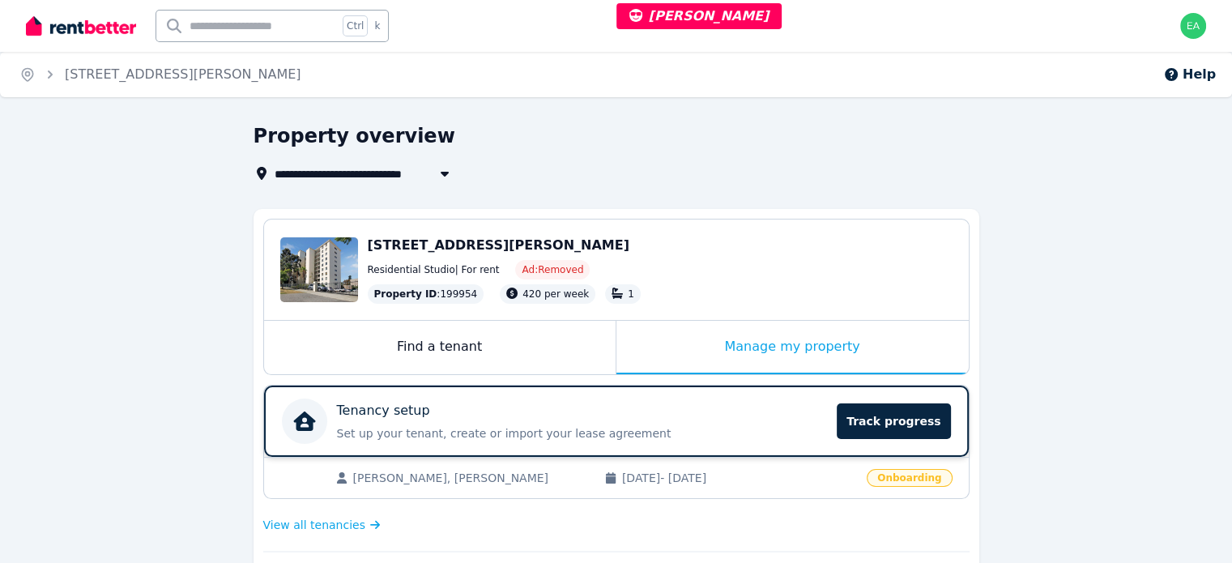
click at [720, 436] on p "Set up your tenant, create or import your lease agreement" at bounding box center [582, 433] width 491 height 16
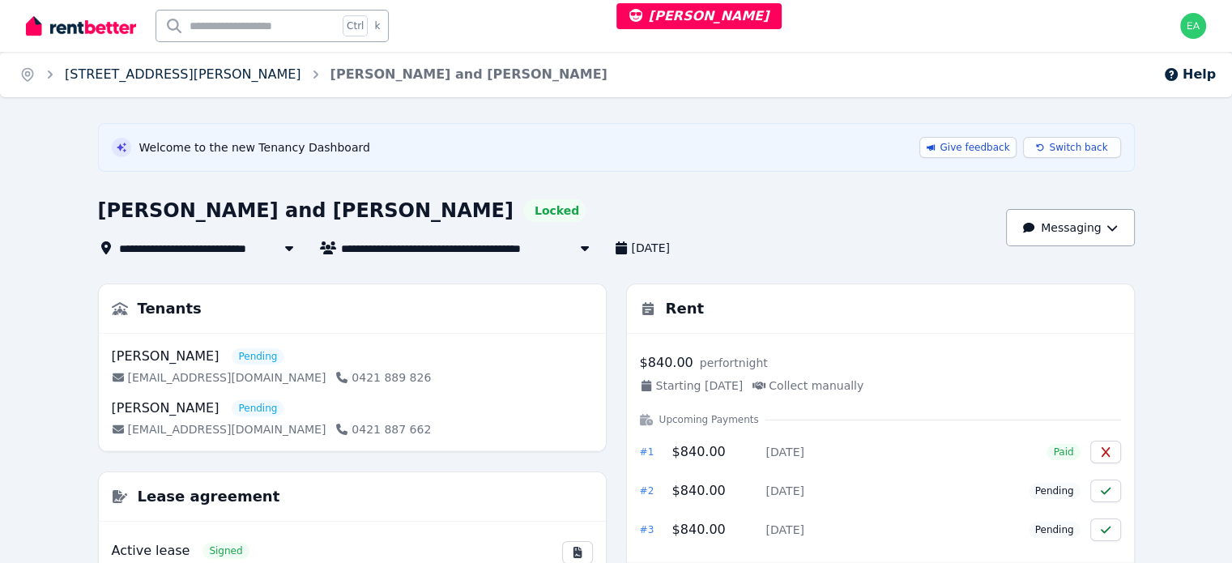
click at [195, 76] on link "3/60 Forrest Avenue, East Perth" at bounding box center [183, 73] width 236 height 15
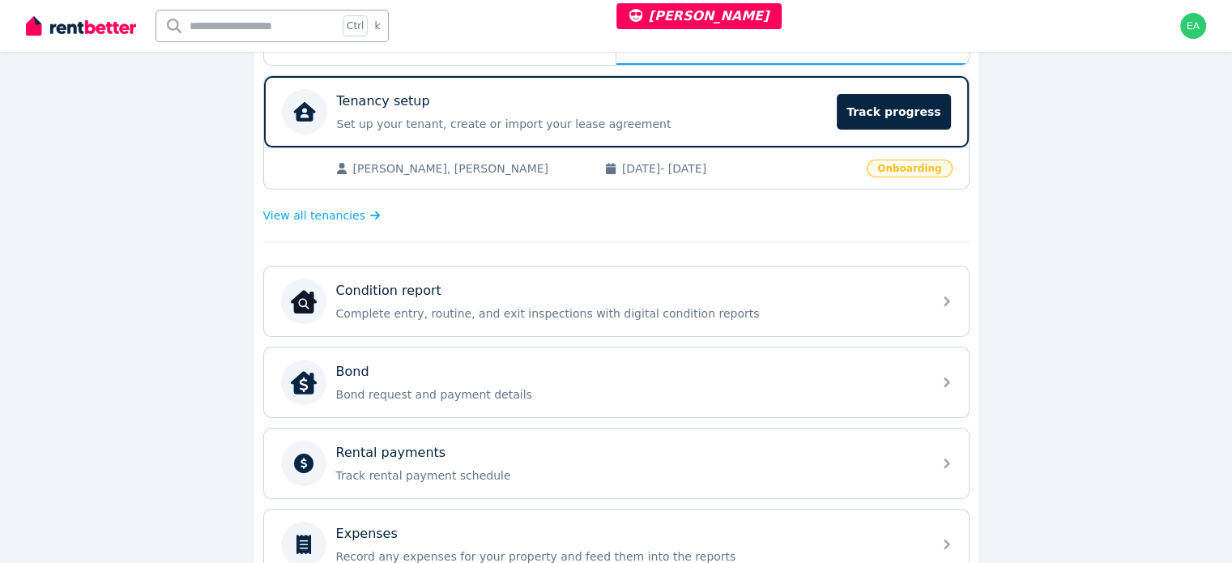
scroll to position [147, 0]
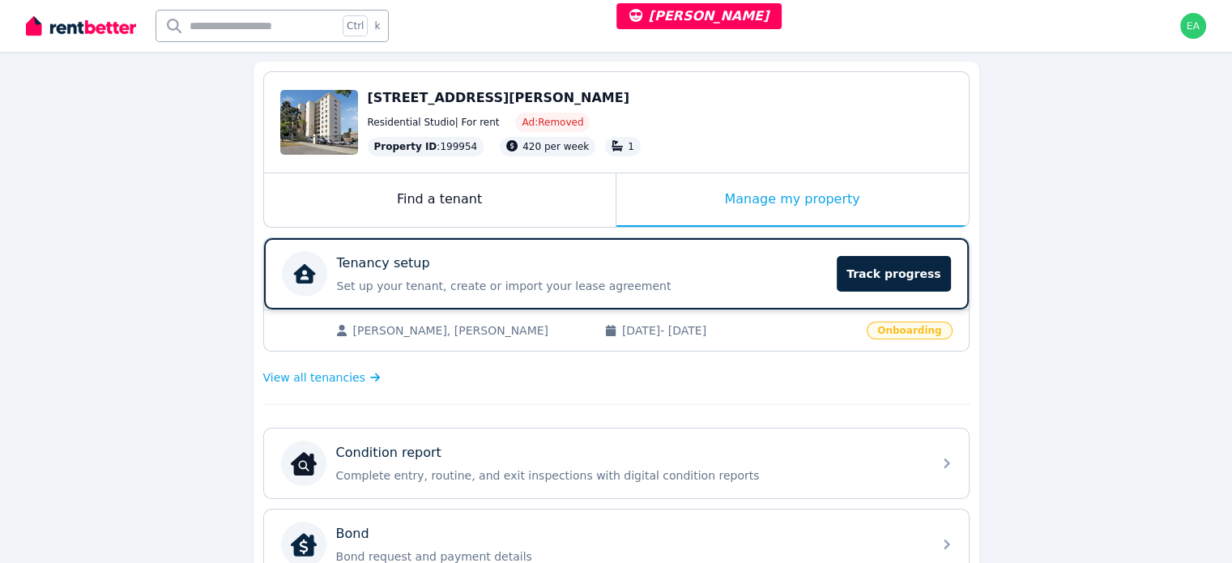
click at [807, 278] on p "Set up your tenant, create or import your lease agreement" at bounding box center [582, 286] width 491 height 16
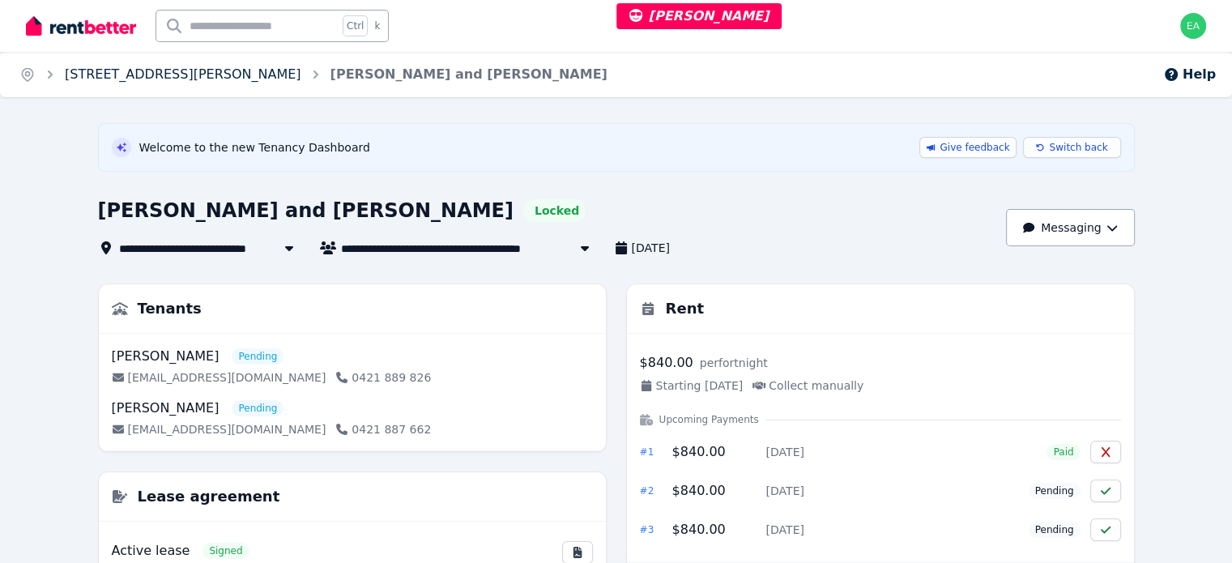
click at [181, 68] on link "3/60 Forrest Avenue, East Perth" at bounding box center [183, 73] width 236 height 15
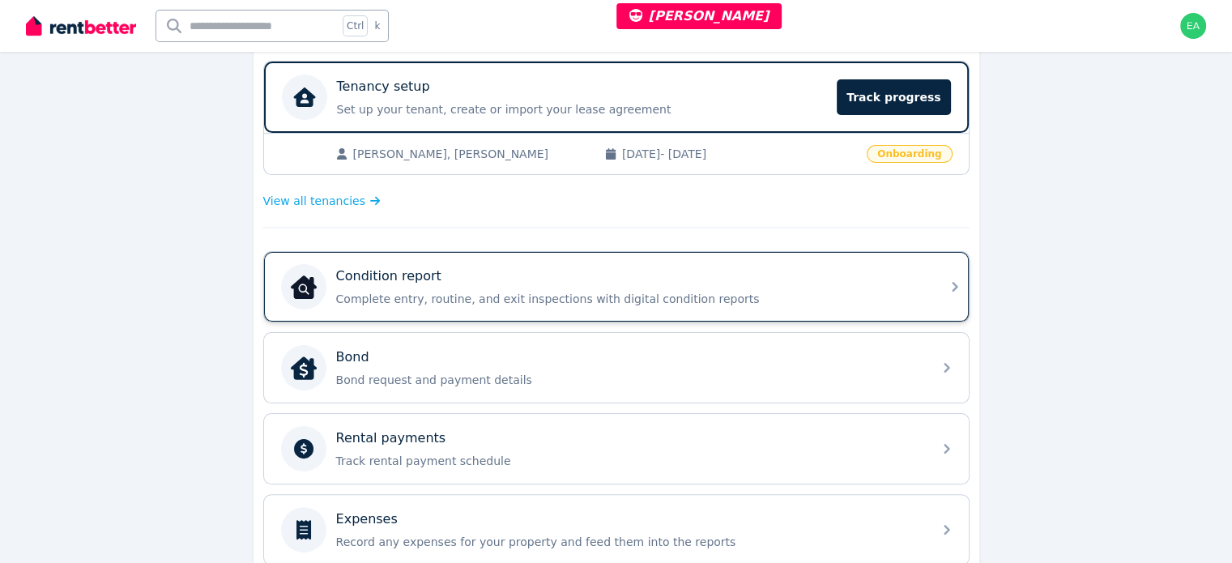
scroll to position [327, 0]
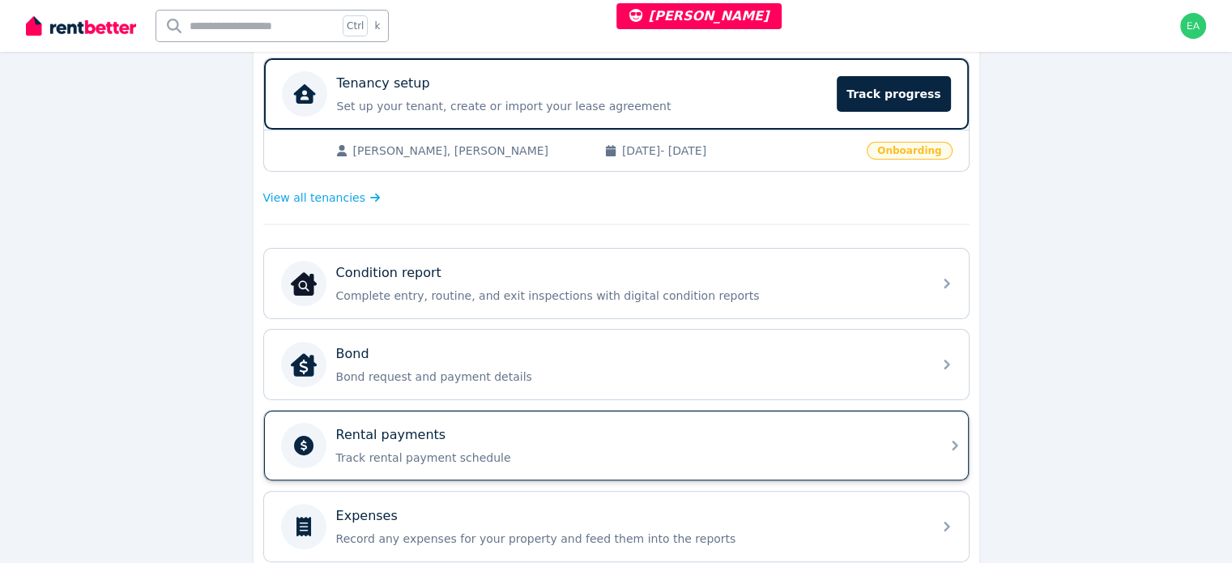
click at [605, 430] on div "Rental payments" at bounding box center [629, 434] width 586 height 19
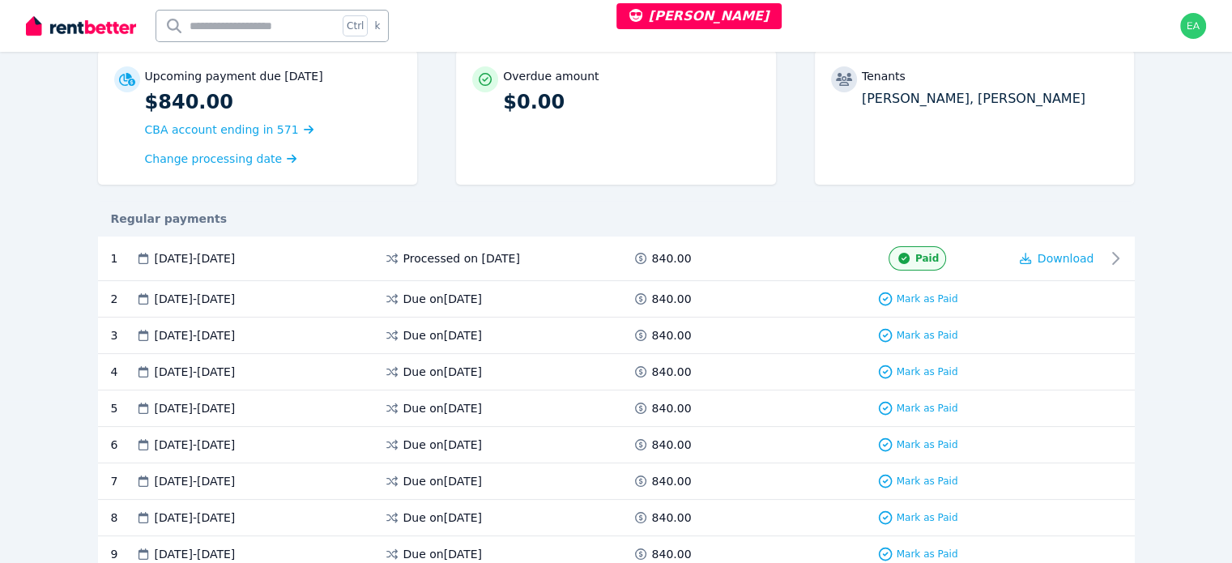
scroll to position [243, 0]
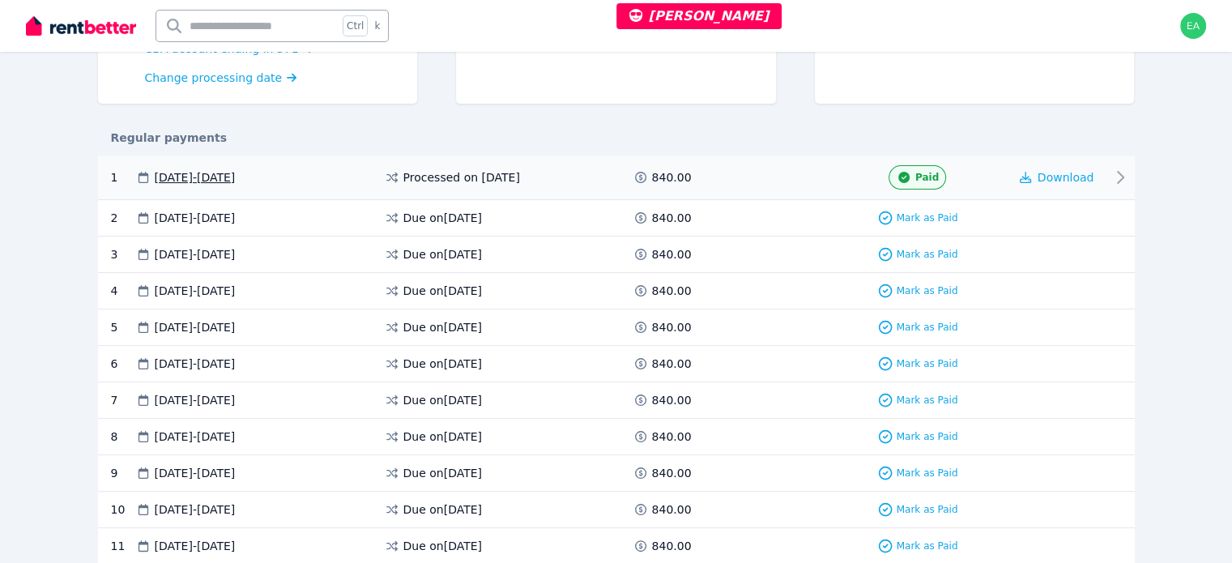
click at [1130, 181] on icon at bounding box center [1119, 177] width 19 height 19
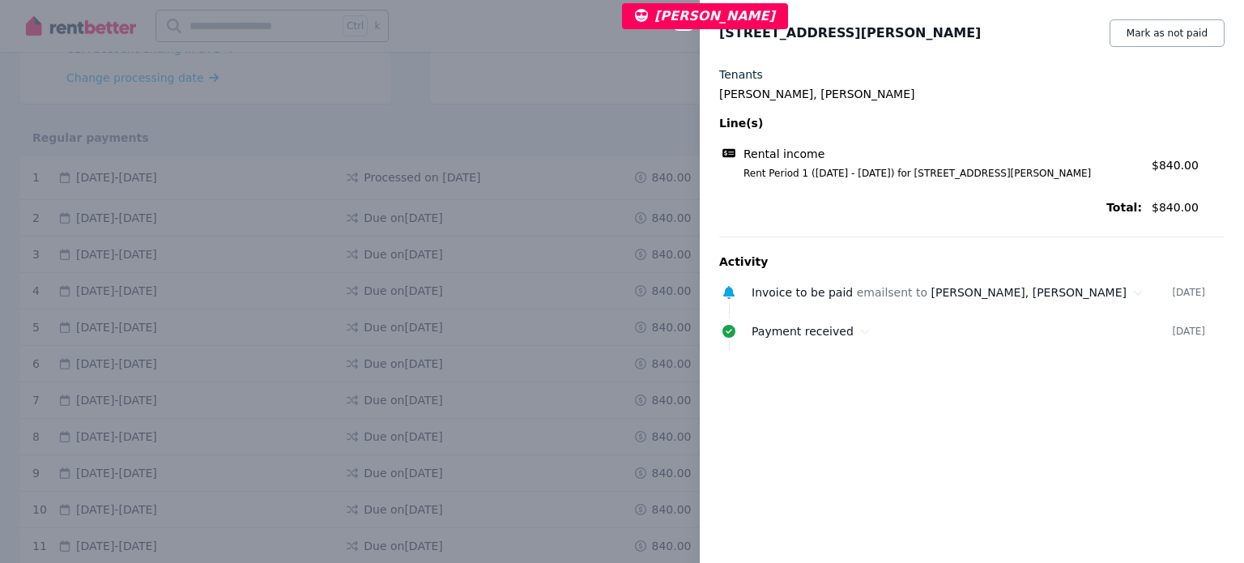
click at [502, 74] on div "Close panel 3/60 Forrest Avenue, East Perth Mark as not paid Tenants Jennifer S…" at bounding box center [622, 281] width 1244 height 563
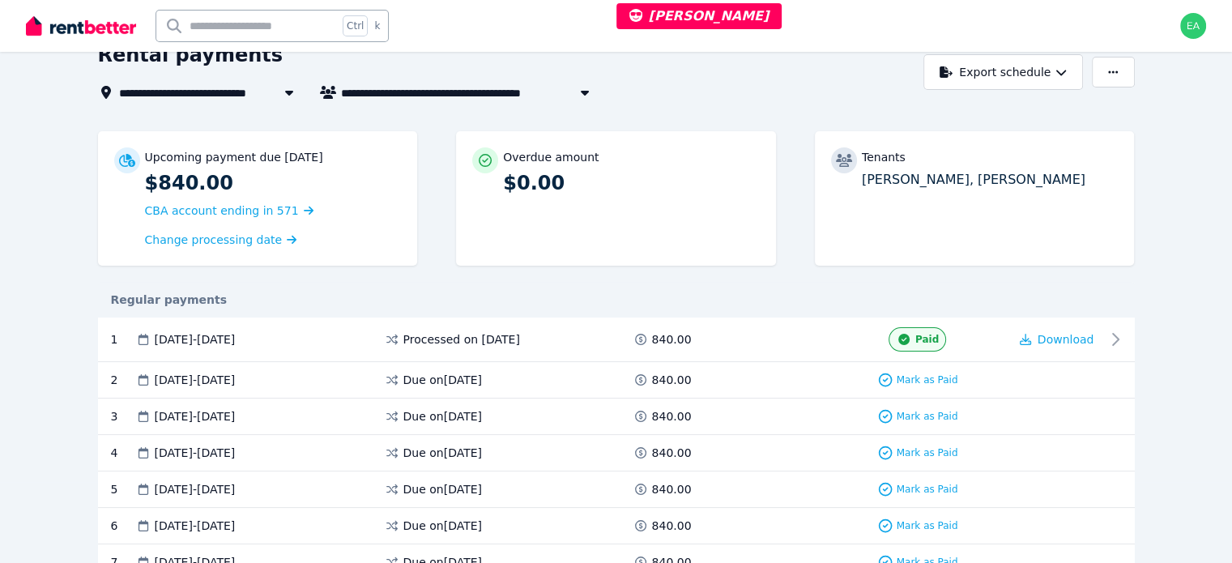
scroll to position [0, 0]
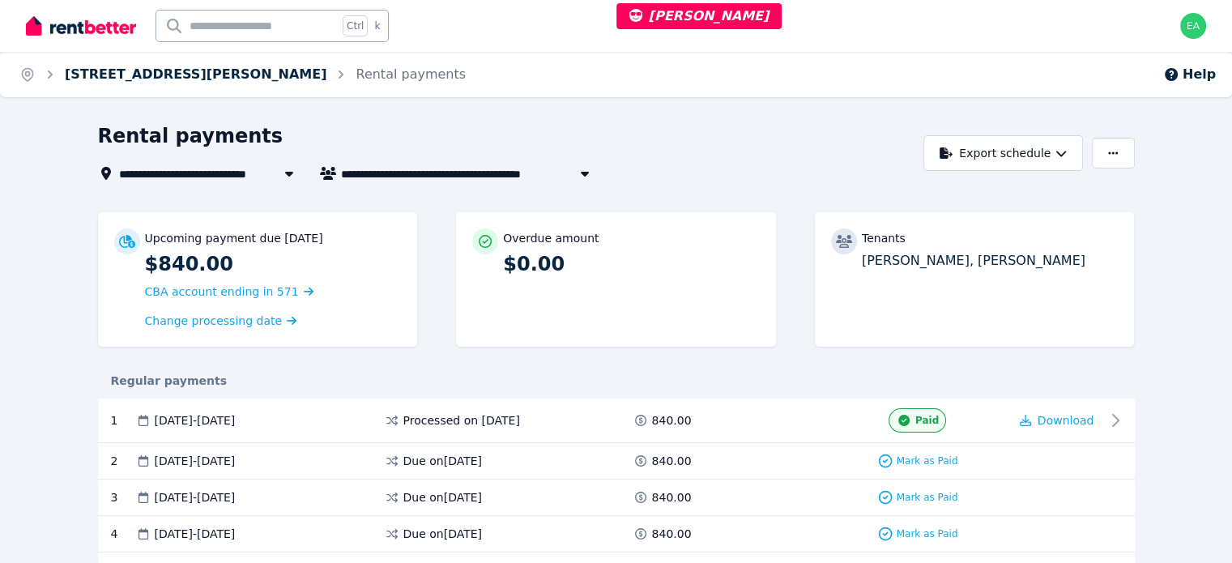
click at [181, 69] on link "3/60 Forrest Avenue, East Perth" at bounding box center [196, 73] width 262 height 15
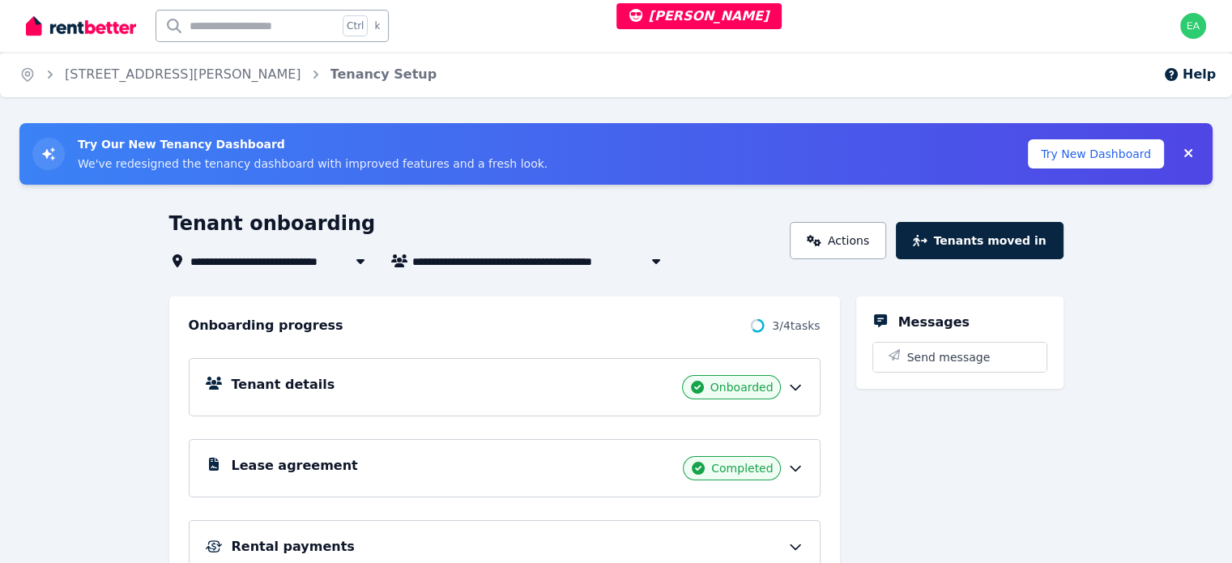
click at [171, 65] on span "3/60 Forrest Avenue, East Perth" at bounding box center [183, 74] width 236 height 19
click at [172, 75] on link "3/60 Forrest Avenue, East Perth" at bounding box center [183, 73] width 236 height 15
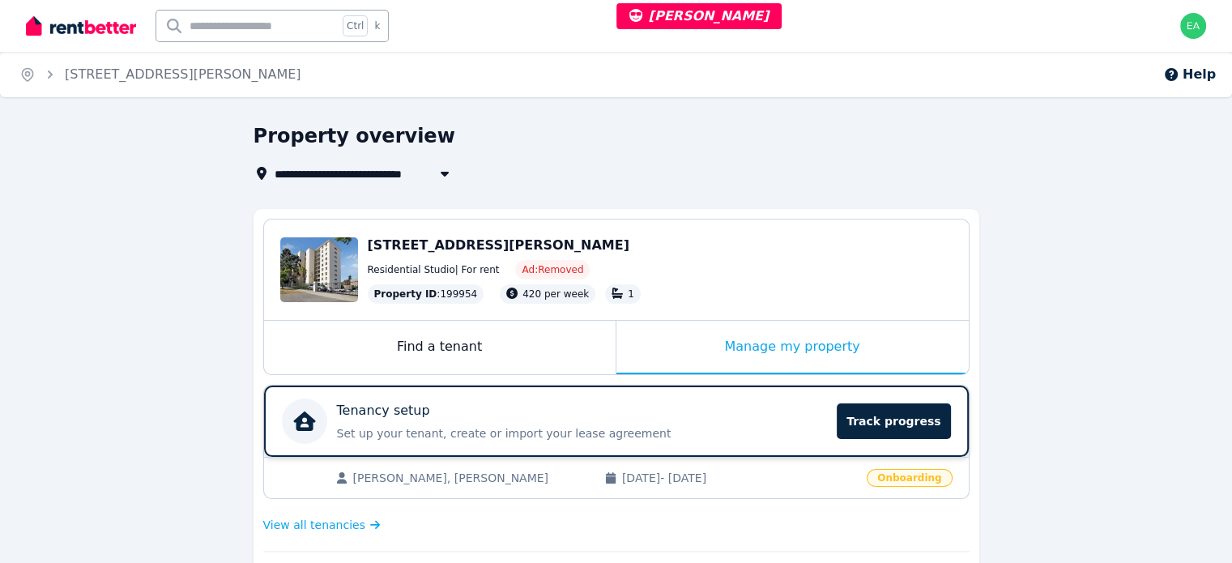
scroll to position [162, 0]
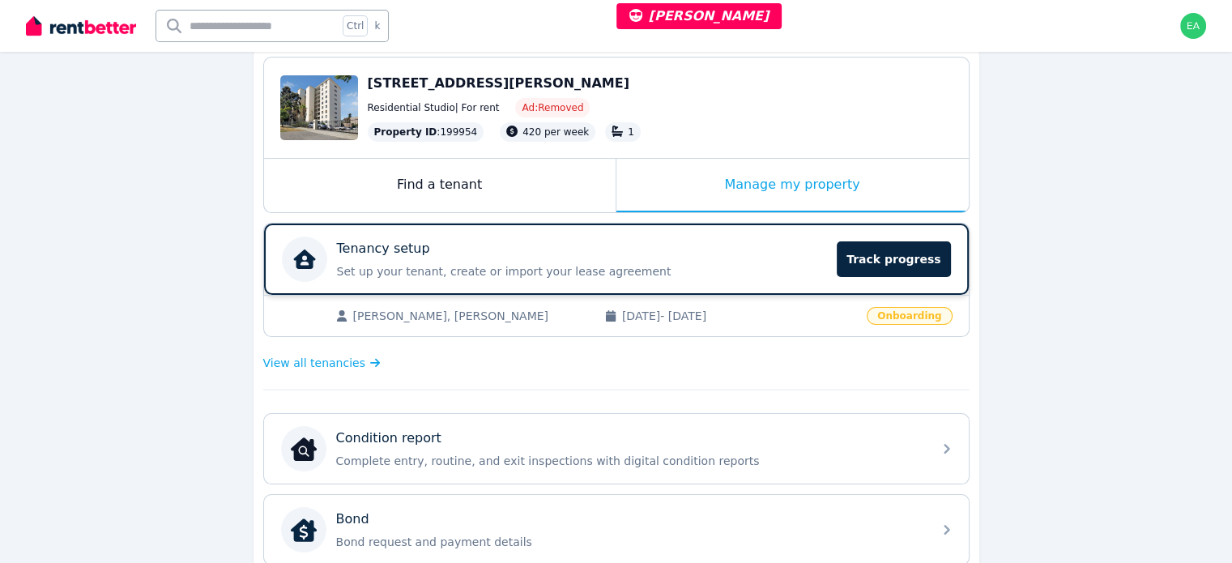
click at [767, 266] on p "Set up your tenant, create or import your lease agreement" at bounding box center [582, 271] width 491 height 16
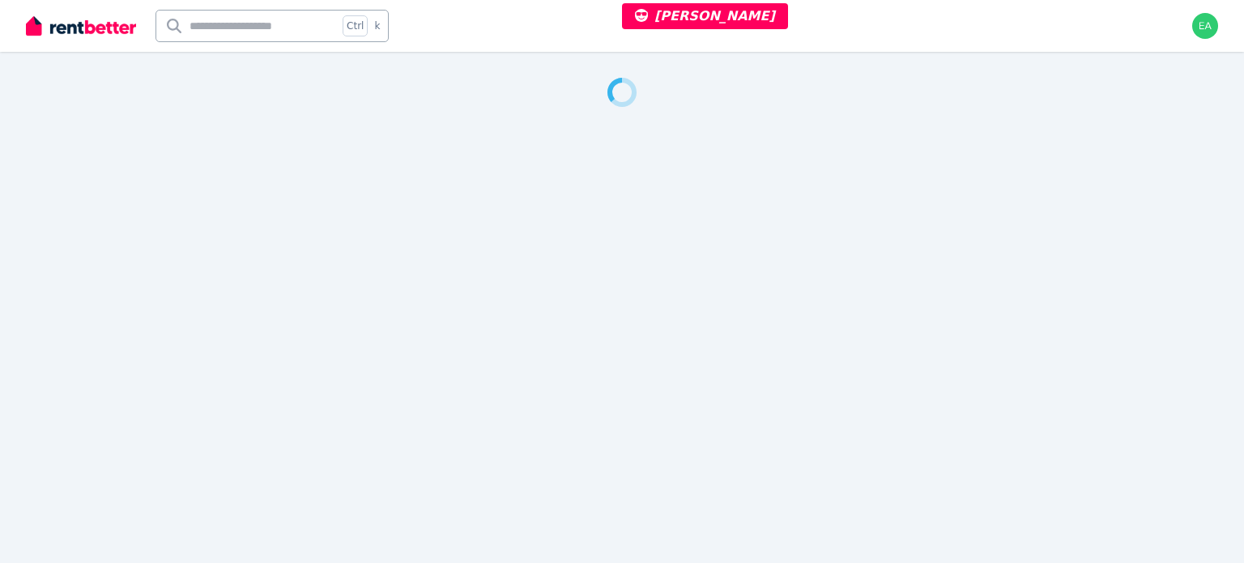
select select "***"
select select "**********"
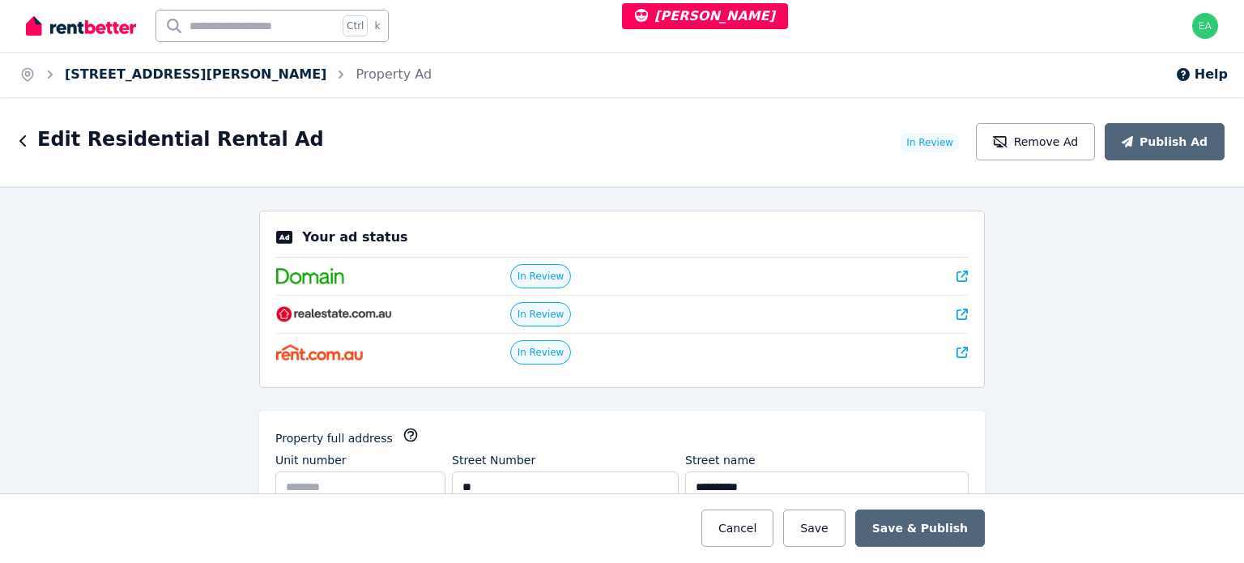
click at [134, 76] on link "[STREET_ADDRESS][PERSON_NAME]" at bounding box center [196, 73] width 262 height 15
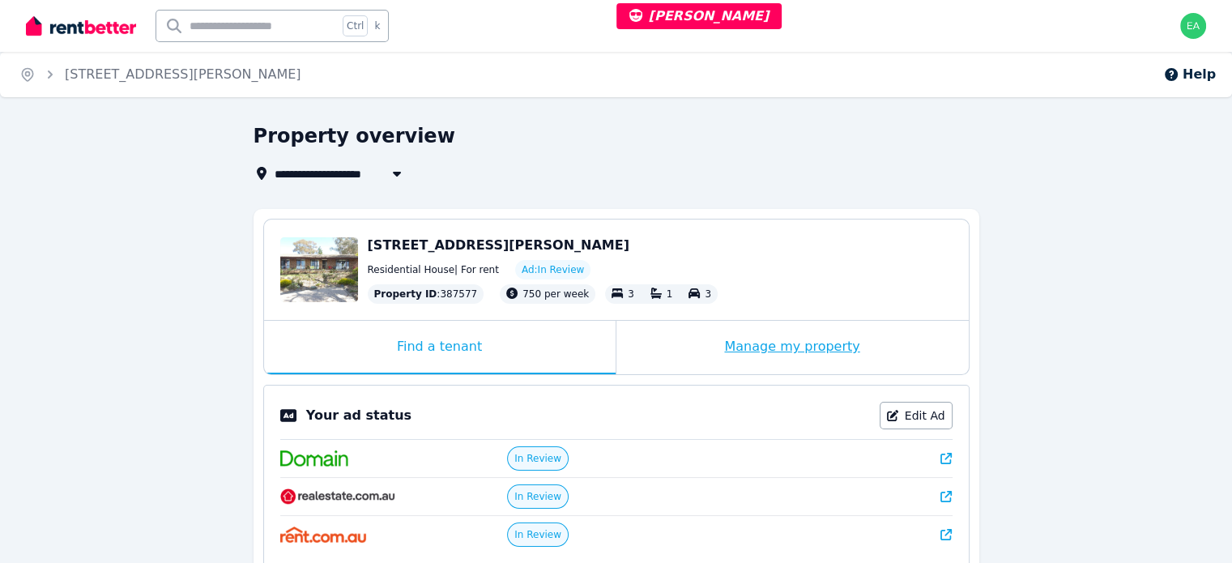
click at [671, 349] on div "Manage my property" at bounding box center [792, 347] width 352 height 53
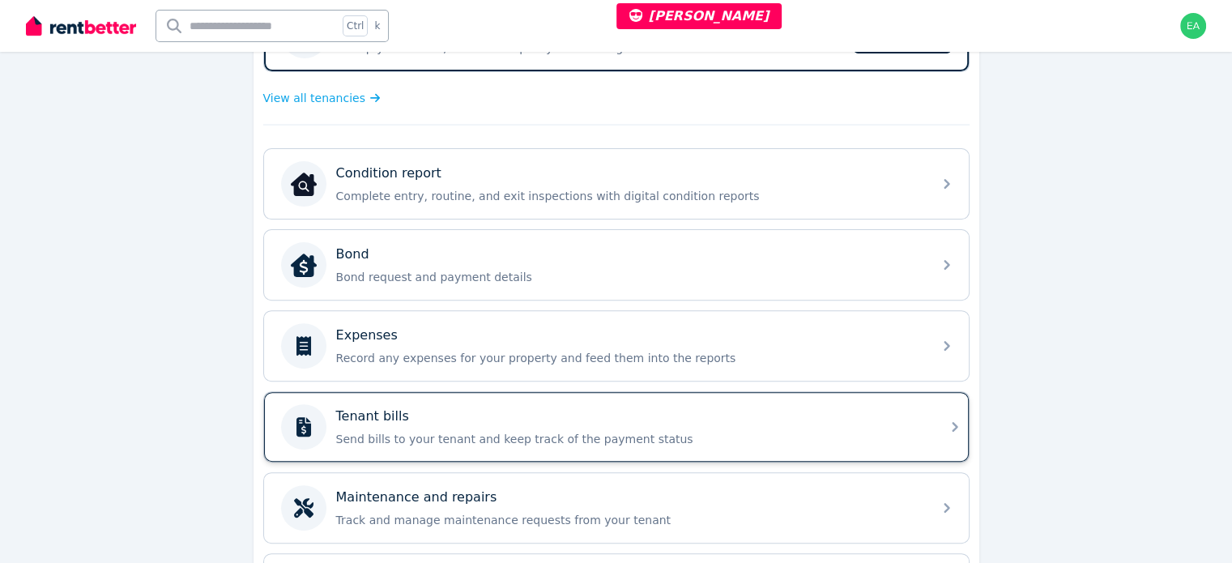
scroll to position [567, 0]
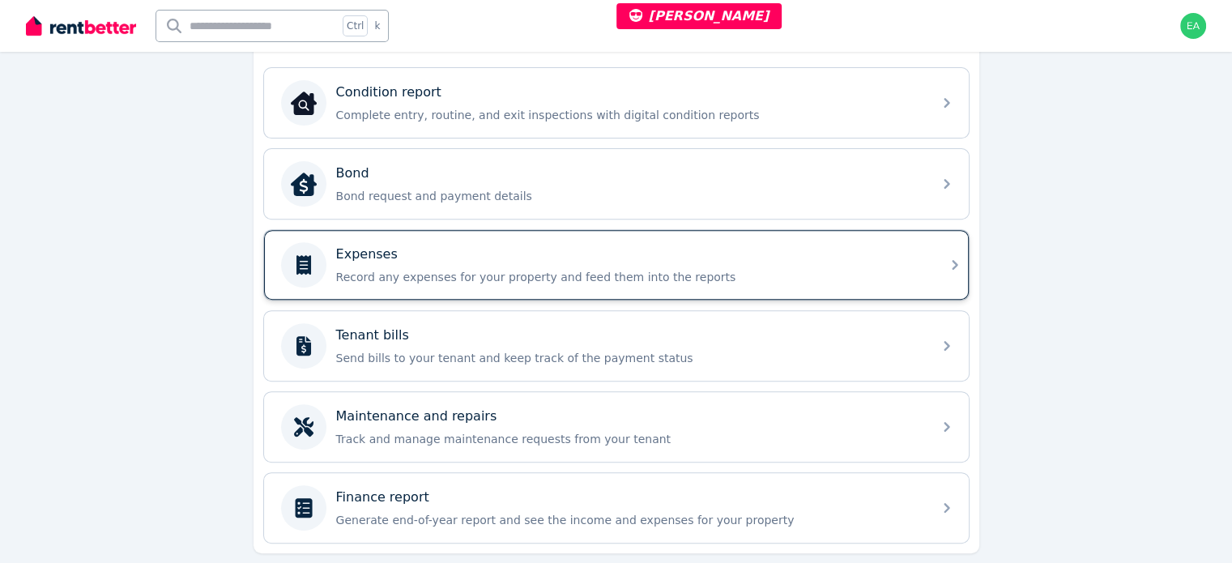
click at [813, 269] on p "Record any expenses for your property and feed them into the reports" at bounding box center [629, 277] width 586 height 16
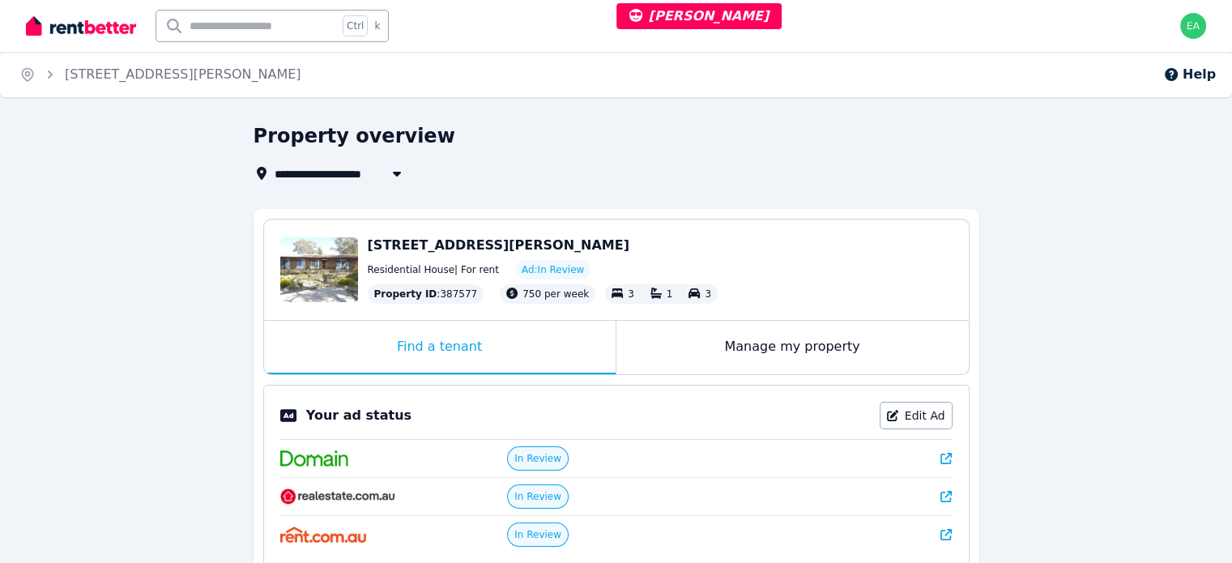
select select "***"
select select "**********"
